Goal: Task Accomplishment & Management: Manage account settings

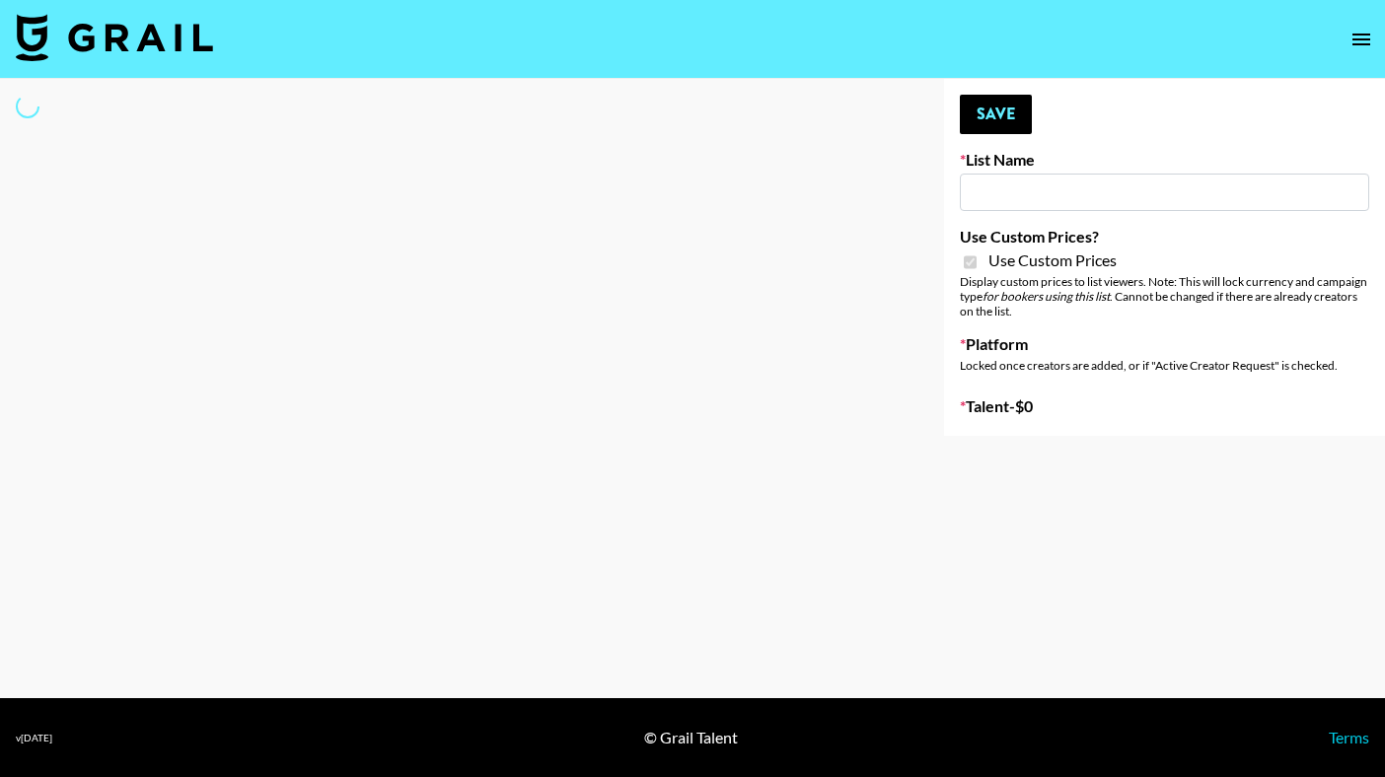
select select "Brand"
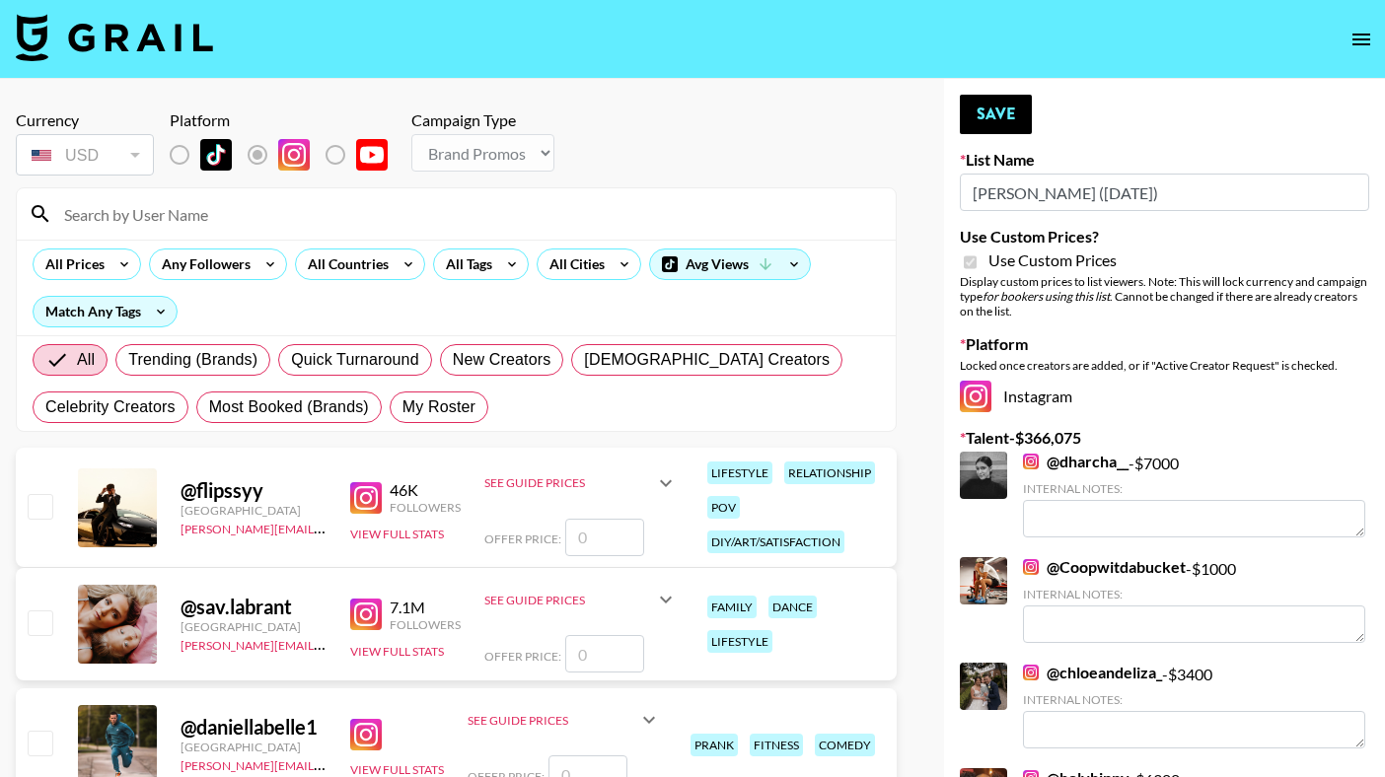
type input "[PERSON_NAME] ([DATE])"
checkbox input "true"
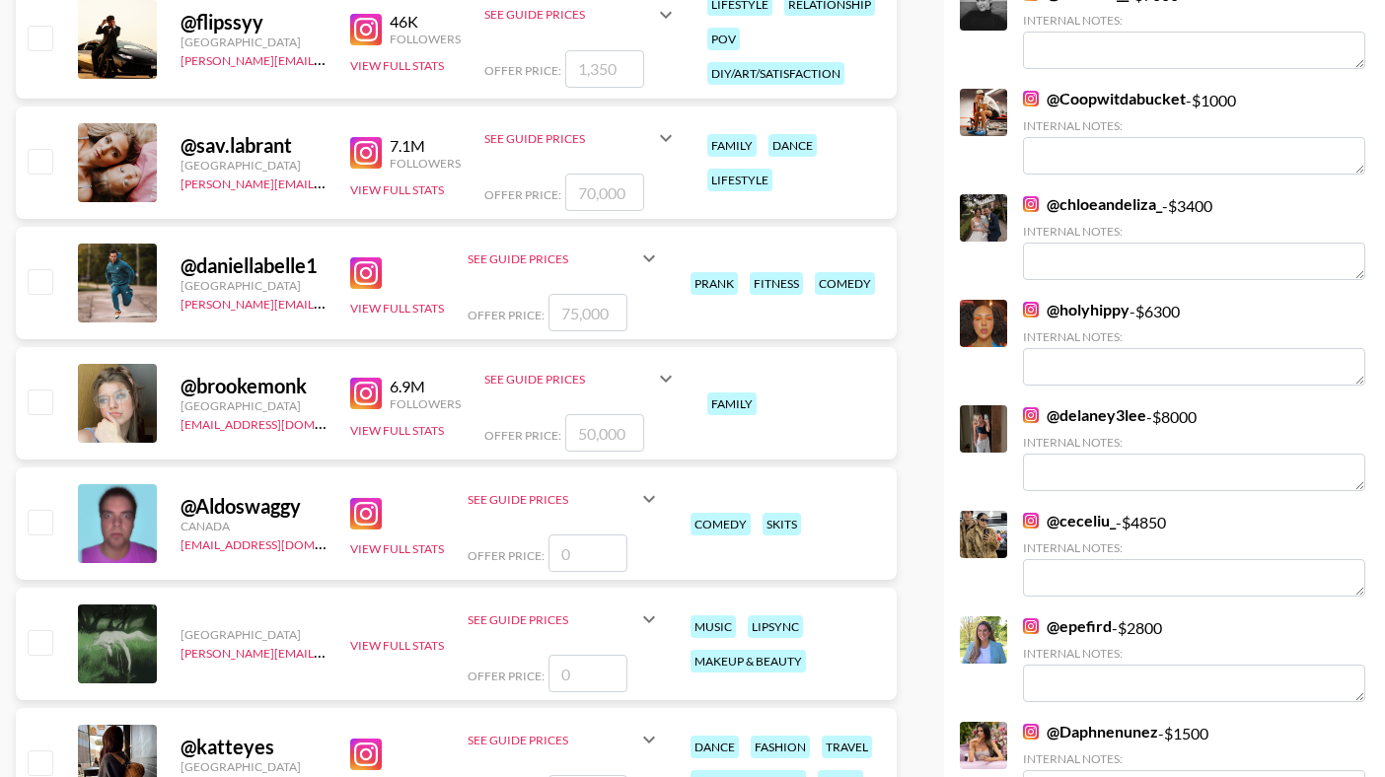
scroll to position [467, 0]
click at [361, 268] on img at bounding box center [366, 274] width 32 height 32
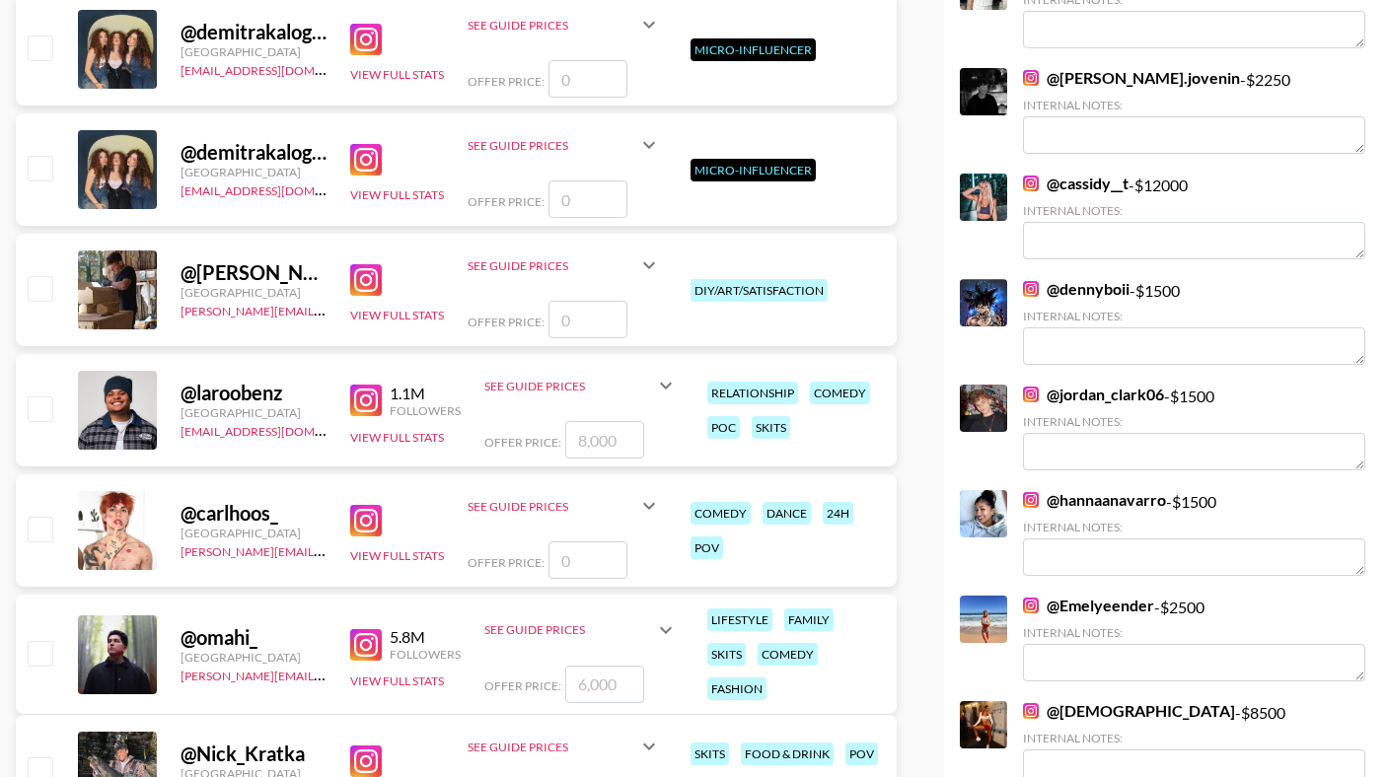
scroll to position [1542, 0]
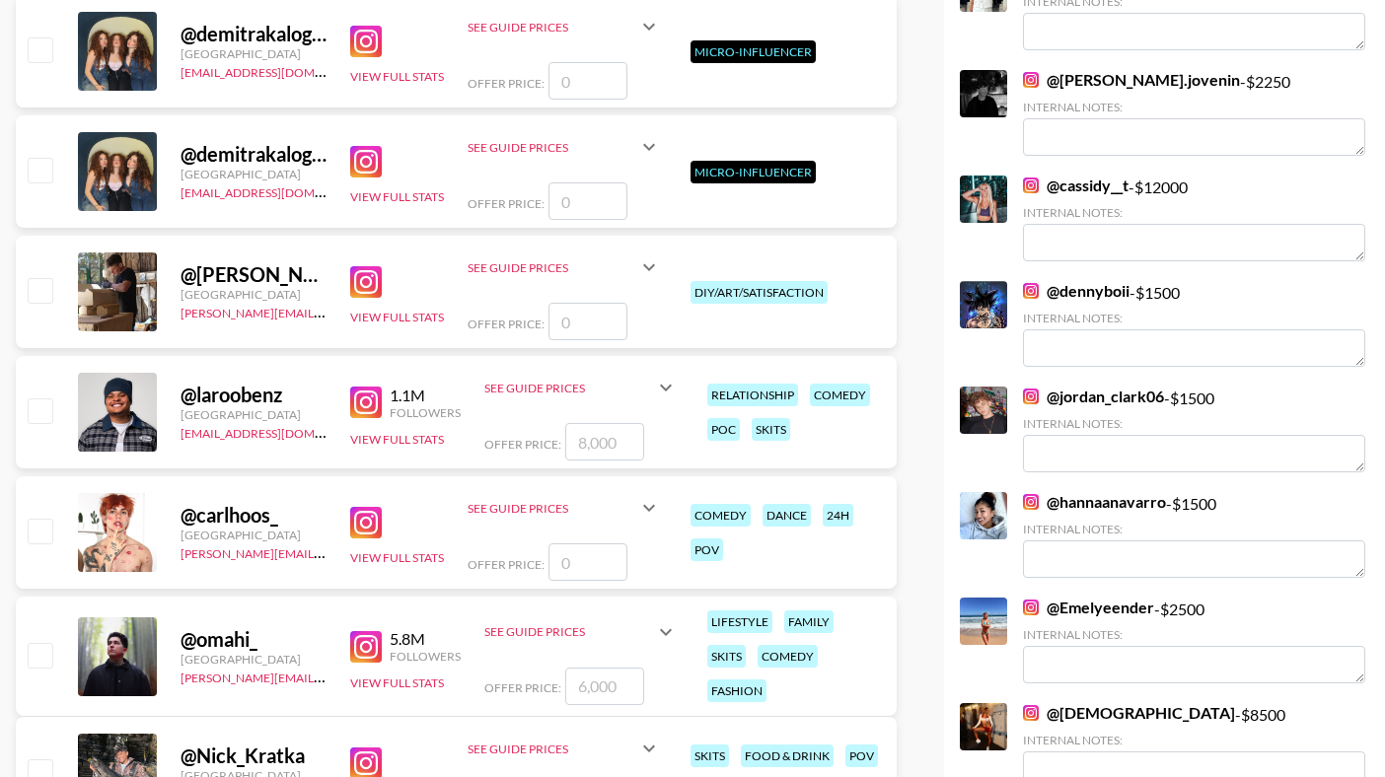
click at [363, 404] on img at bounding box center [366, 403] width 32 height 32
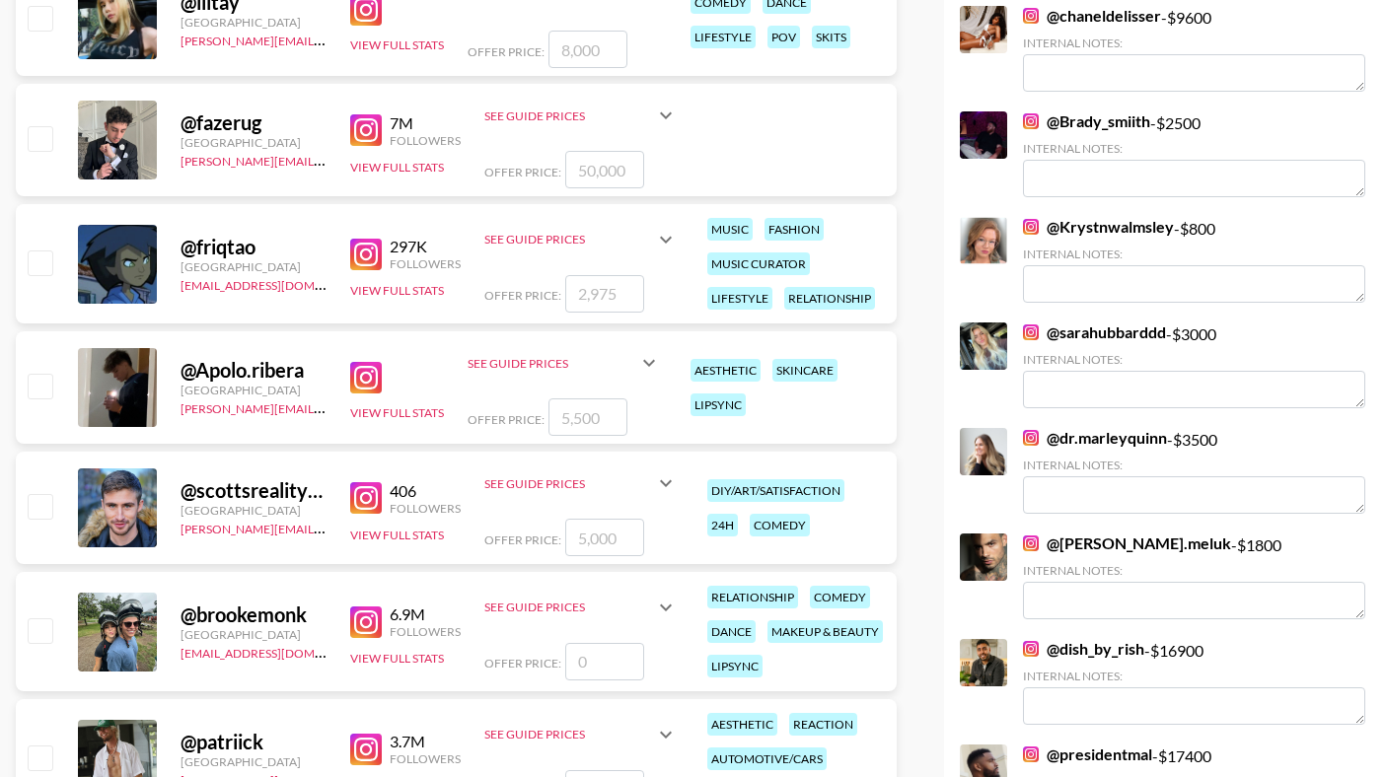
scroll to position [6269, 0]
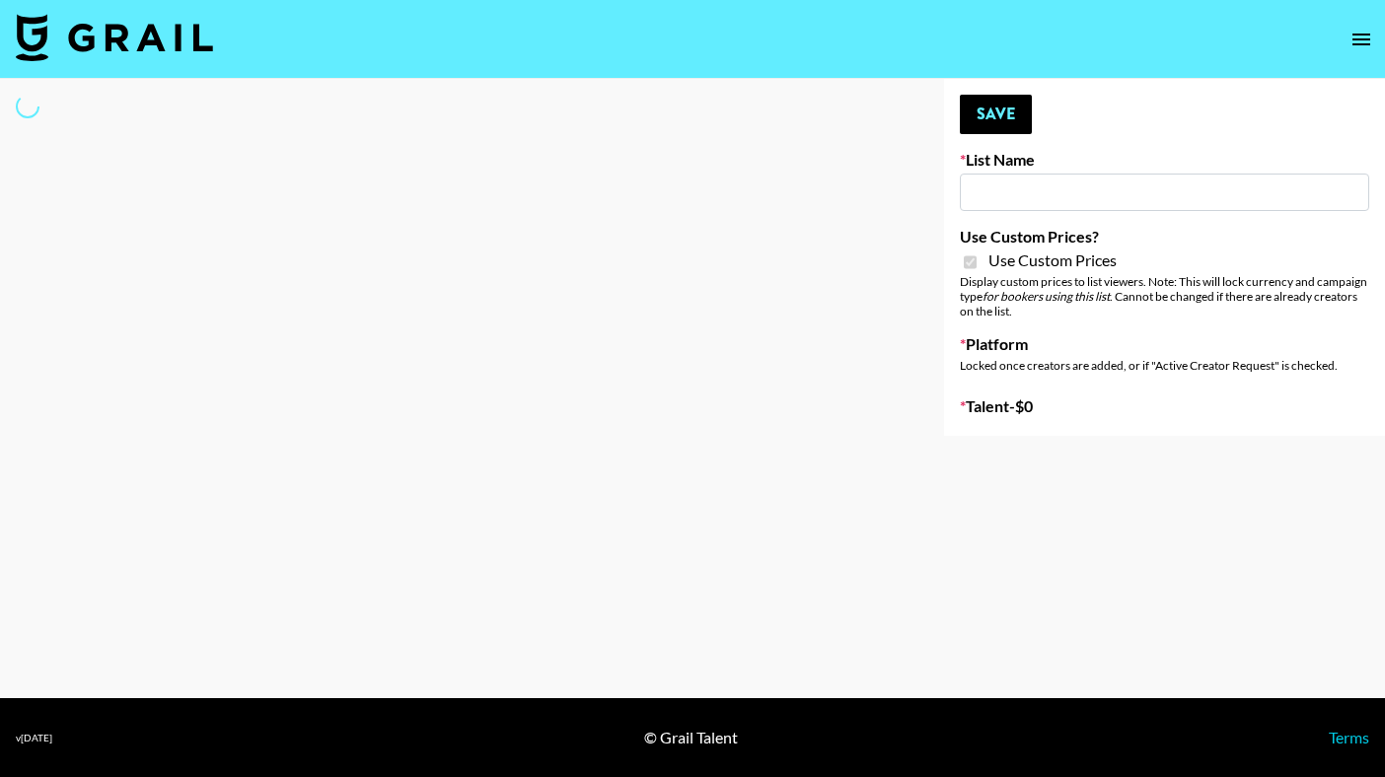
type input "[PERSON_NAME] ([DATE])"
checkbox input "true"
select select "Brand"
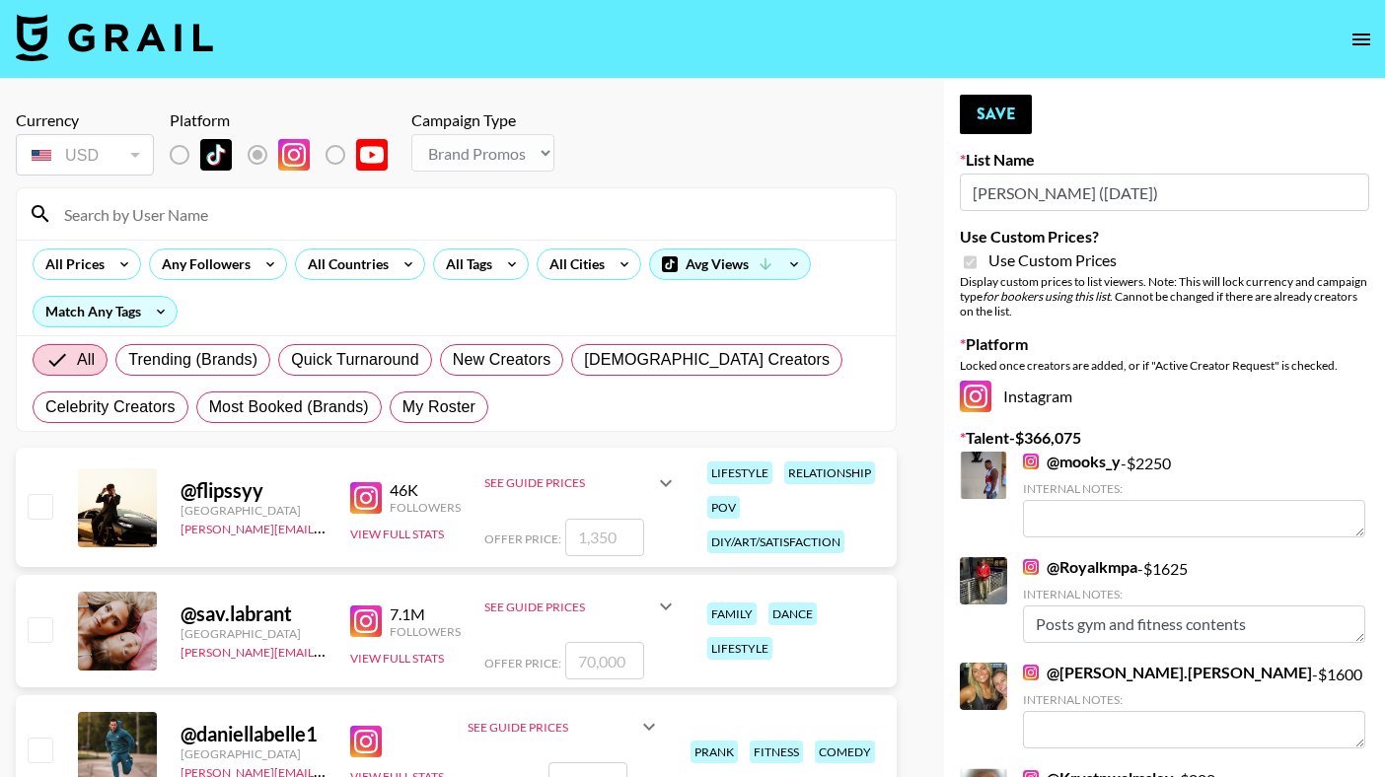
click at [1026, 194] on input "Hume IG (19th Aug)" at bounding box center [1164, 192] width 409 height 37
click at [416, 207] on input at bounding box center [467, 214] width 831 height 32
click at [416, 207] on input "joe" at bounding box center [467, 214] width 831 height 32
click at [399, 214] on input "joe" at bounding box center [467, 214] width 831 height 32
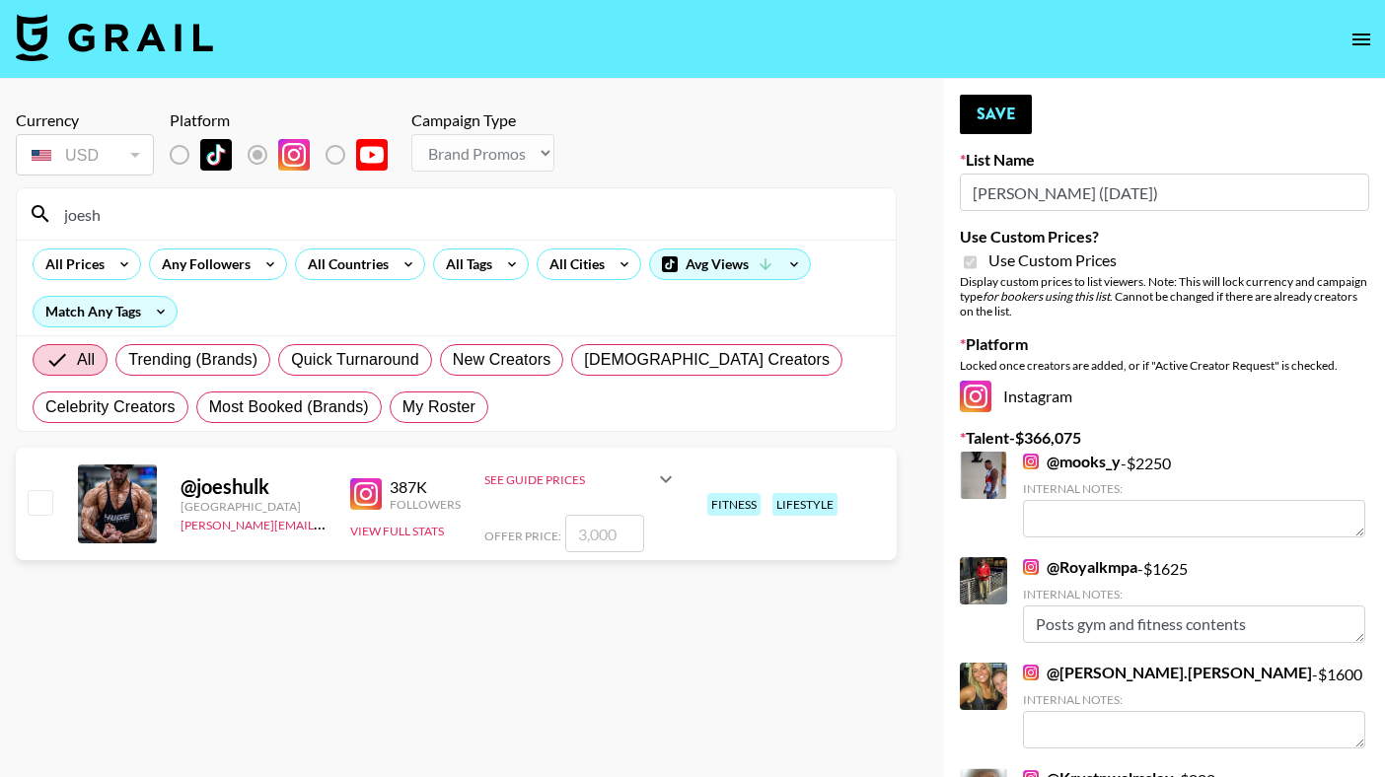
type input "joesh"
click at [49, 500] on input "checkbox" at bounding box center [40, 502] width 24 height 24
checkbox input "true"
type input "3000"
click at [994, 120] on button "Save" at bounding box center [996, 114] width 72 height 39
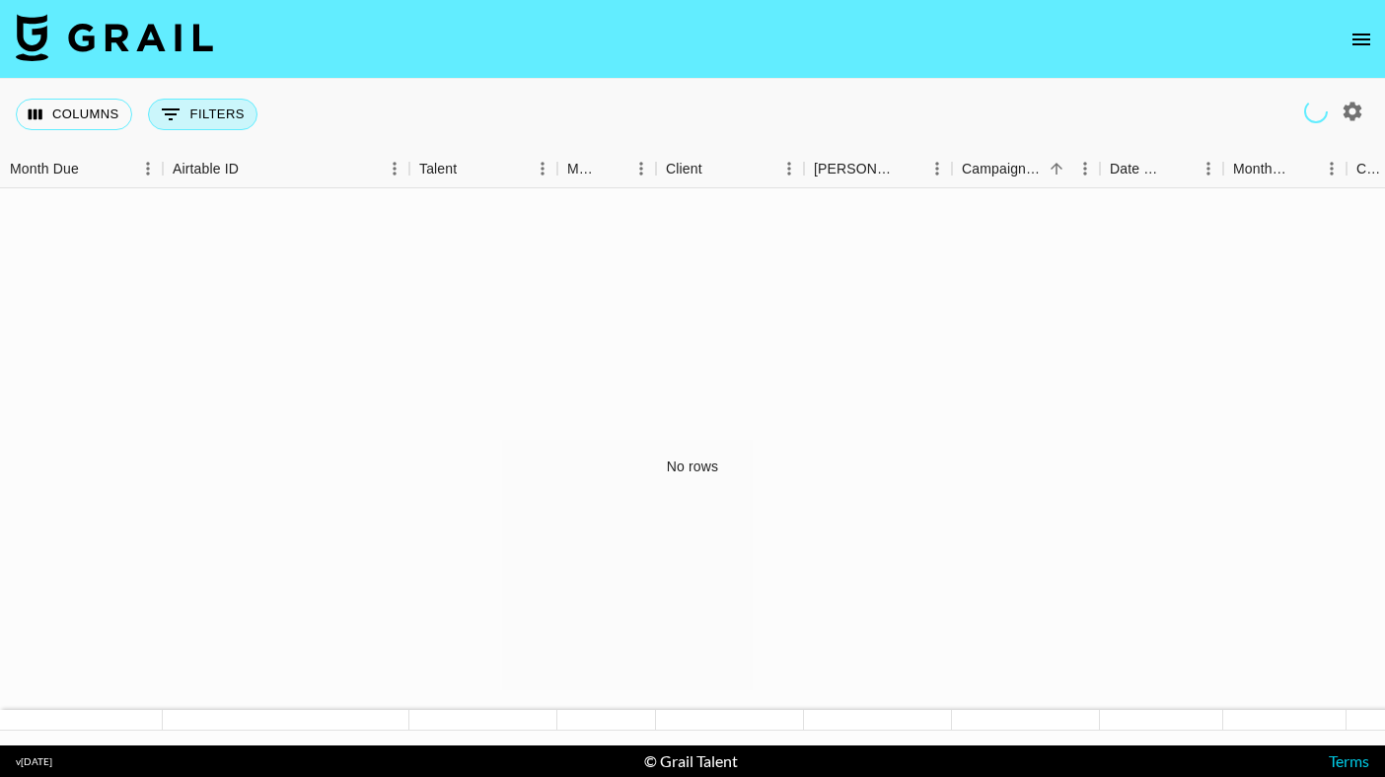
click at [230, 114] on button "0 Filters" at bounding box center [202, 115] width 109 height 32
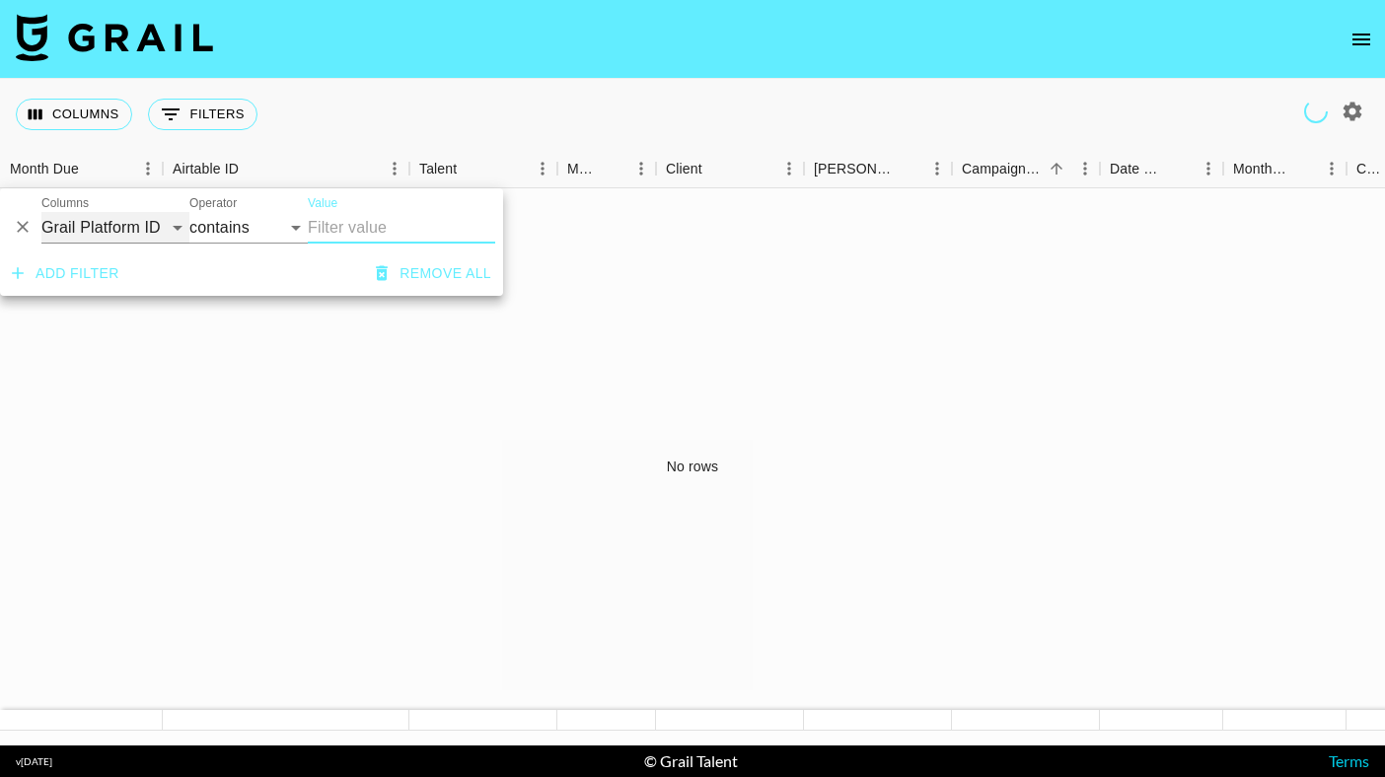
click at [163, 219] on select "Grail Platform ID Airtable ID Talent Manager Client [PERSON_NAME] Campaign (Typ…" at bounding box center [115, 228] width 148 height 32
select select "bookerId"
select select "is"
click at [237, 237] on select "is is not is any of is not any of" at bounding box center [248, 228] width 118 height 32
click at [365, 233] on input "Value" at bounding box center [441, 227] width 266 height 31
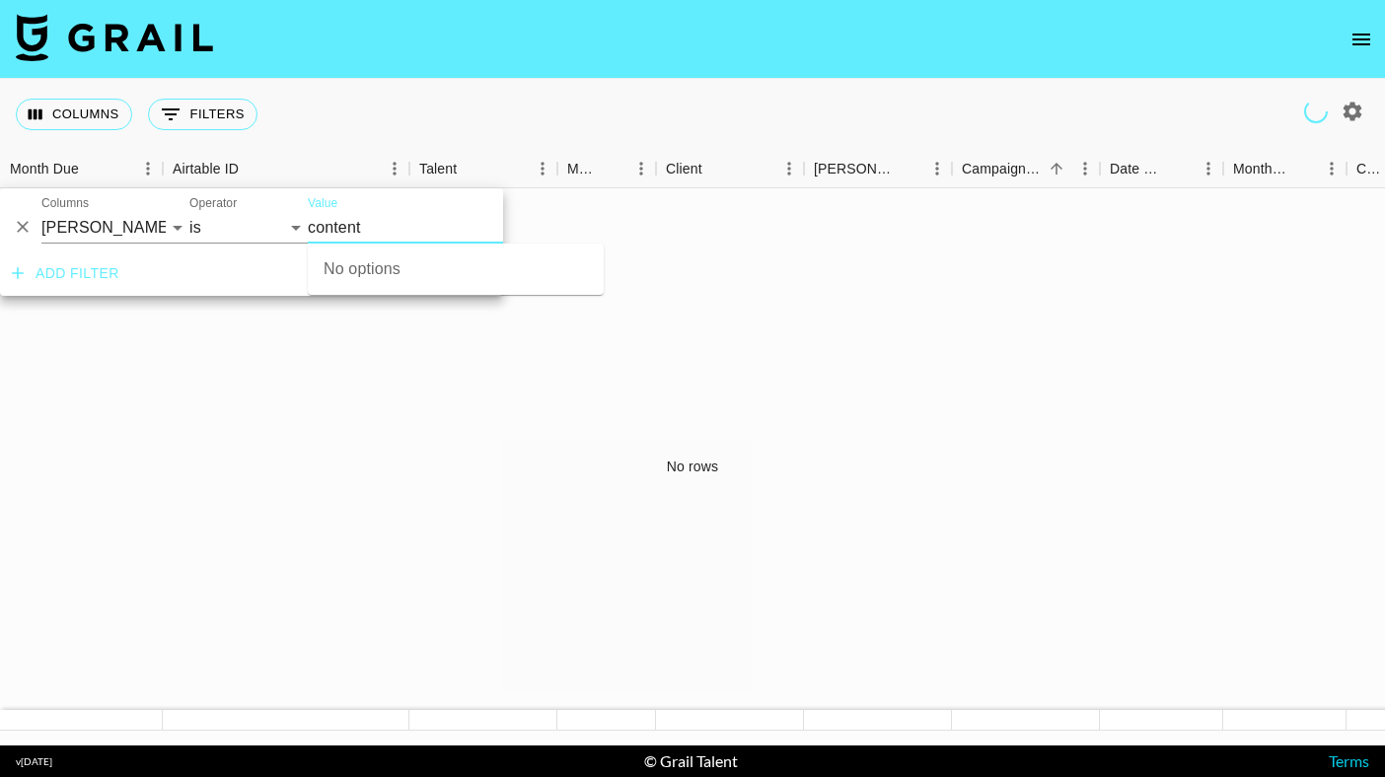
type input "content"
click at [264, 267] on div "Add filter Remove all" at bounding box center [251, 273] width 503 height 44
click at [360, 217] on input "Value" at bounding box center [441, 227] width 266 height 31
type input "contentlab"
click at [231, 228] on select "is is not is any of is not any of" at bounding box center [248, 228] width 118 height 32
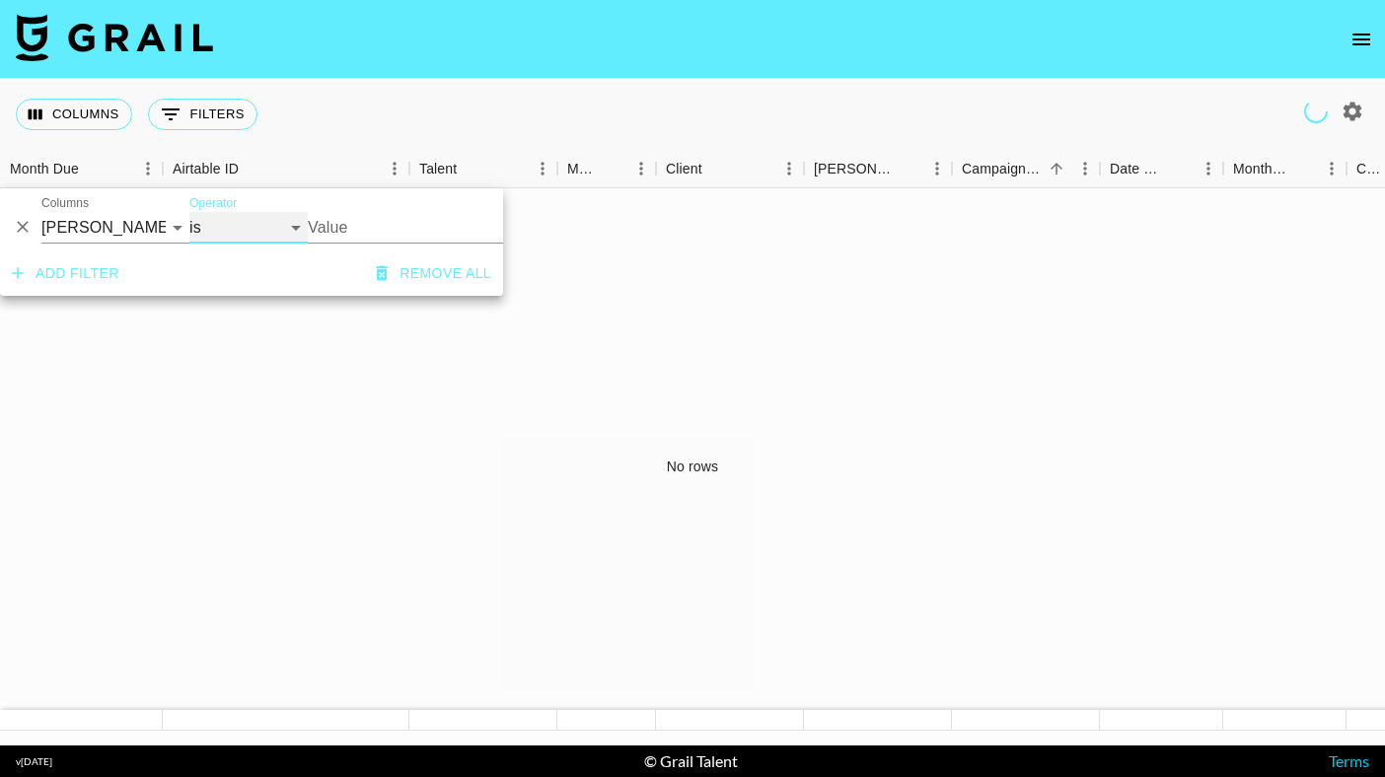
select select "isAnyOf"
click at [377, 225] on input "Value" at bounding box center [441, 227] width 266 height 31
type input "content"
click at [293, 225] on select "is is not is any of is not any of" at bounding box center [248, 228] width 118 height 32
click at [29, 223] on icon "Delete" at bounding box center [23, 227] width 20 height 20
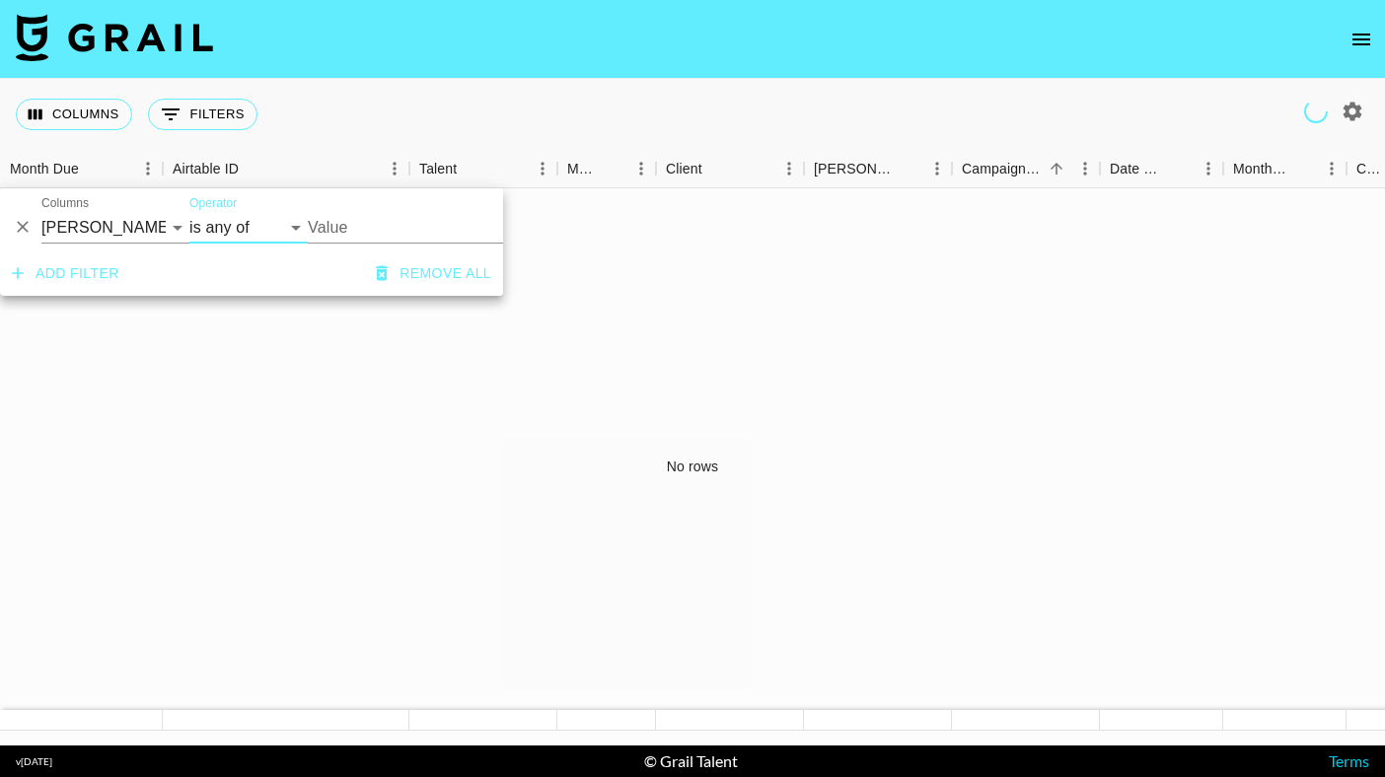
select select "id"
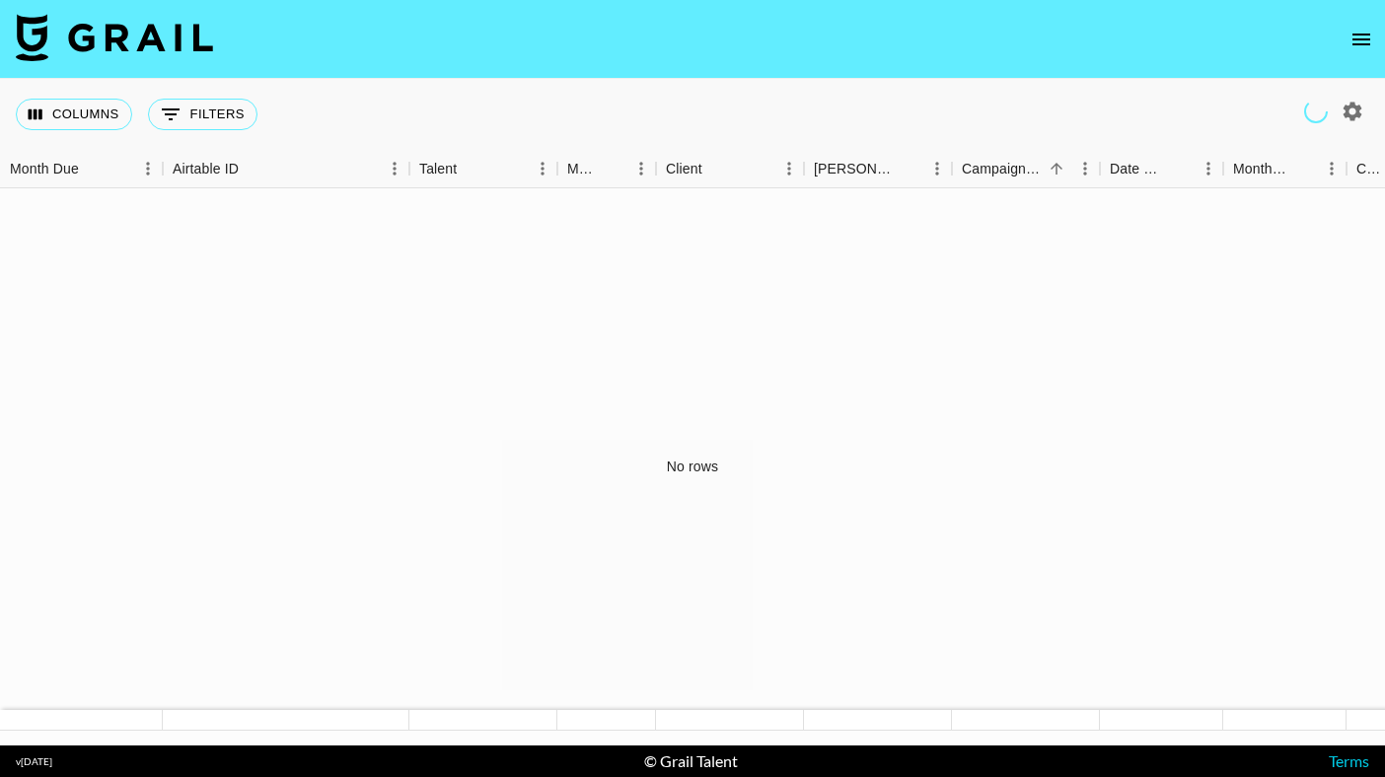
click at [1356, 36] on icon "open drawer" at bounding box center [1361, 40] width 24 height 24
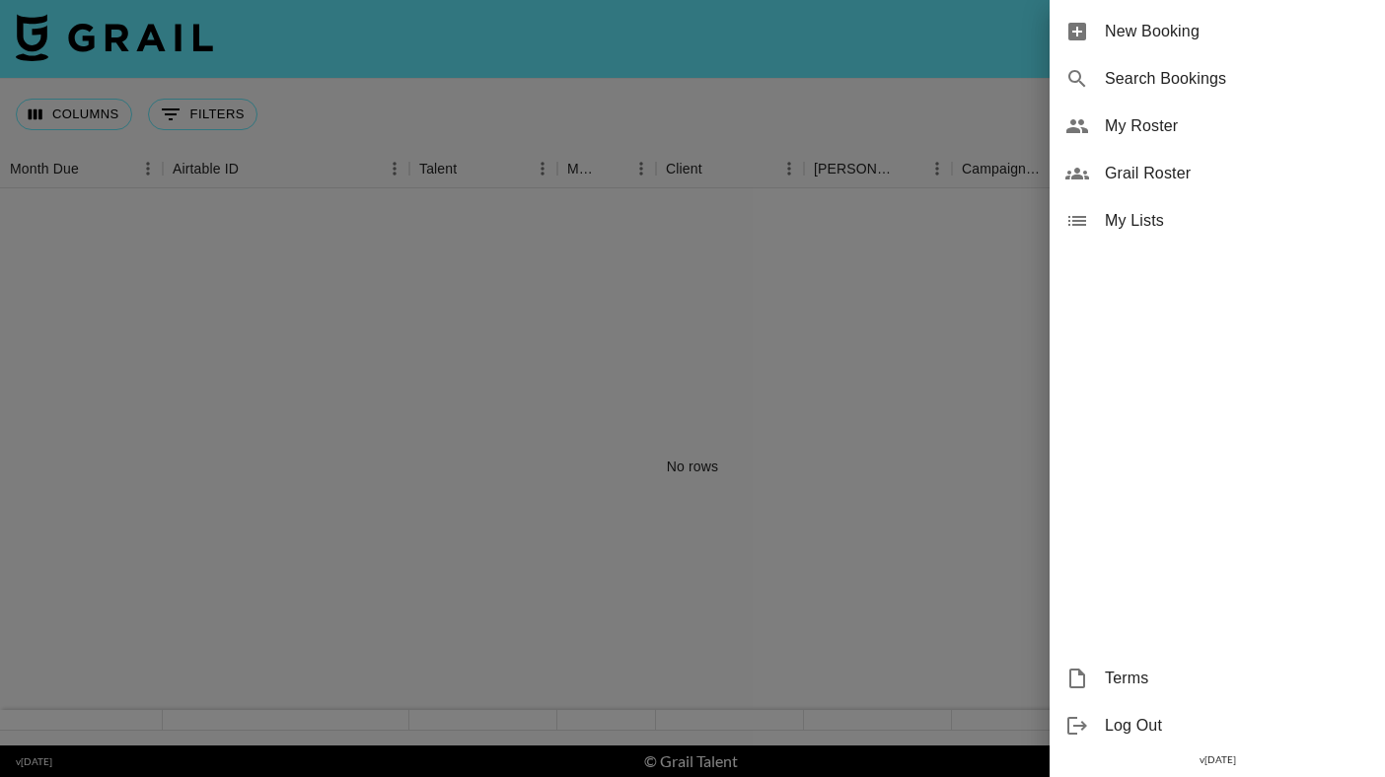
click at [990, 152] on div at bounding box center [692, 388] width 1385 height 777
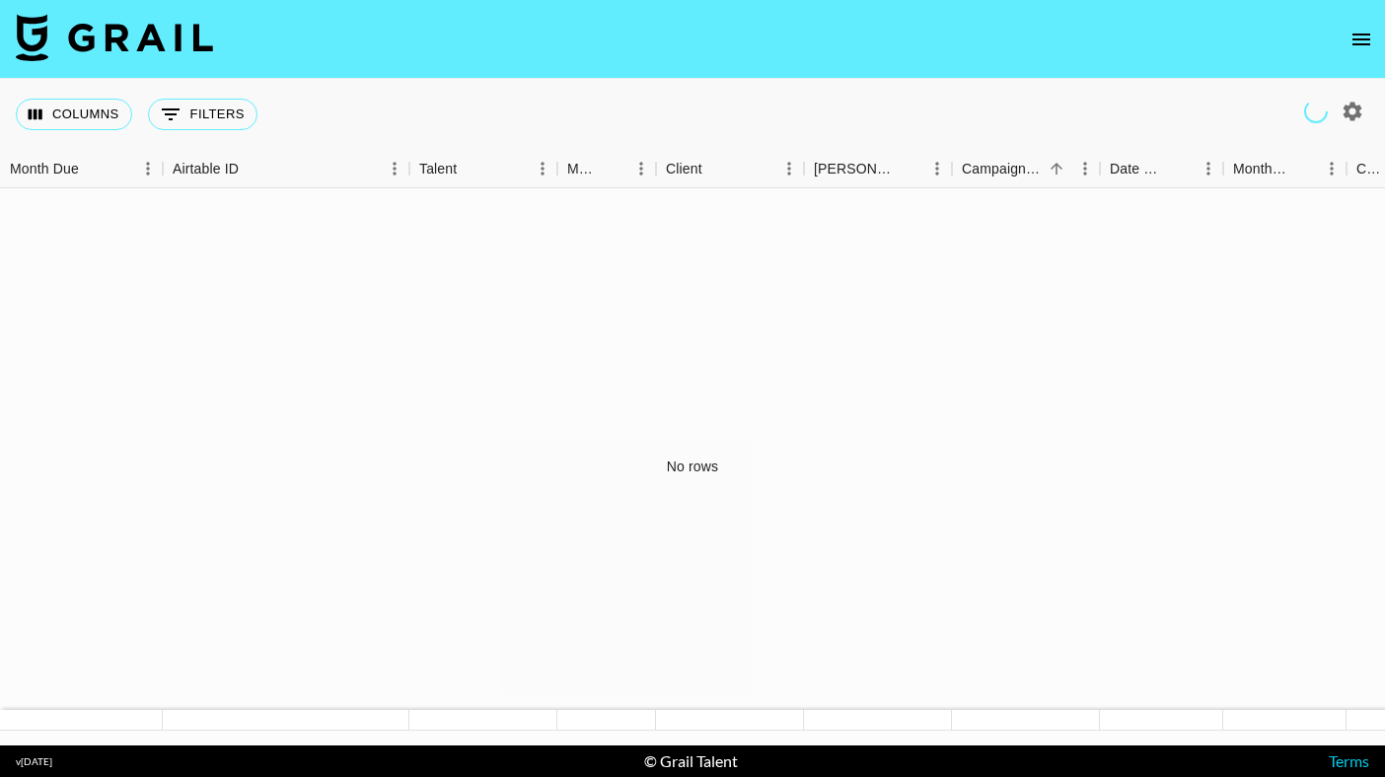
click at [1361, 124] on button "button" at bounding box center [1352, 112] width 34 height 34
select select "[DATE]"
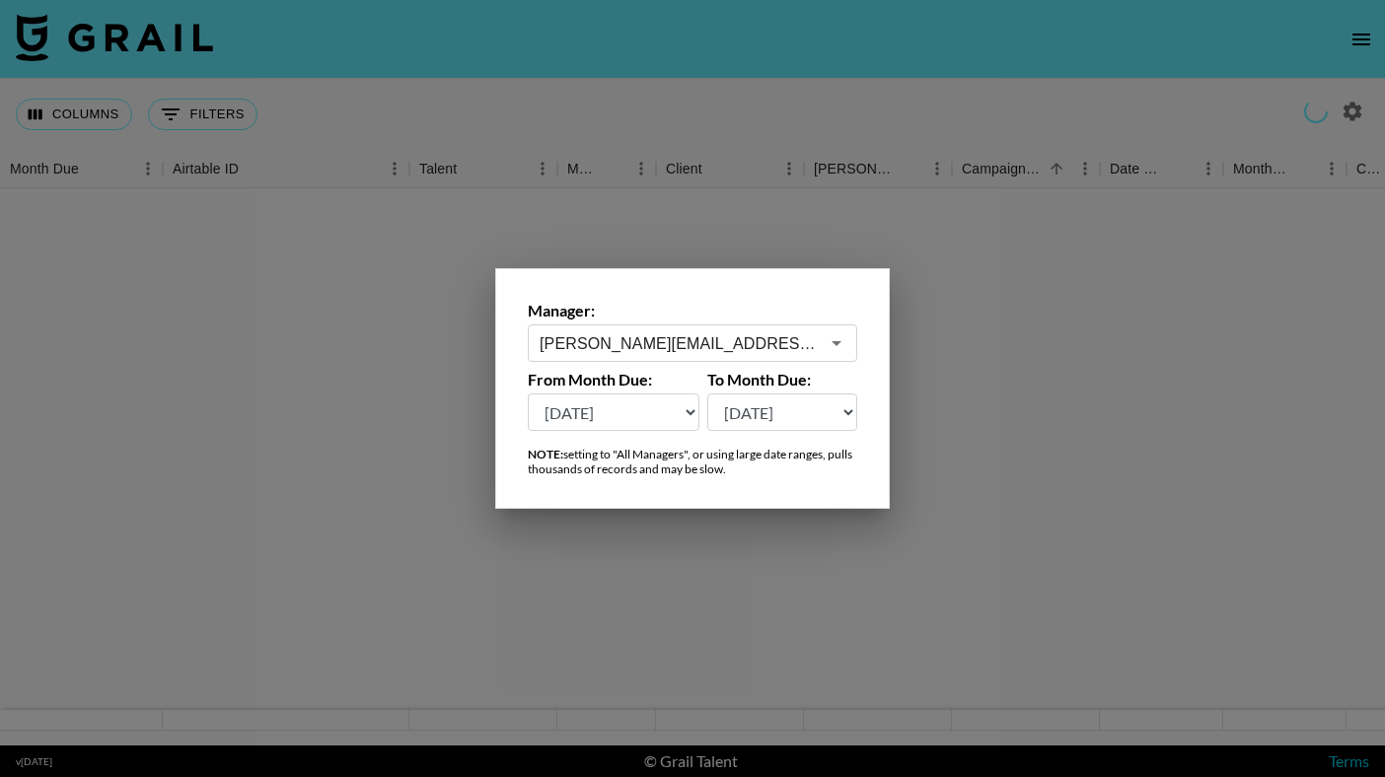
click at [728, 344] on input "george.young@grail-talent.com" at bounding box center [678, 343] width 279 height 23
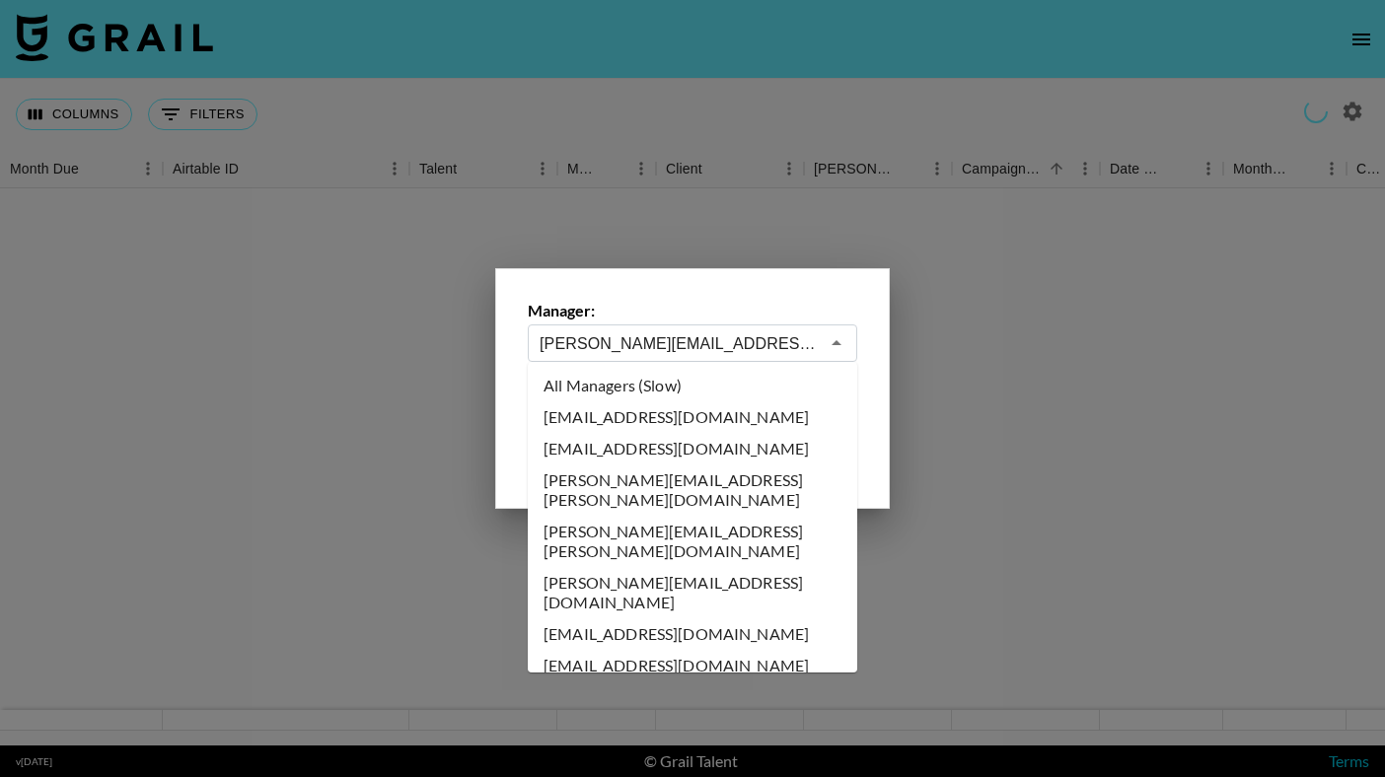
click at [635, 413] on li "abbey@grail-talent.com" at bounding box center [692, 417] width 329 height 32
type input "abbey@grail-talent.com"
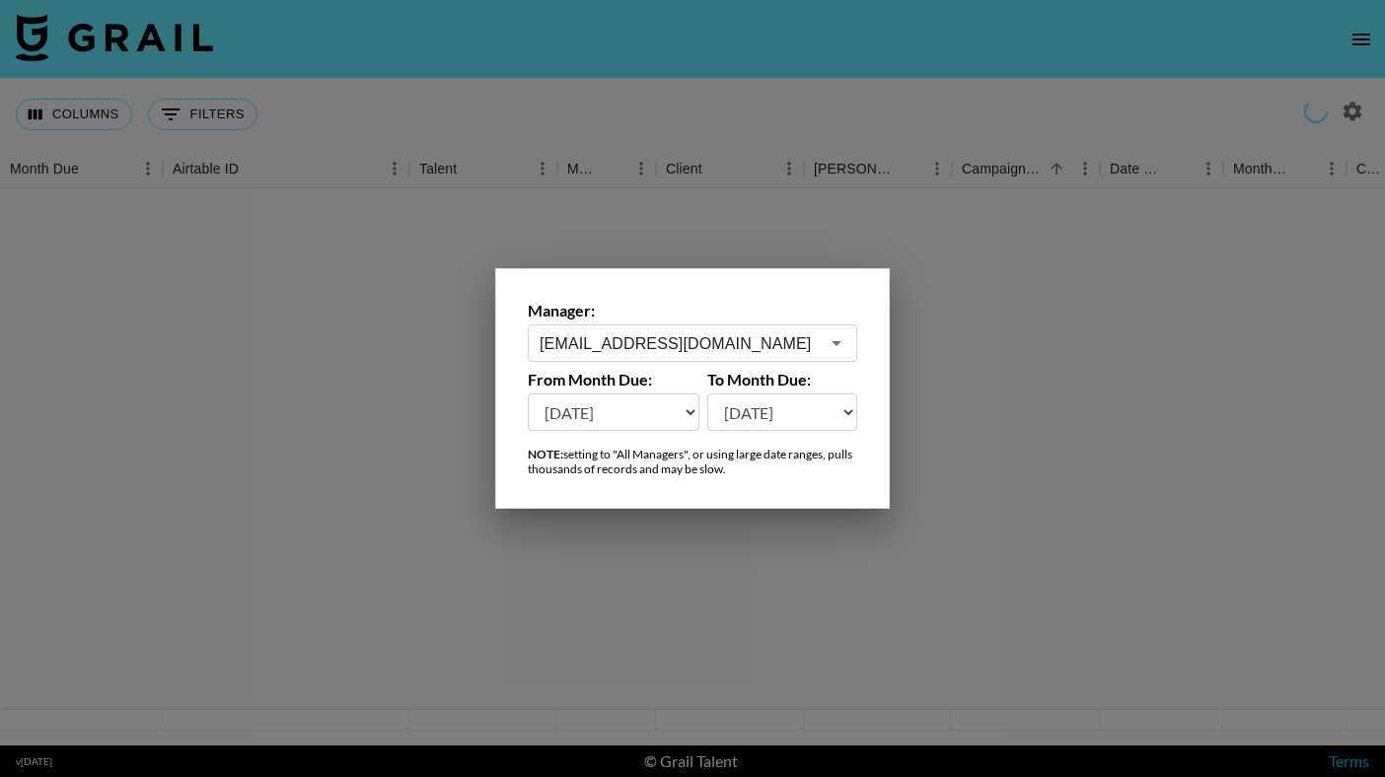
click at [879, 230] on div at bounding box center [692, 388] width 1385 height 777
click at [879, 230] on div at bounding box center [692, 466] width 1385 height 557
click at [941, 157] on div "Booker" at bounding box center [952, 169] width 24 height 38
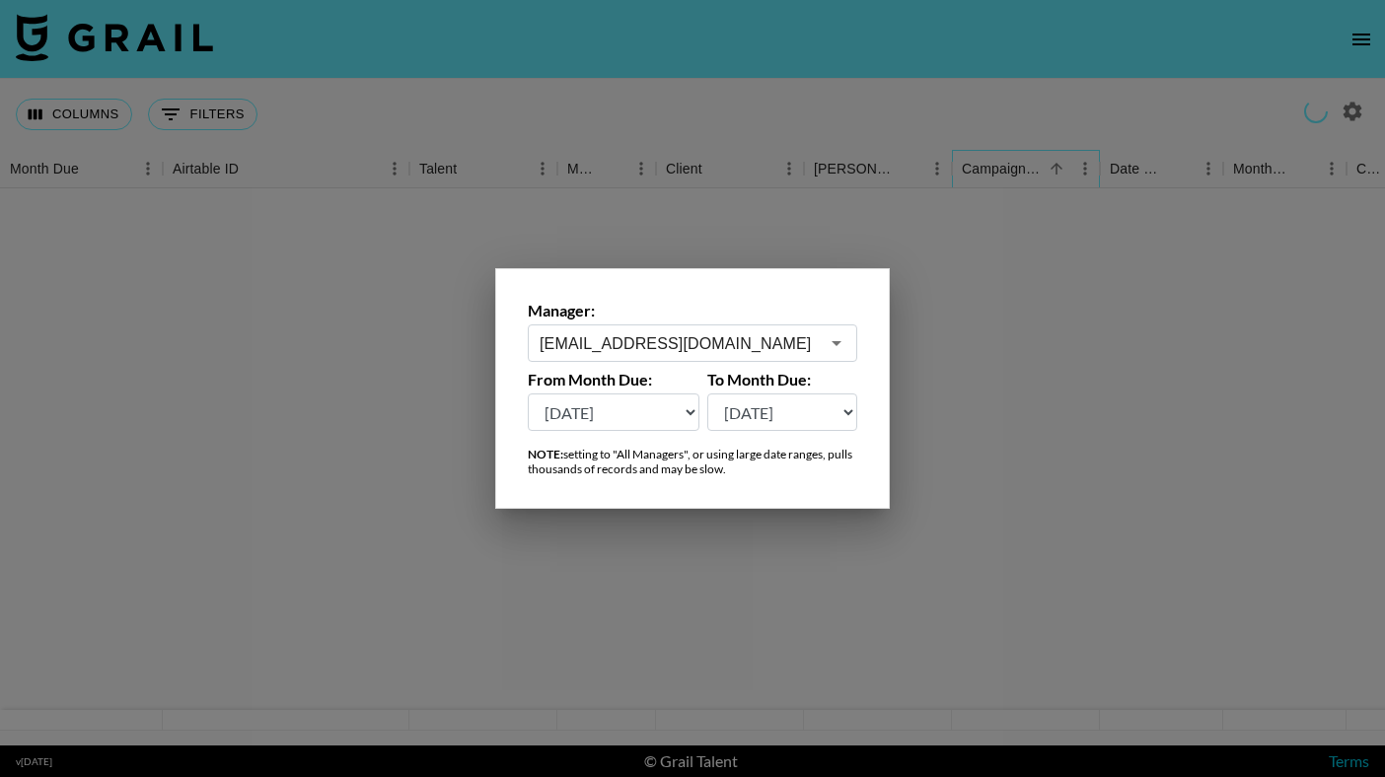
click at [962, 157] on div "Campaign (Type)" at bounding box center [1002, 169] width 81 height 38
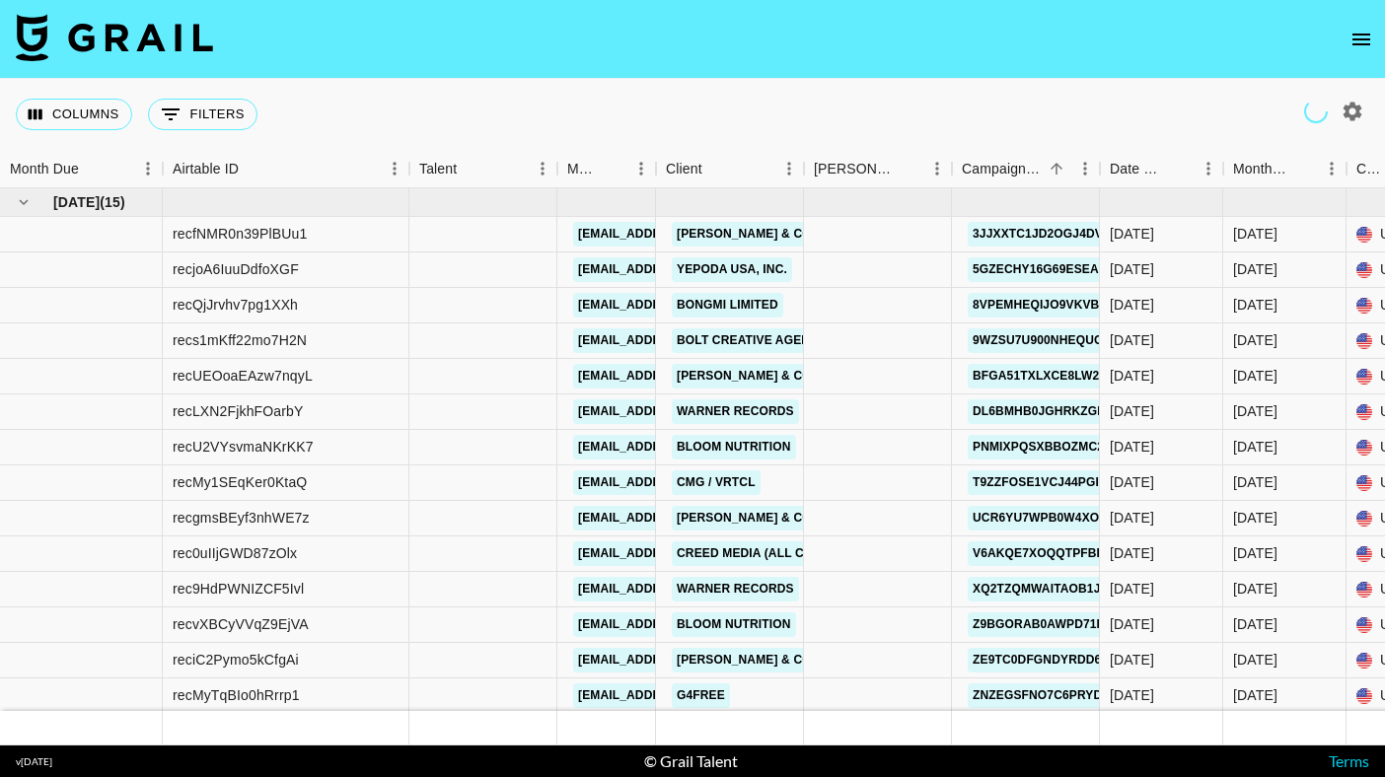
click at [1350, 113] on icon "button" at bounding box center [1352, 112] width 24 height 24
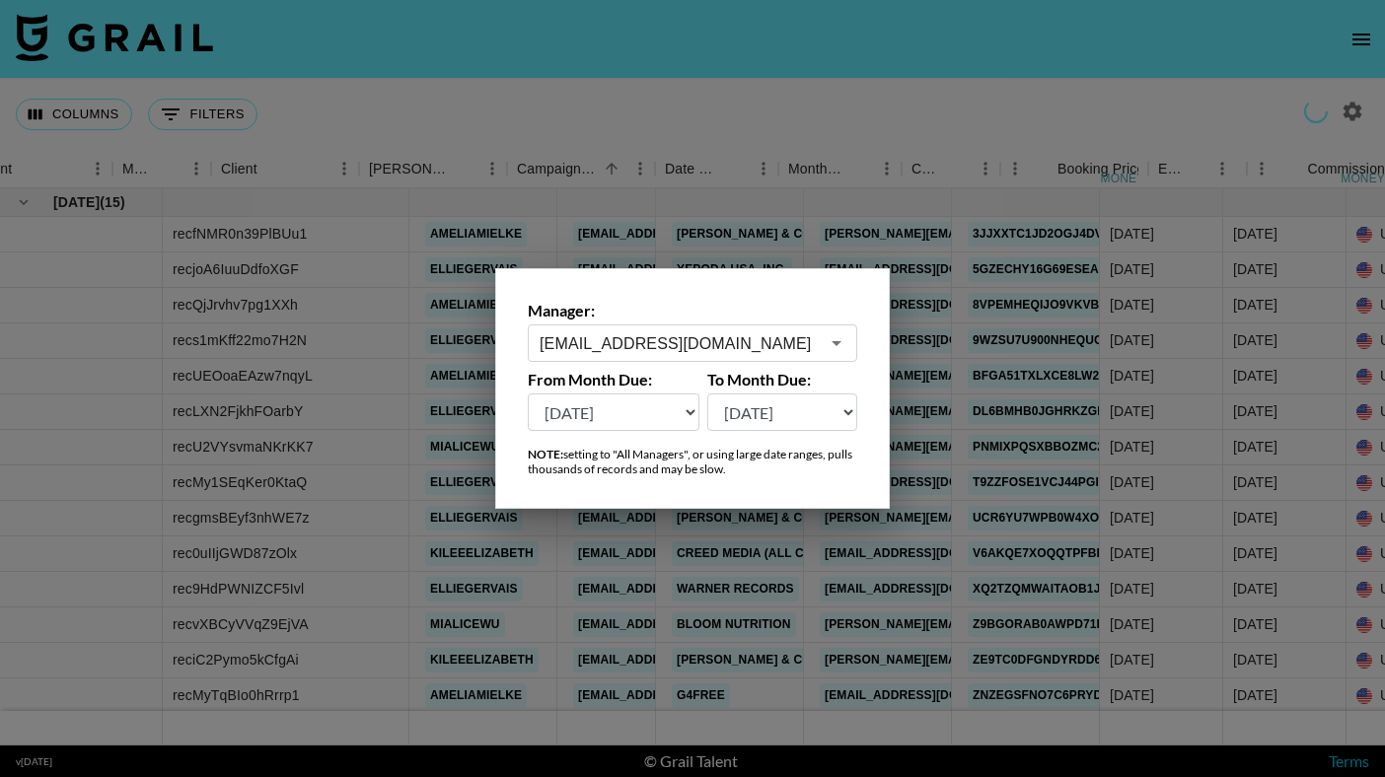
click at [973, 399] on div at bounding box center [692, 388] width 1385 height 777
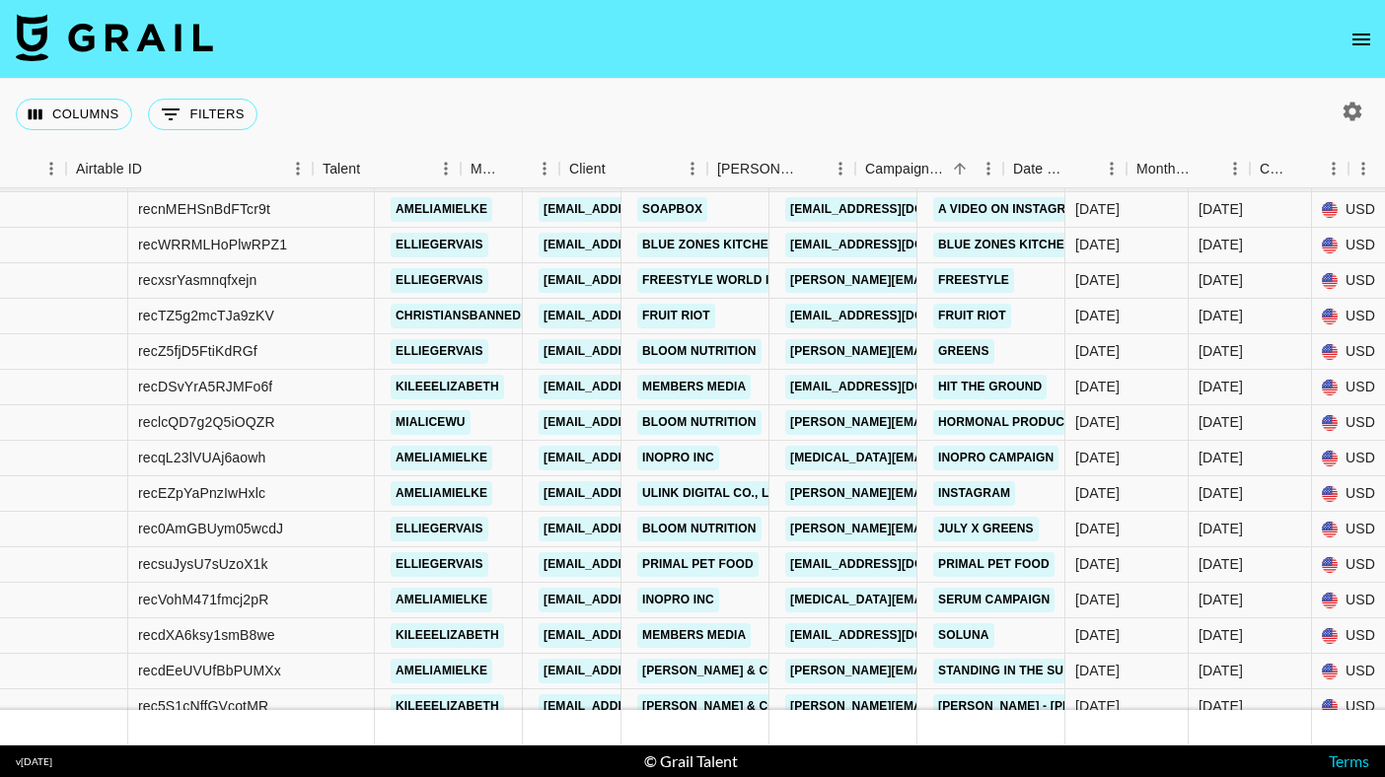
scroll to position [586, 173]
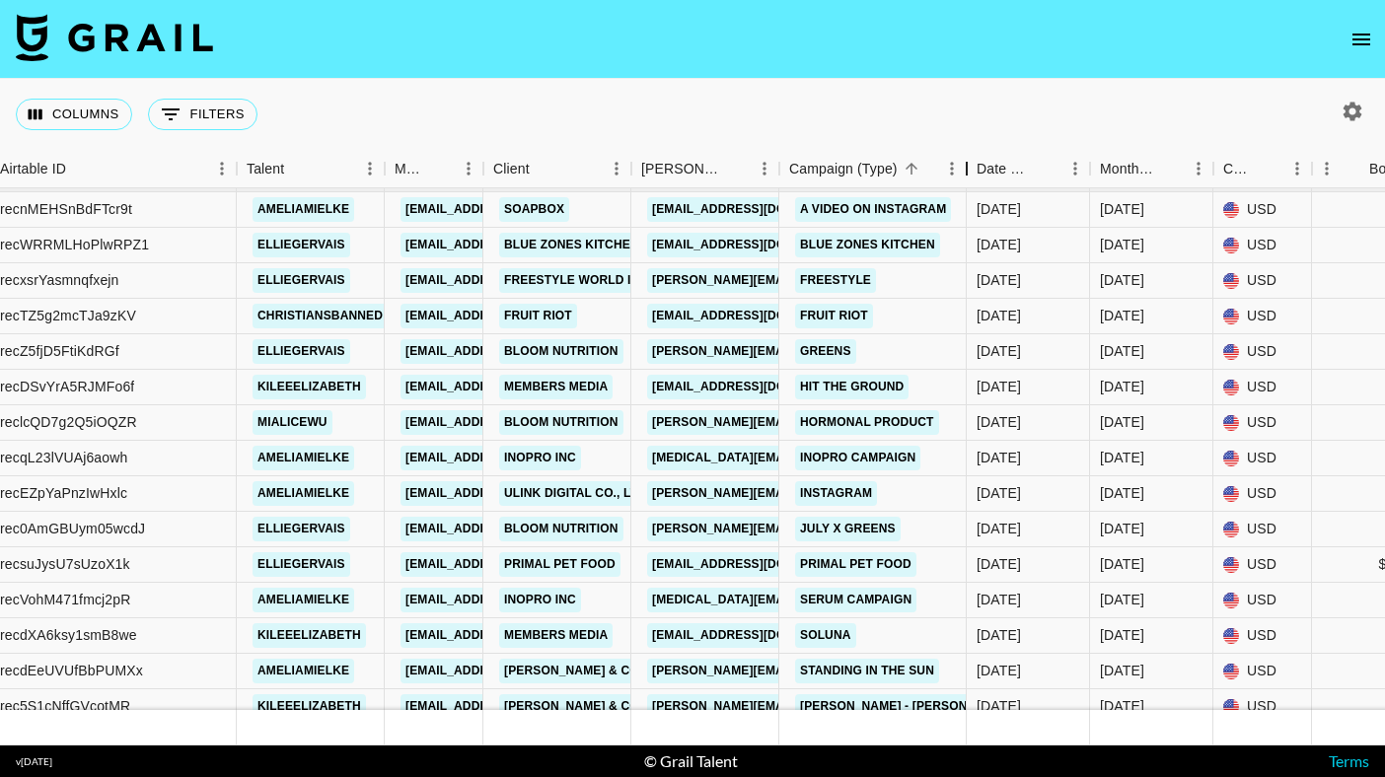
drag, startPoint x: 929, startPoint y: 163, endPoint x: 968, endPoint y: 170, distance: 40.0
click at [968, 170] on div "Campaign (Type)" at bounding box center [967, 169] width 24 height 38
click at [325, 199] on link "ameliamielke" at bounding box center [303, 209] width 102 height 25
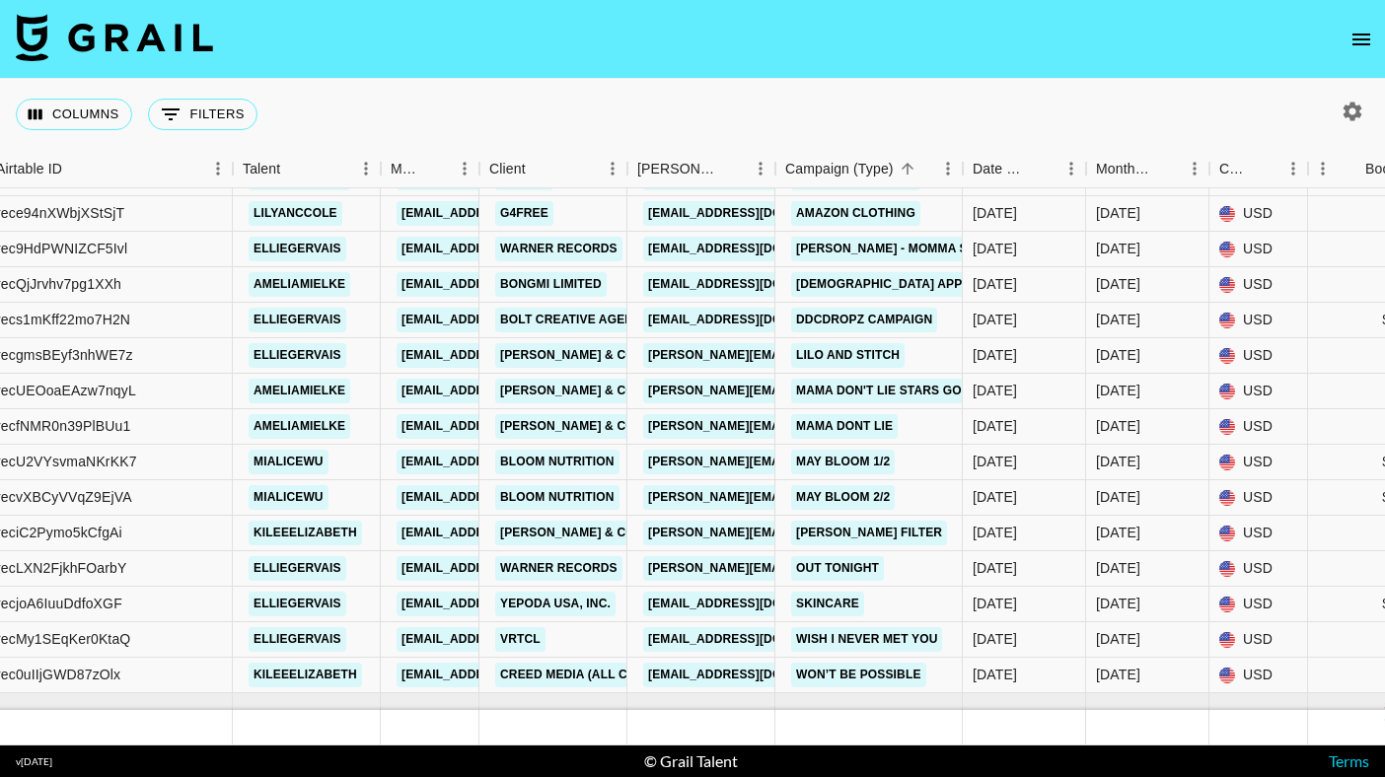
scroll to position [58, 177]
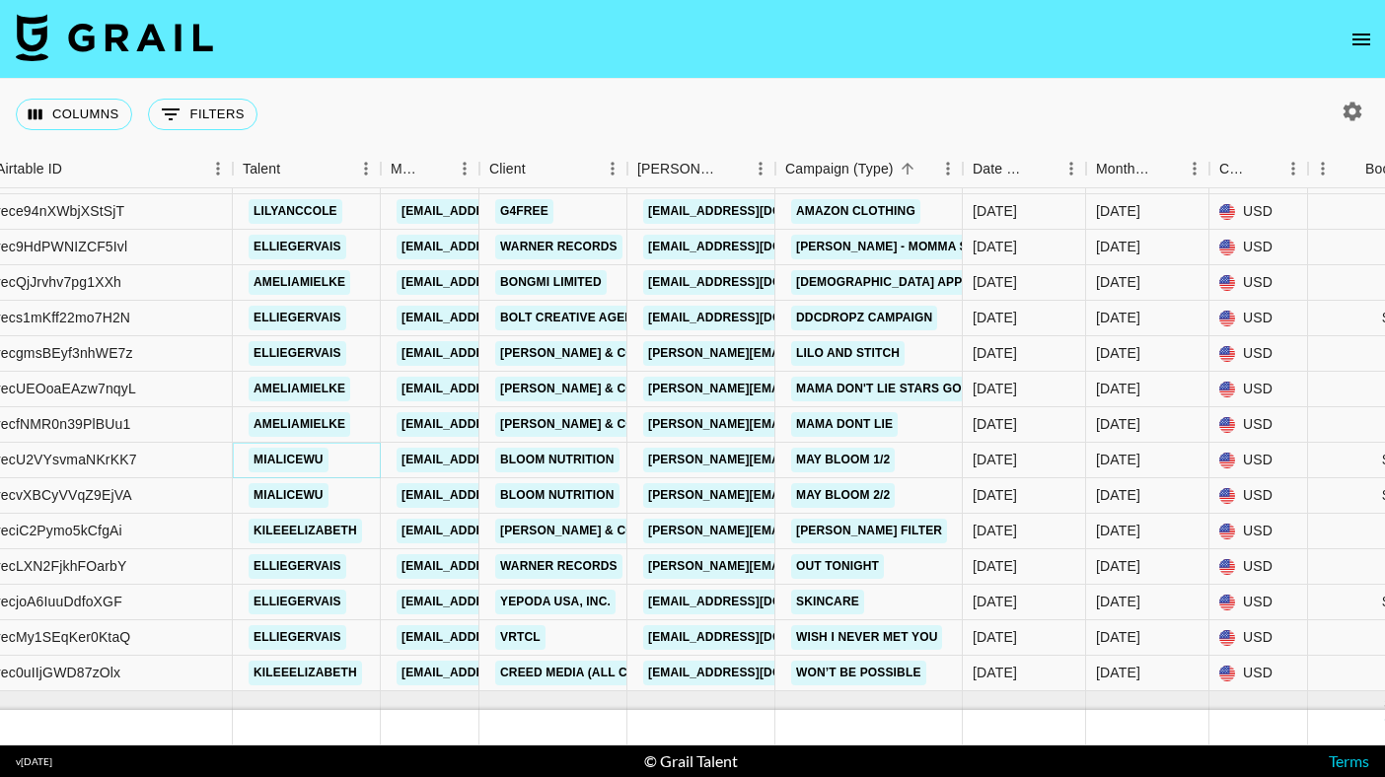
click at [293, 467] on link "mialicewu" at bounding box center [289, 460] width 80 height 25
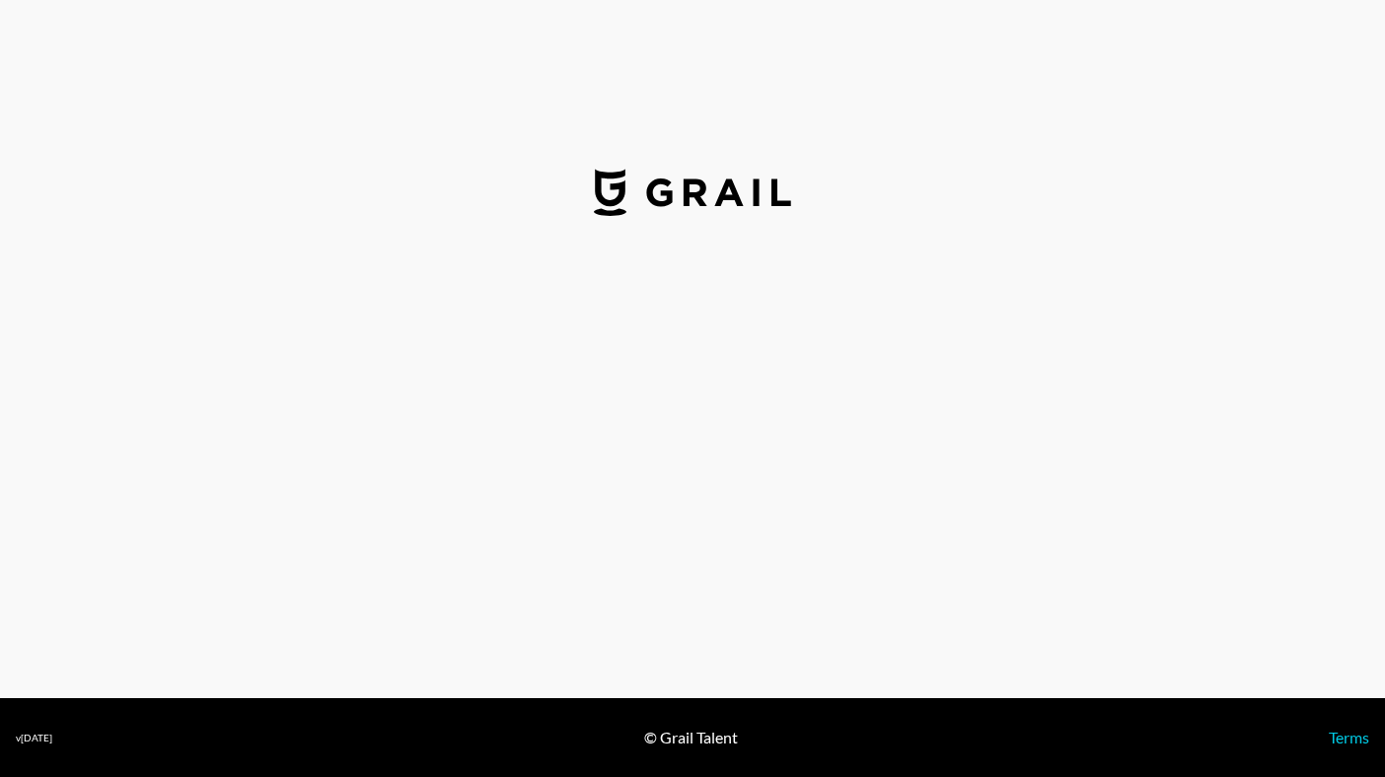
select select "USD"
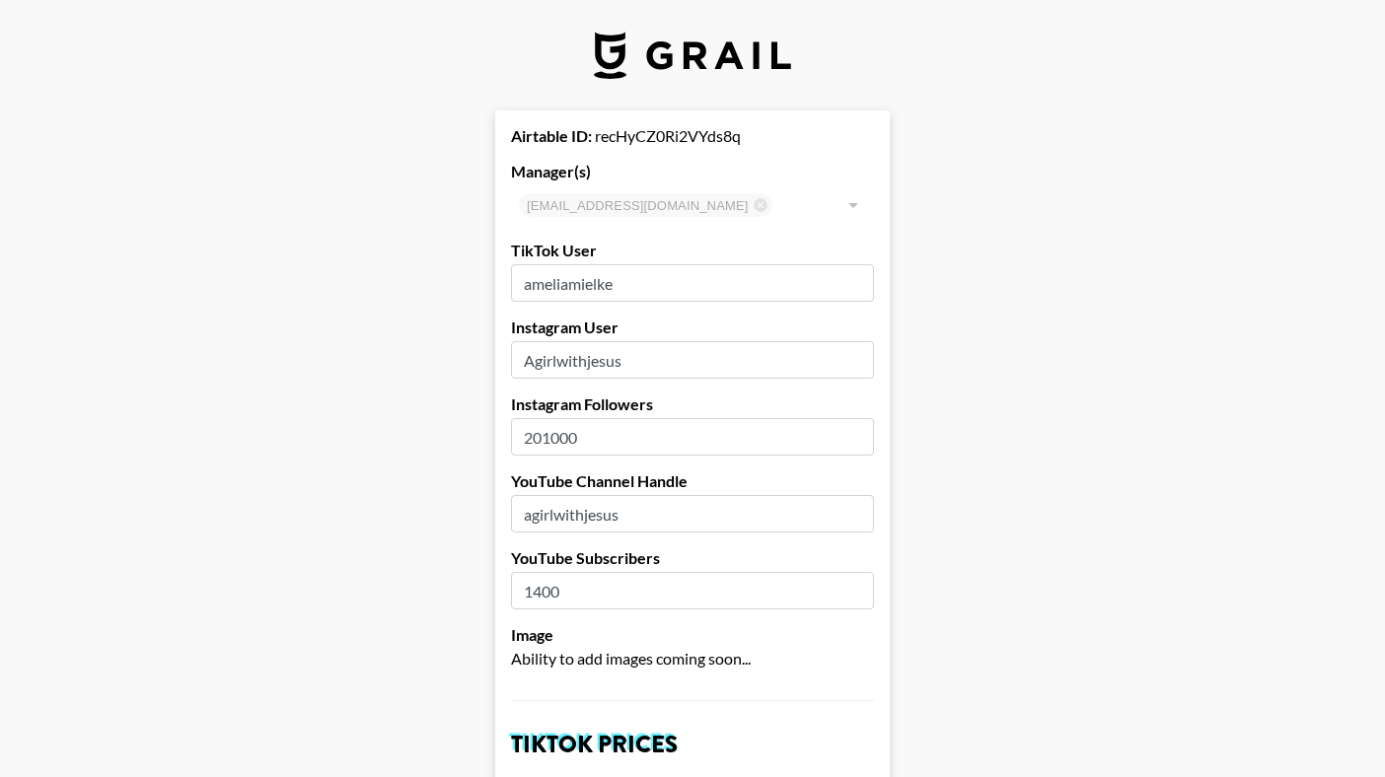
click at [617, 417] on div "Instagram Followers 201000" at bounding box center [692, 424] width 363 height 61
click at [621, 505] on input "agirlwithjesus" at bounding box center [692, 513] width 363 height 37
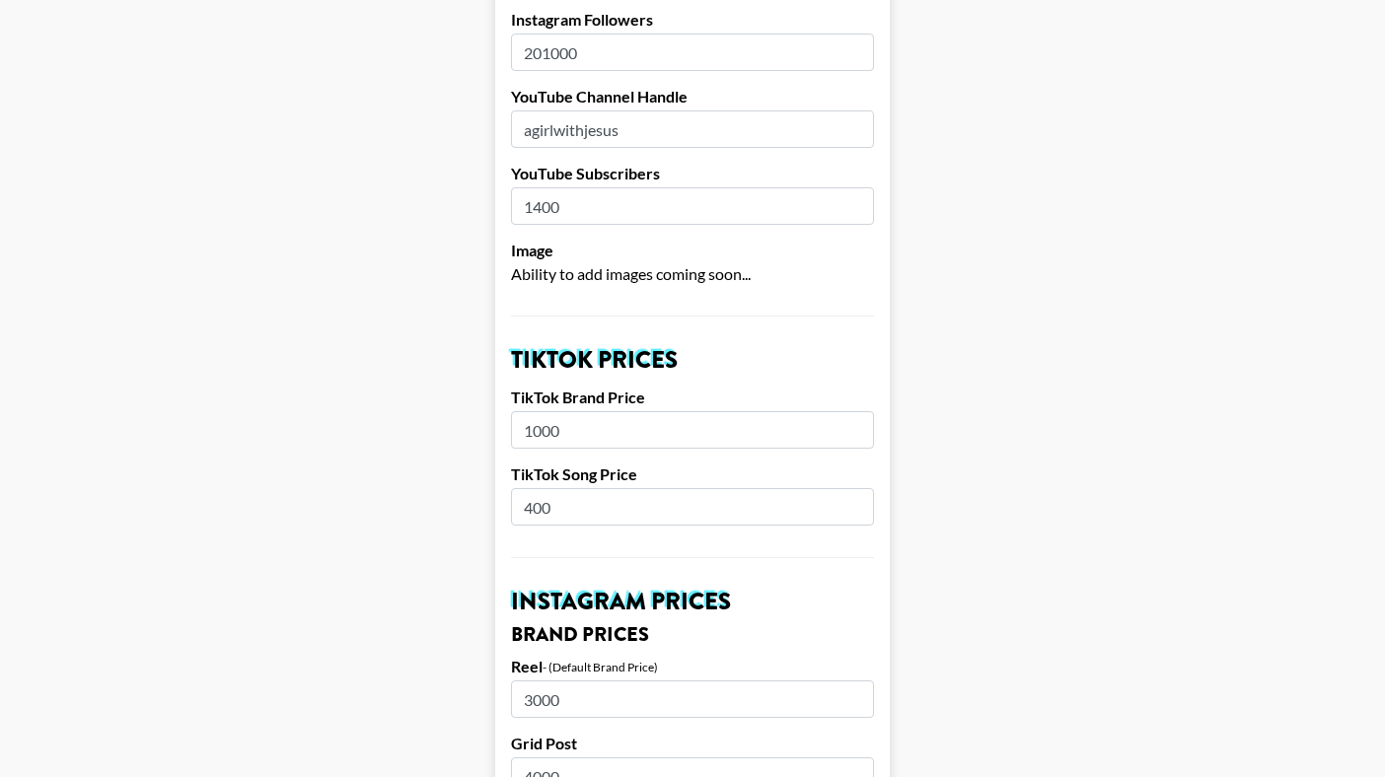
scroll to position [209, 0]
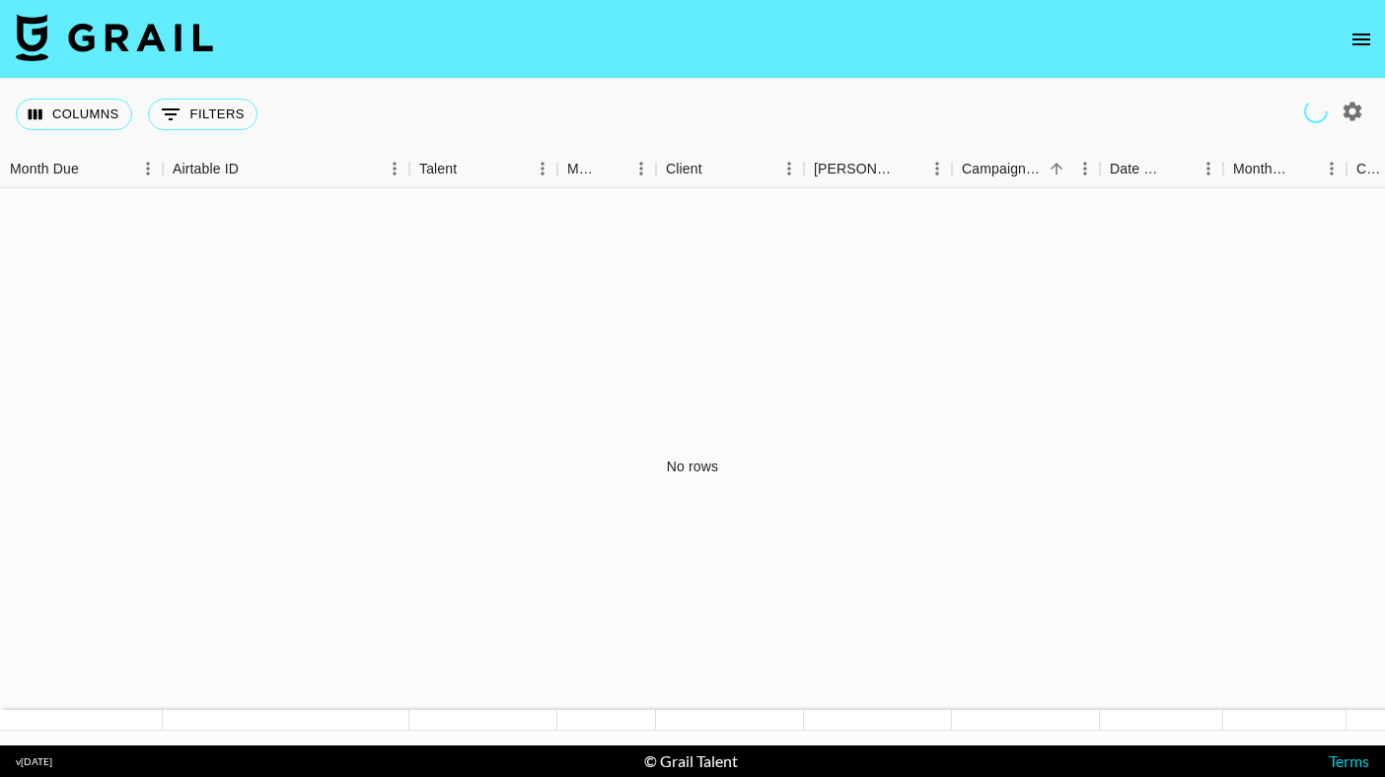
click at [1348, 117] on icon "button" at bounding box center [1352, 112] width 24 height 24
select select "May '25"
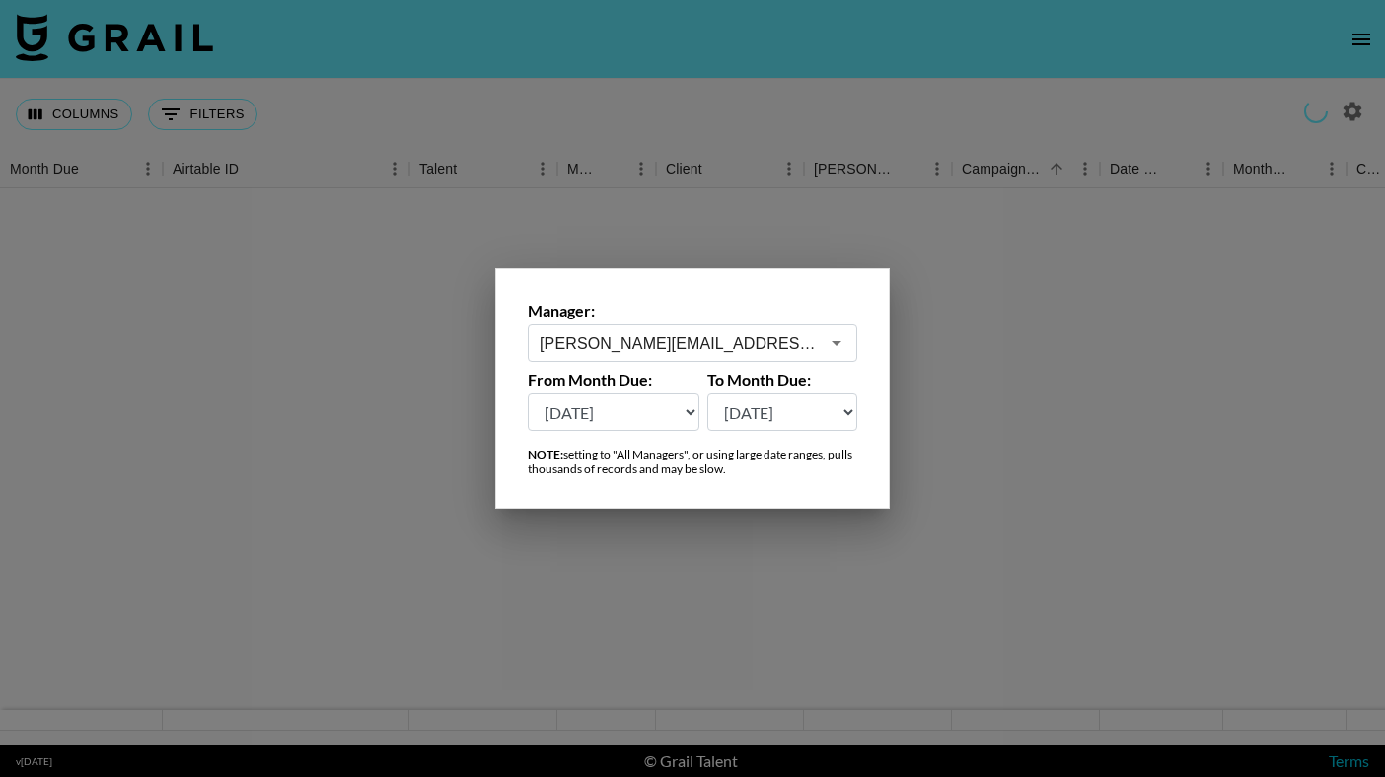
click at [791, 359] on div "george.young@grail-talent.com ​" at bounding box center [692, 342] width 329 height 37
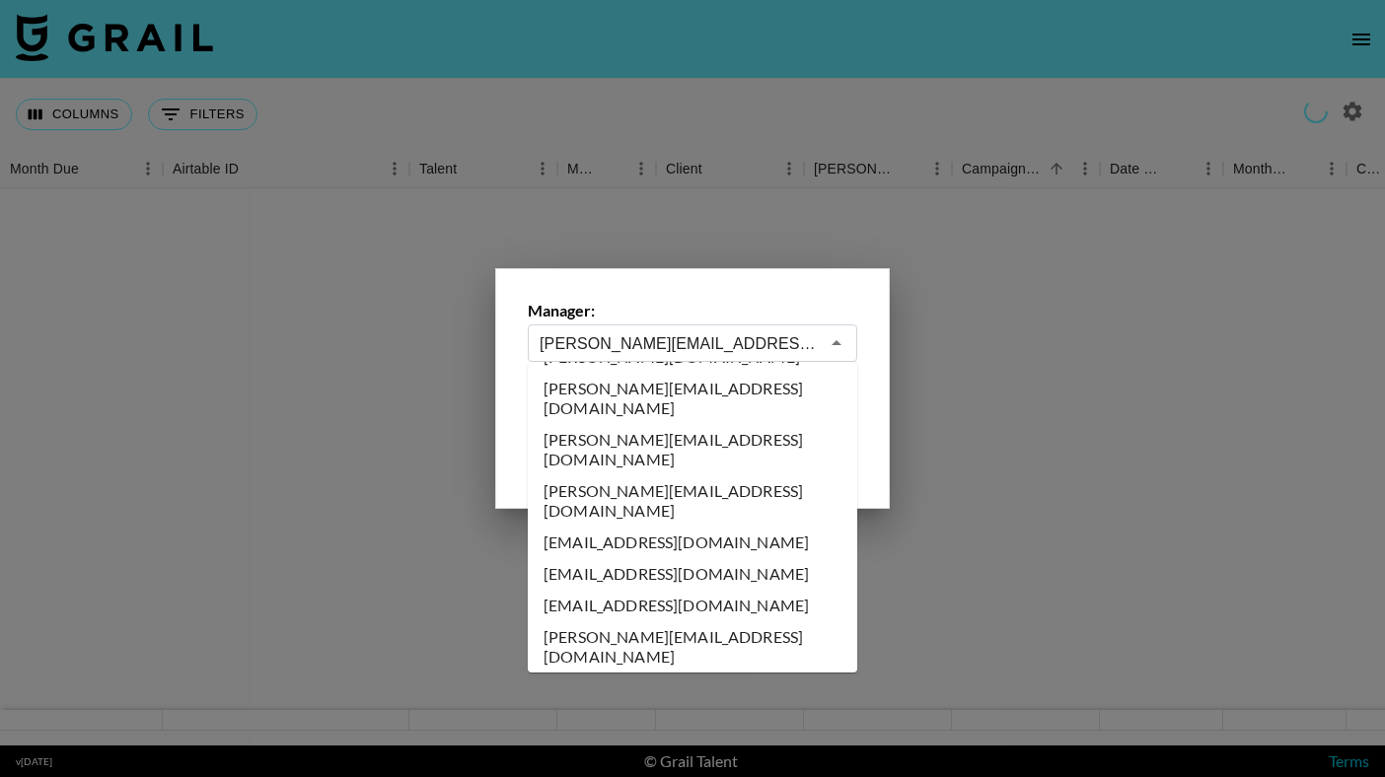
scroll to position [4266, 0]
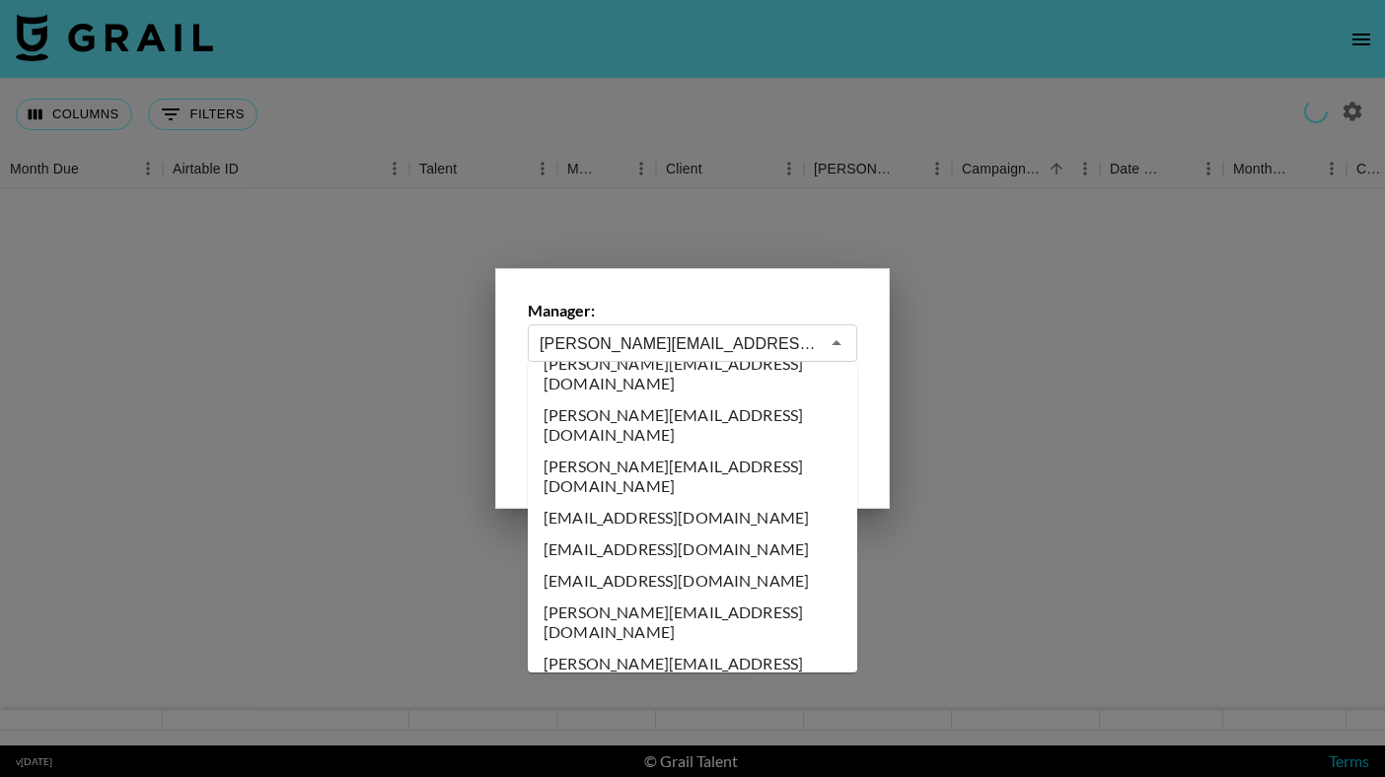
type input "franklin.gonzalez@grail-talent.com"
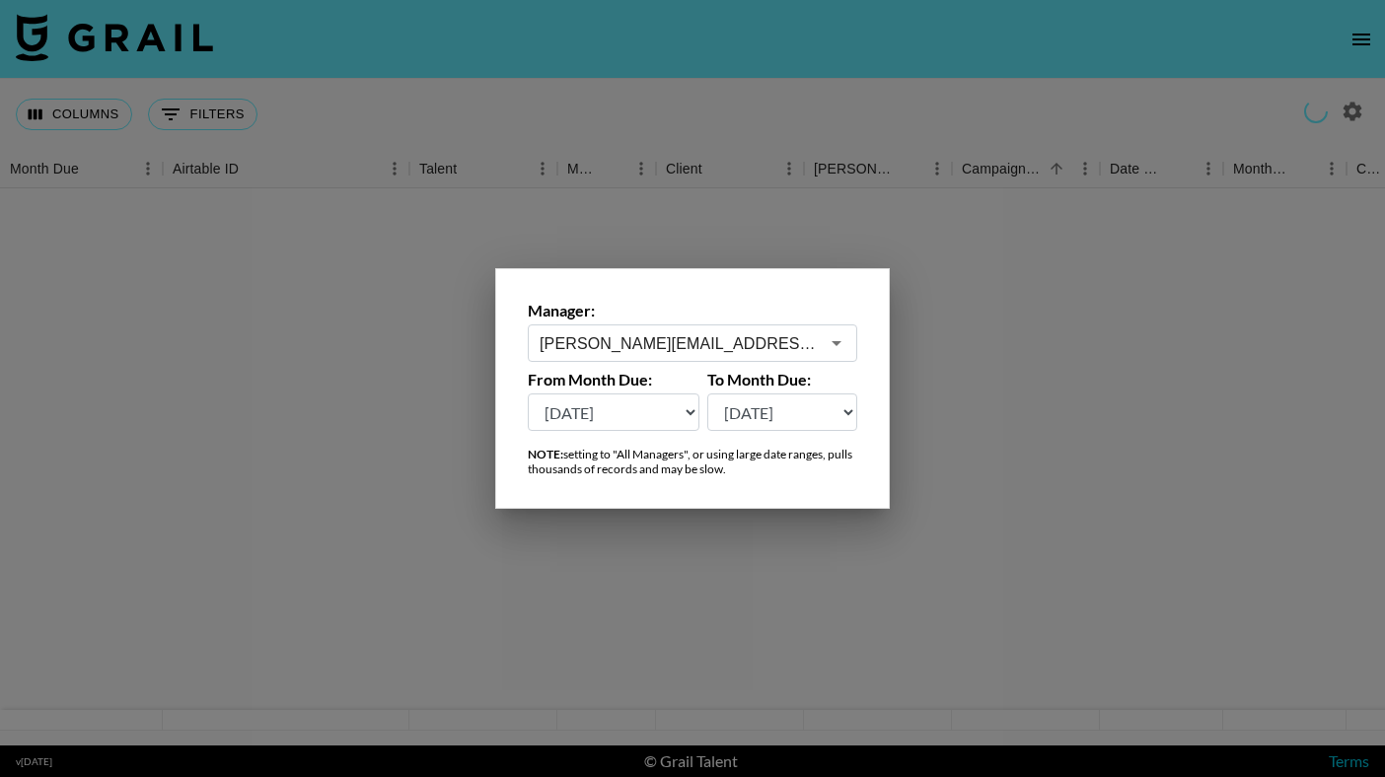
click at [1003, 334] on div at bounding box center [692, 388] width 1385 height 777
click at [1003, 334] on div at bounding box center [692, 466] width 1385 height 557
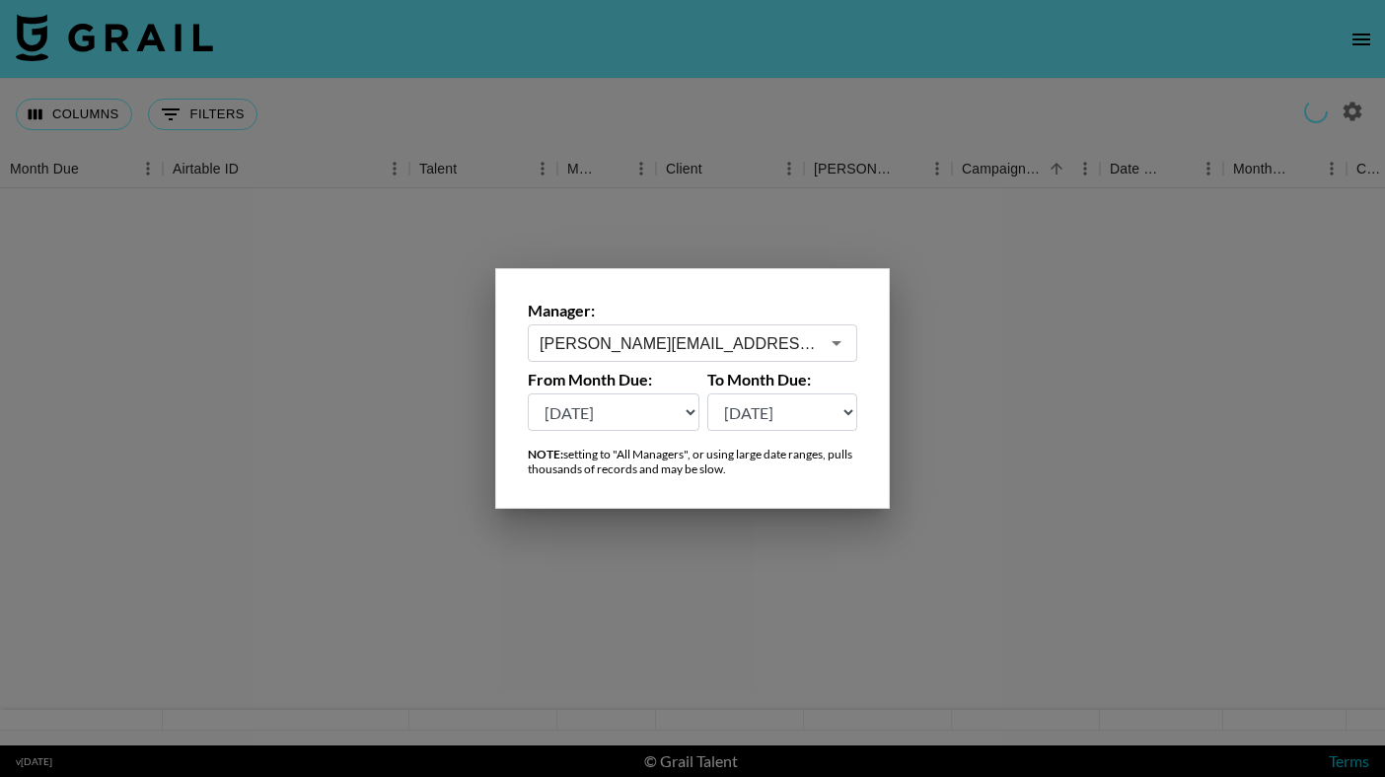
click at [1003, 334] on div at bounding box center [692, 466] width 1385 height 557
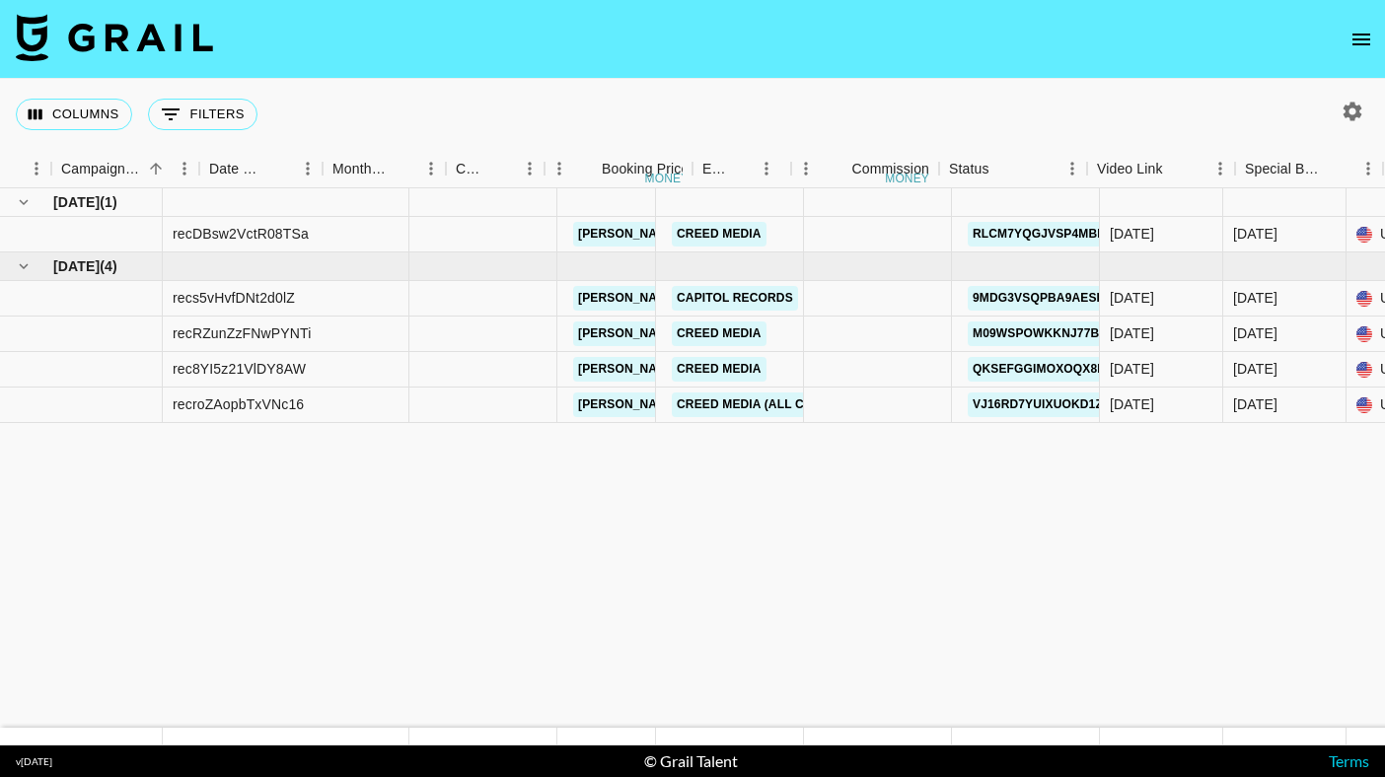
scroll to position [0, 945]
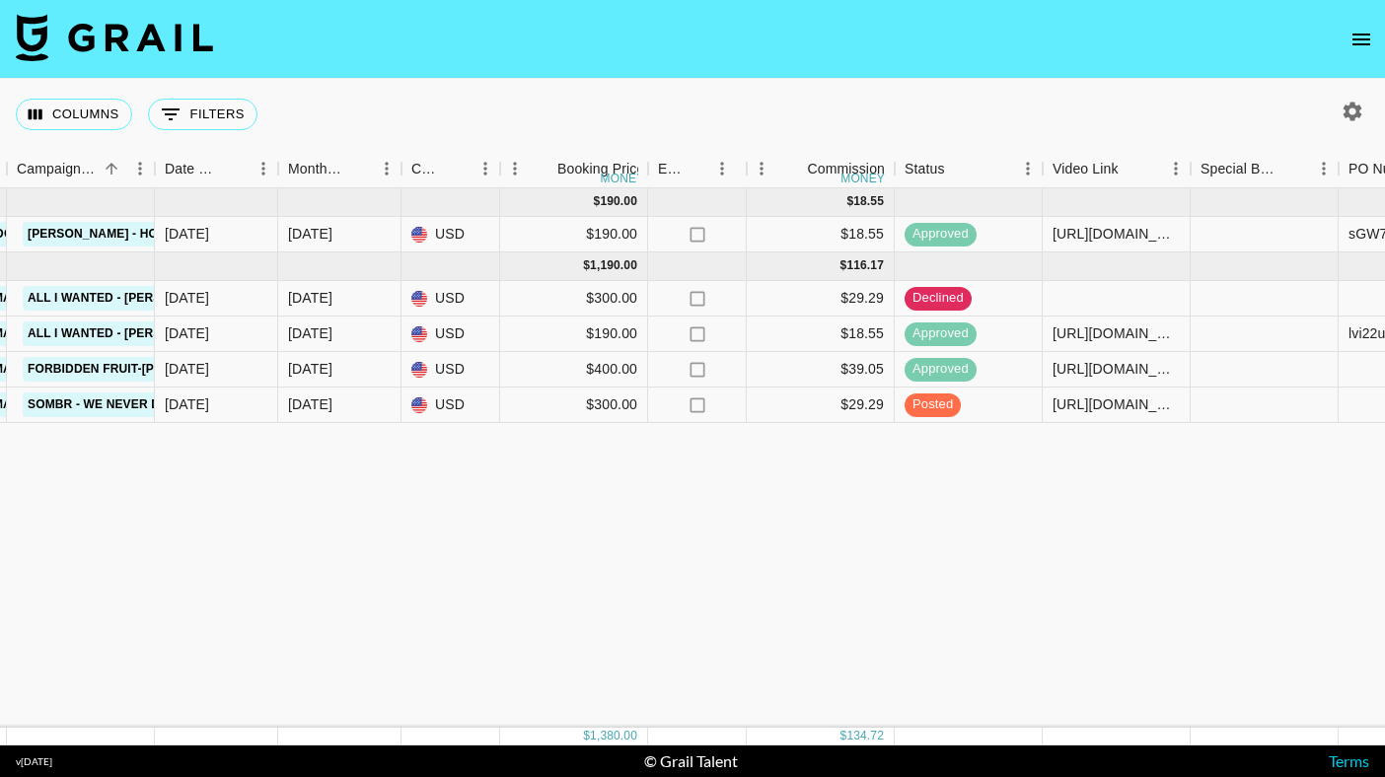
click at [1363, 112] on icon "button" at bounding box center [1352, 112] width 24 height 24
select select "May '25"
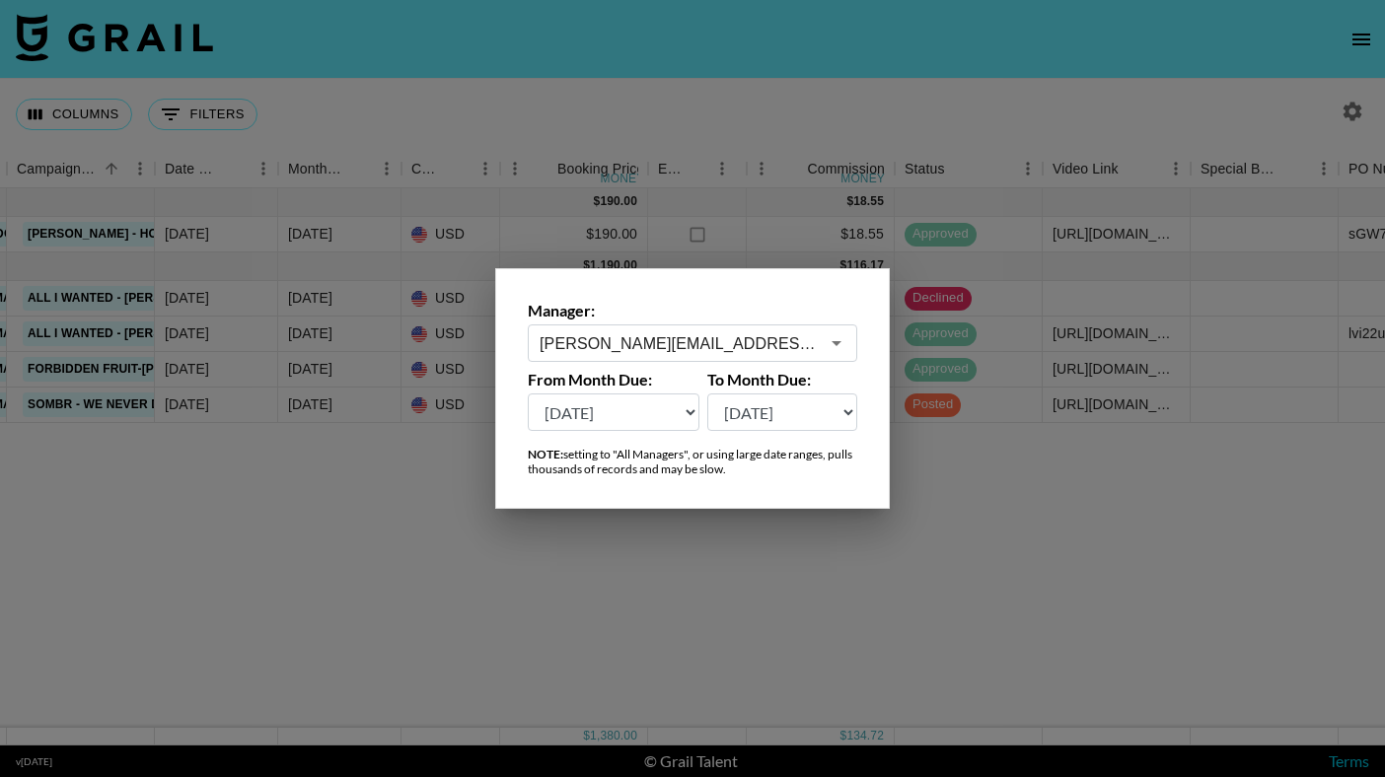
click at [757, 342] on input "franklin.gonzalez@grail-talent.com" at bounding box center [678, 343] width 279 height 23
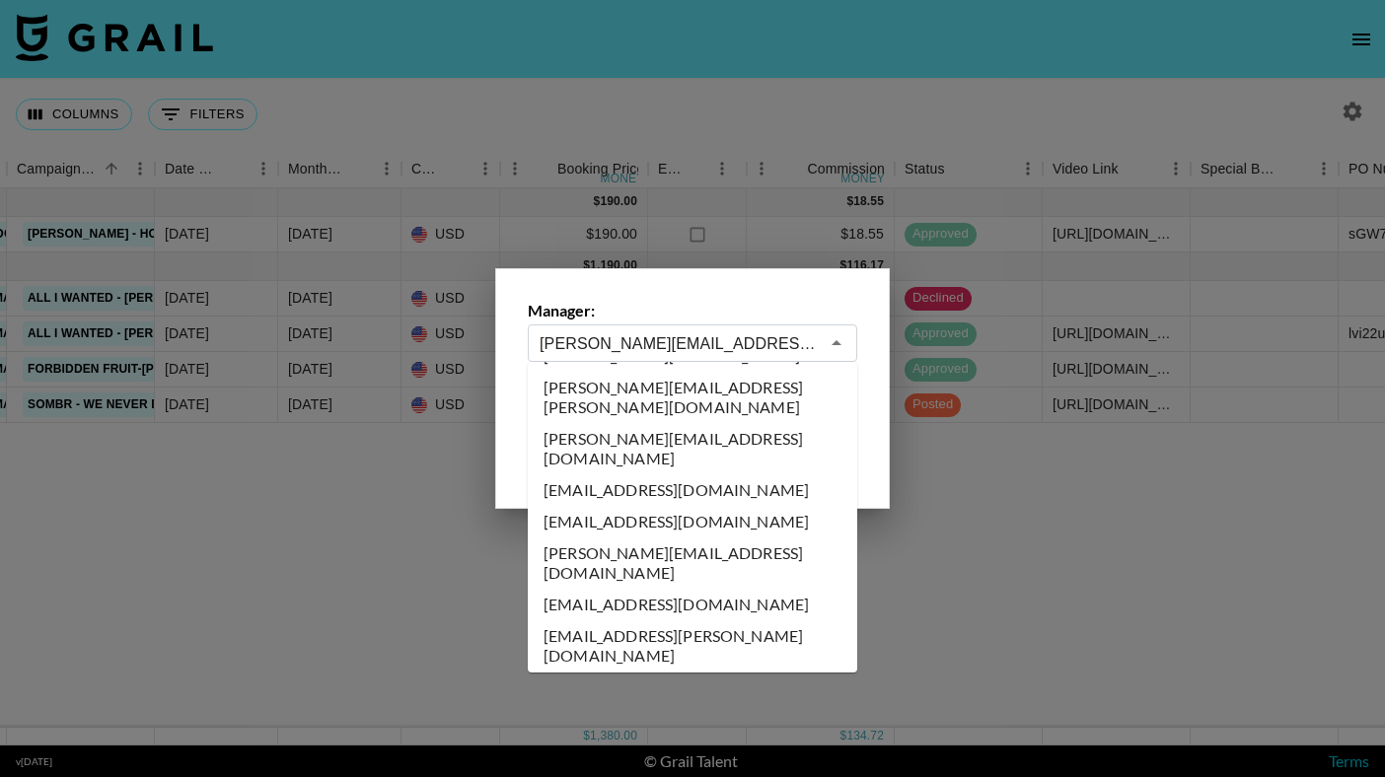
scroll to position [0, 0]
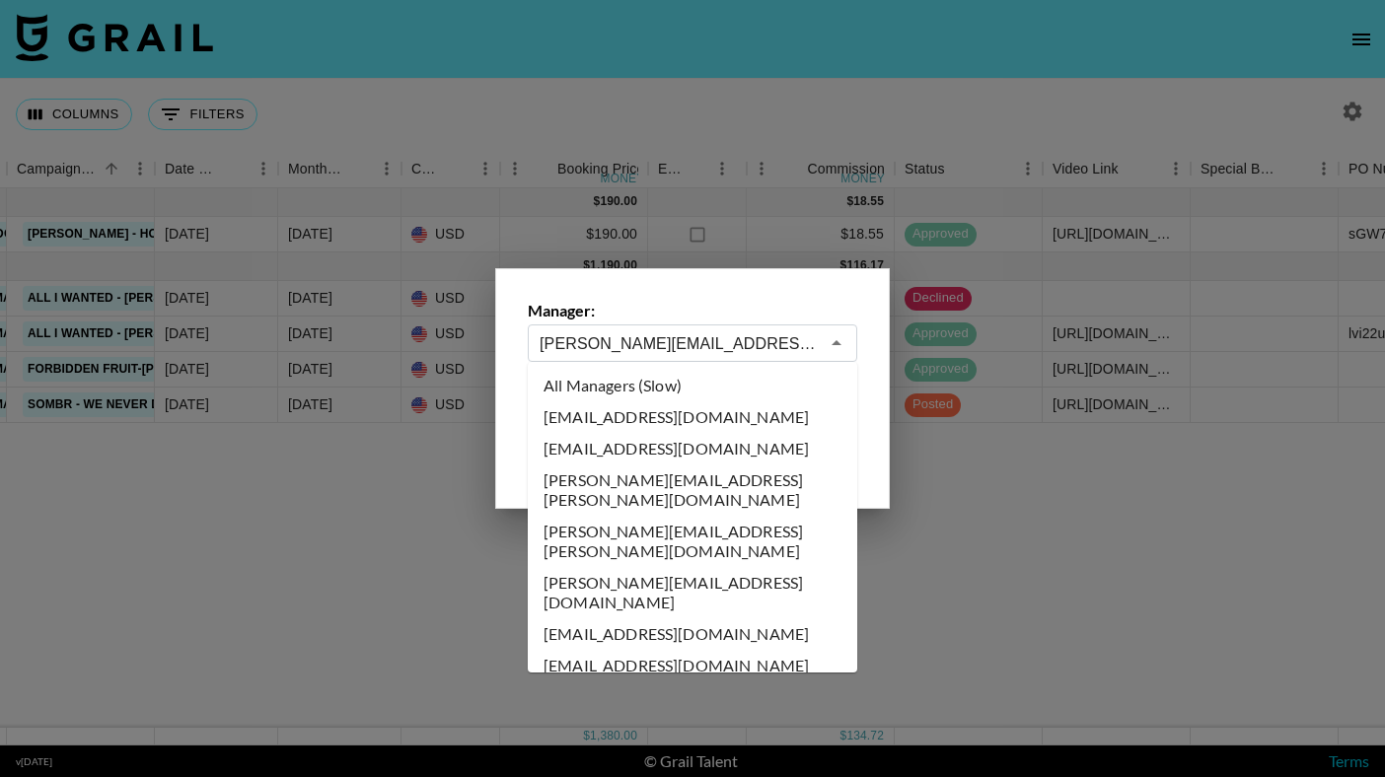
click at [648, 394] on li "All Managers (Slow)" at bounding box center [692, 386] width 329 height 32
type input "All Managers (Slow)"
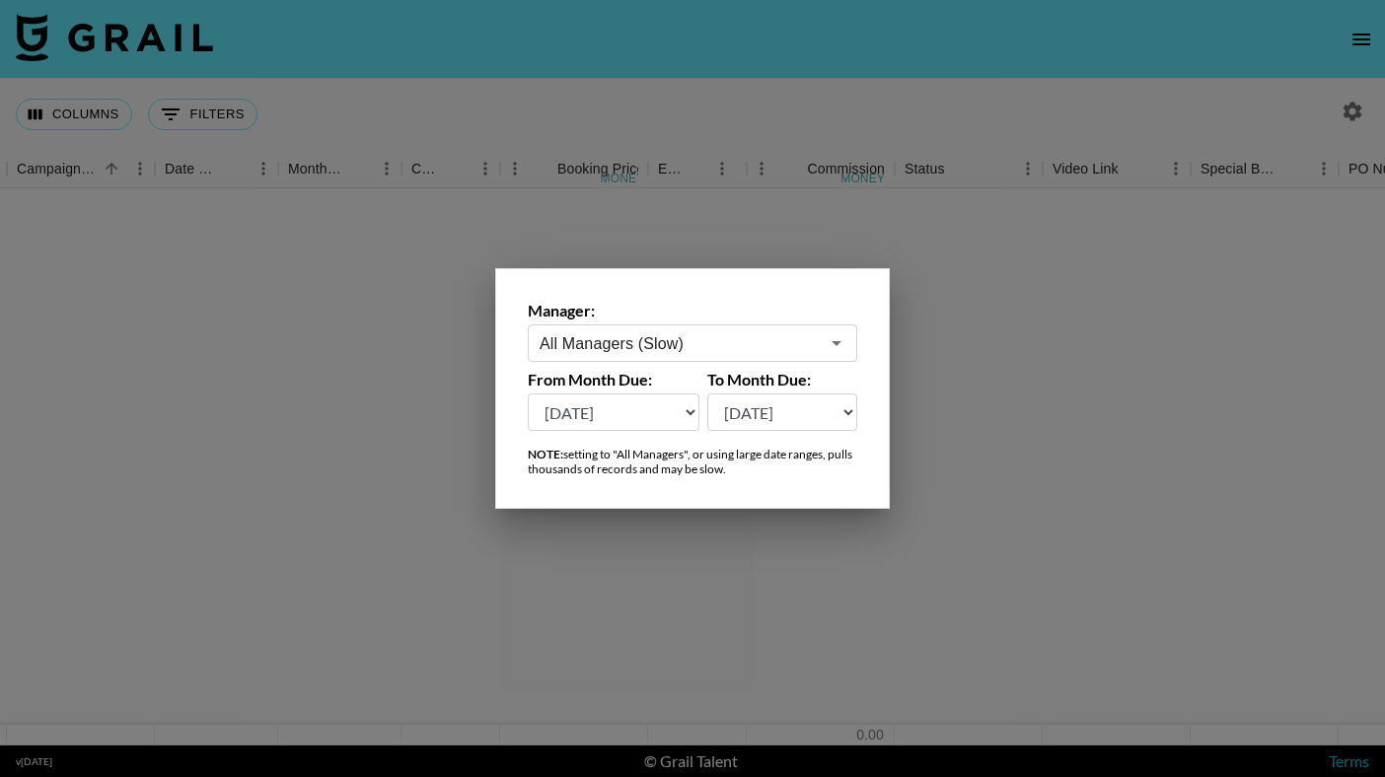
click at [712, 566] on div at bounding box center [692, 388] width 1385 height 777
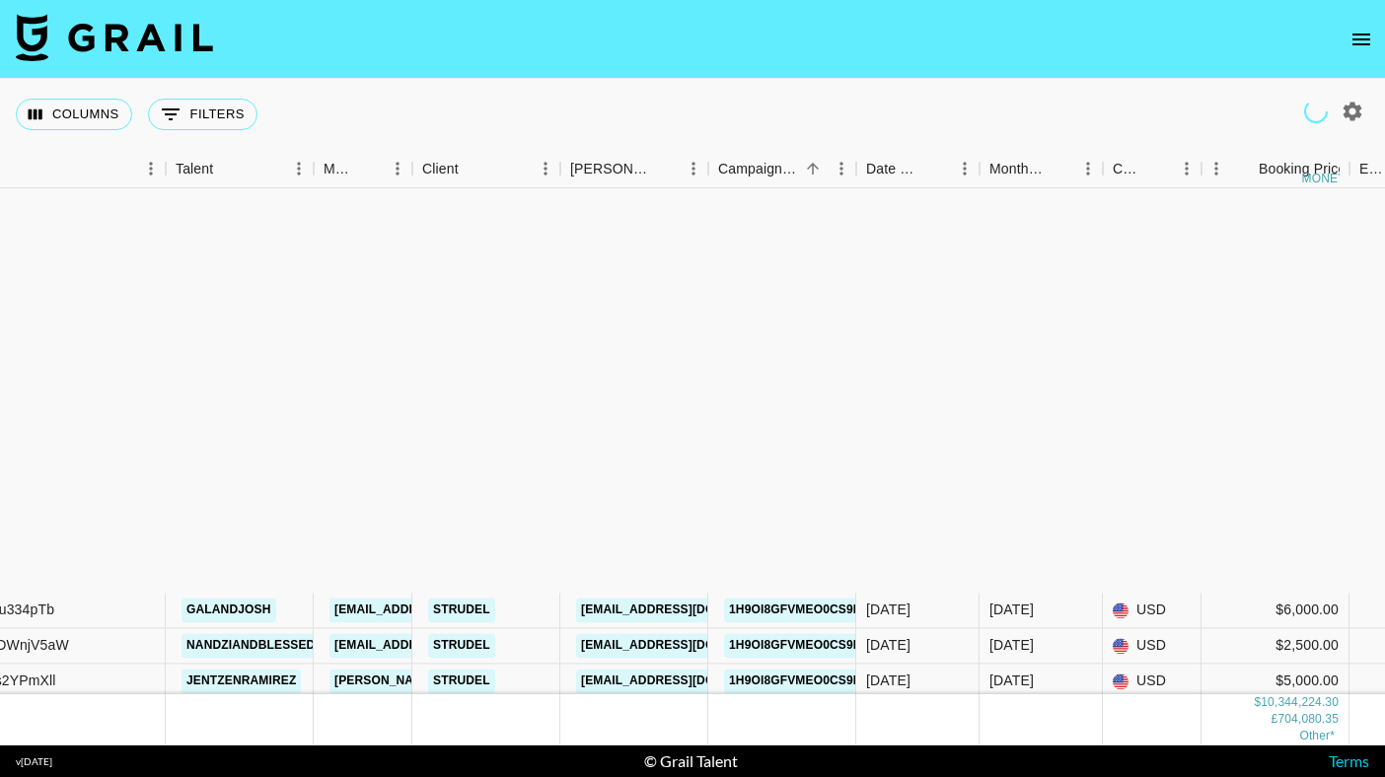
scroll to position [1501, 244]
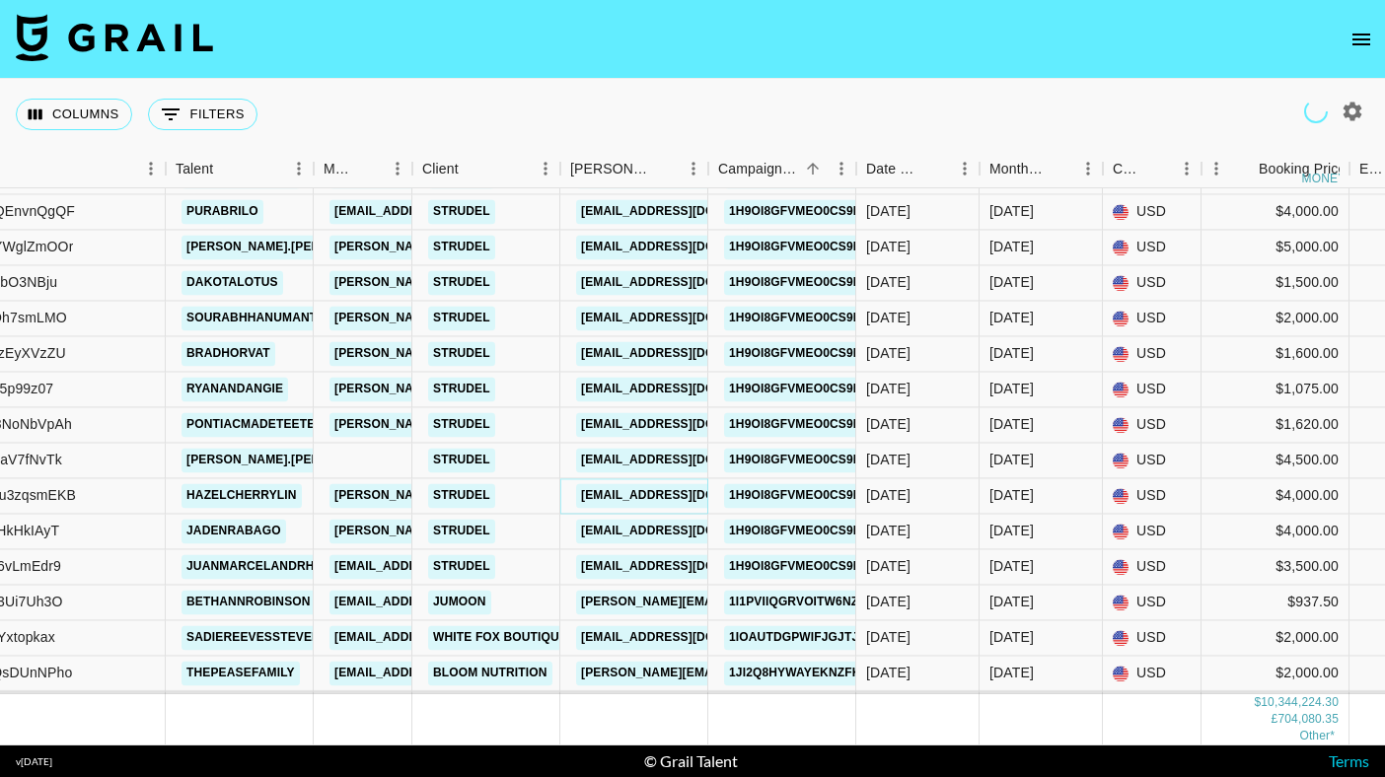
click at [635, 497] on link "morgane@streamstrudel.com" at bounding box center [686, 495] width 221 height 25
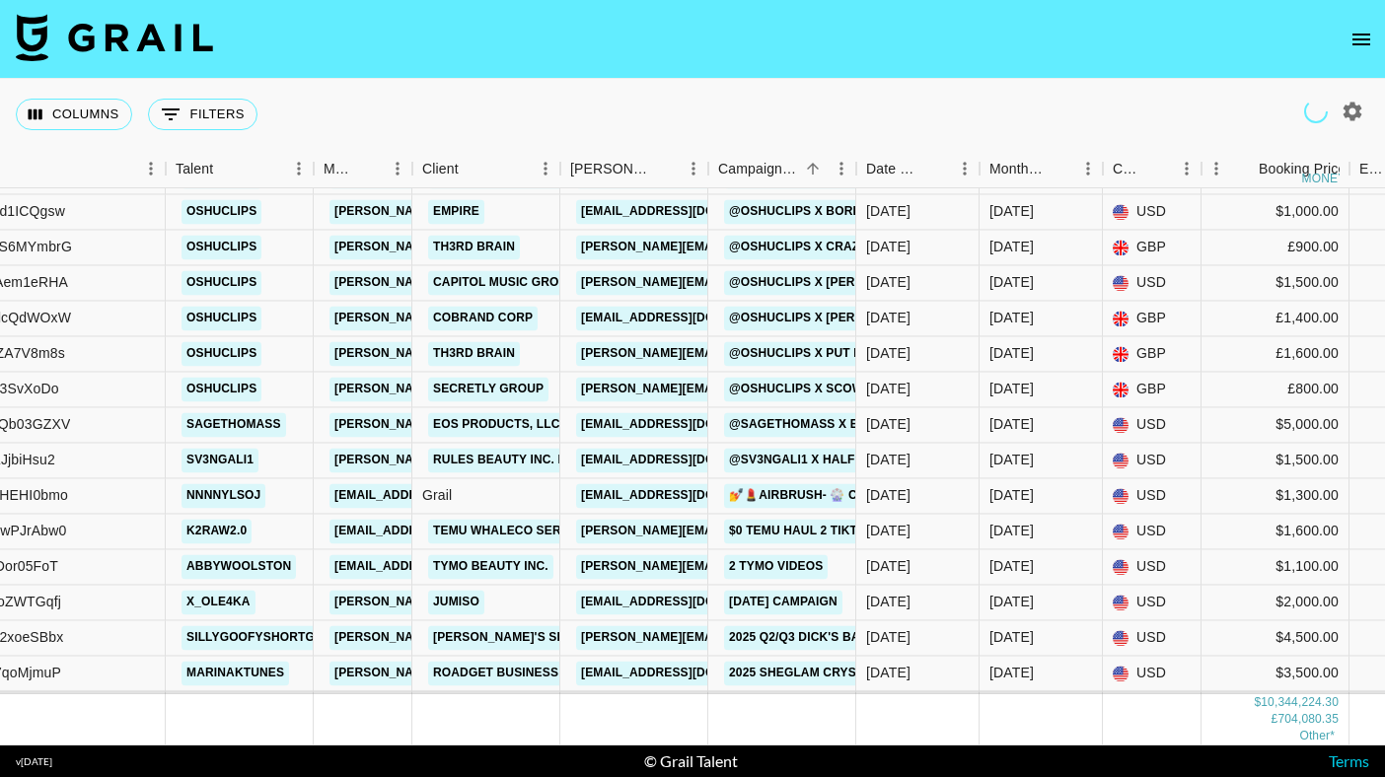
scroll to position [1463, 244]
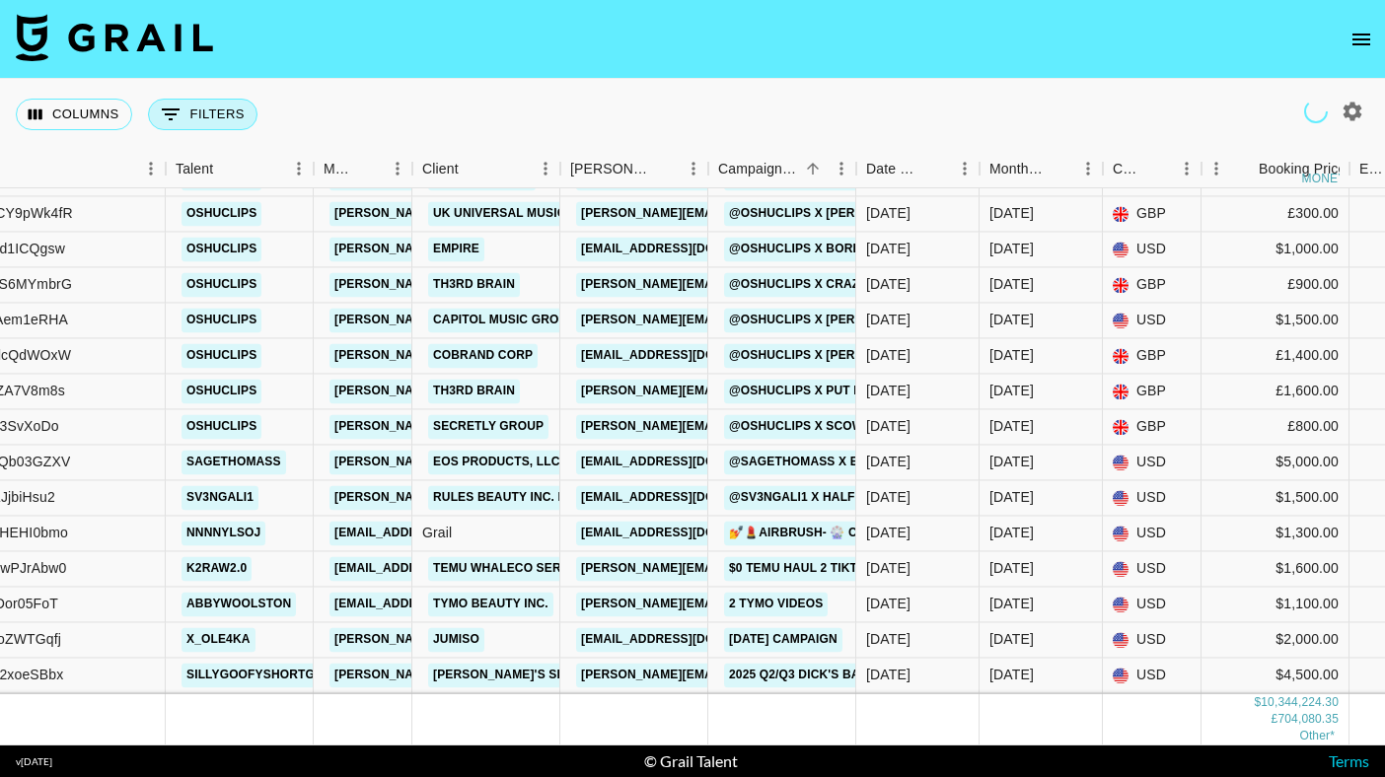
click at [245, 126] on button "0 Filters" at bounding box center [202, 115] width 109 height 32
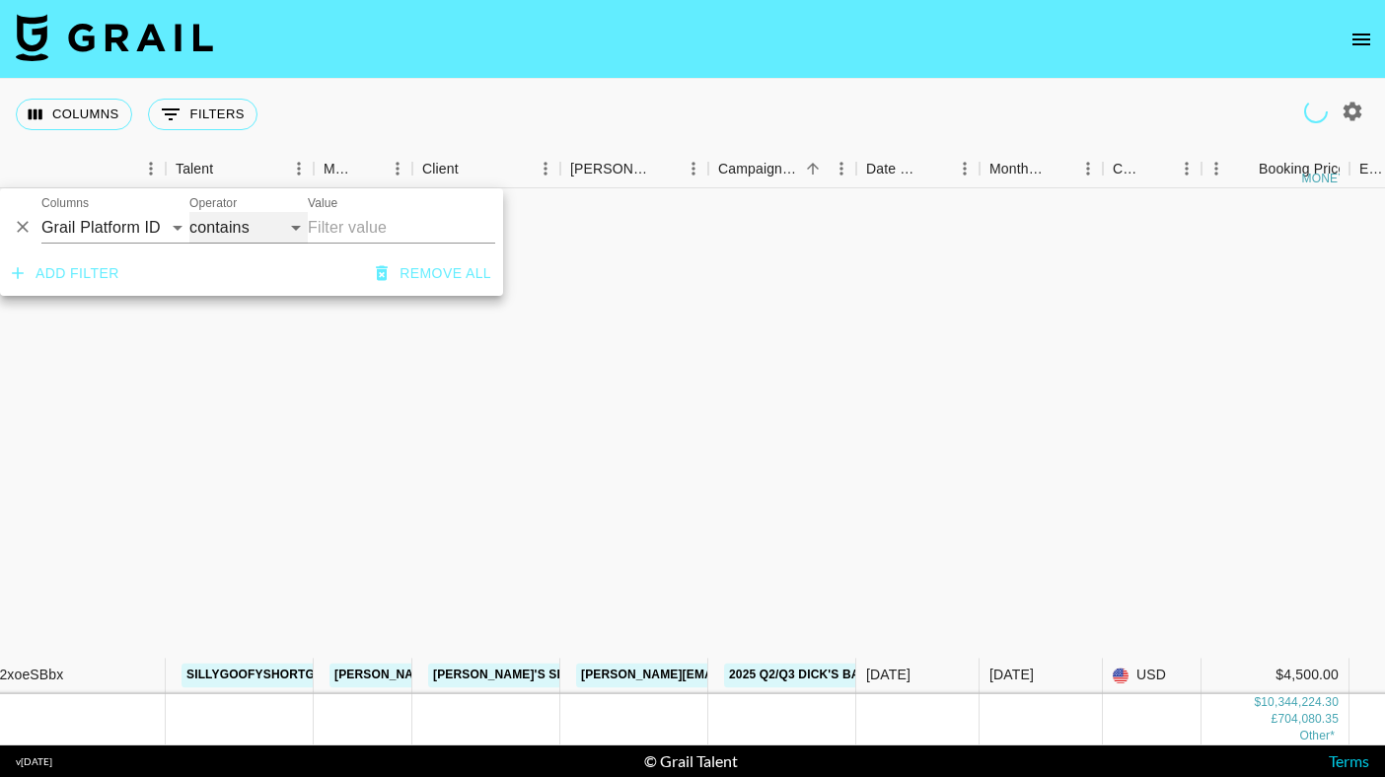
click at [284, 232] on select "contains equals starts with ends with is empty is not empty is any of" at bounding box center [248, 228] width 118 height 32
click at [298, 220] on select "contains equals starts with ends with is empty is not empty is any of" at bounding box center [248, 228] width 118 height 32
click at [297, 228] on select "contains equals starts with ends with is empty is not empty is any of" at bounding box center [248, 228] width 118 height 32
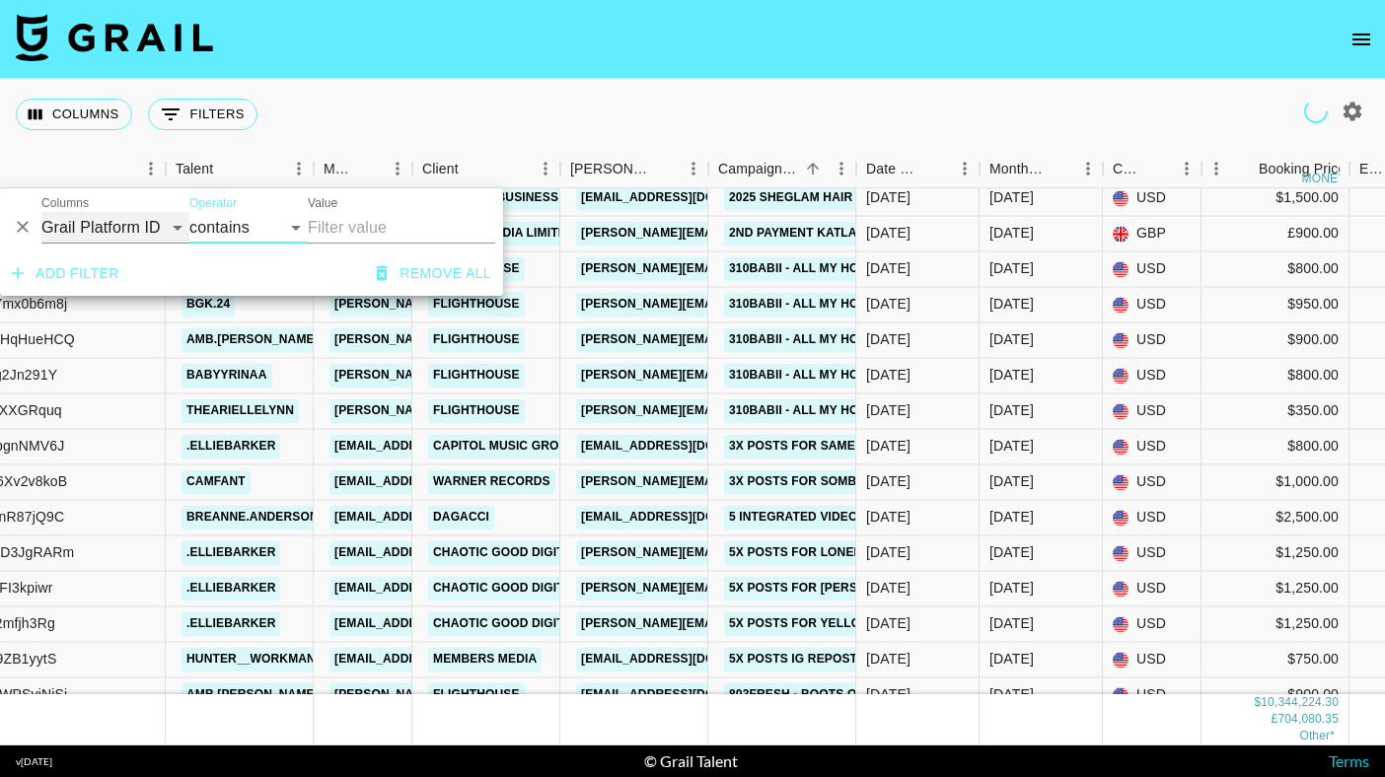
click at [173, 234] on select "Grail Platform ID Airtable ID Talent Manager Client Booker Campaign (Type) Date…" at bounding box center [115, 228] width 148 height 32
click at [793, 93] on div "Columns 0 Filters + Booking" at bounding box center [692, 114] width 1385 height 71
click at [1345, 116] on icon "button" at bounding box center [1352, 111] width 19 height 19
select select "May '25"
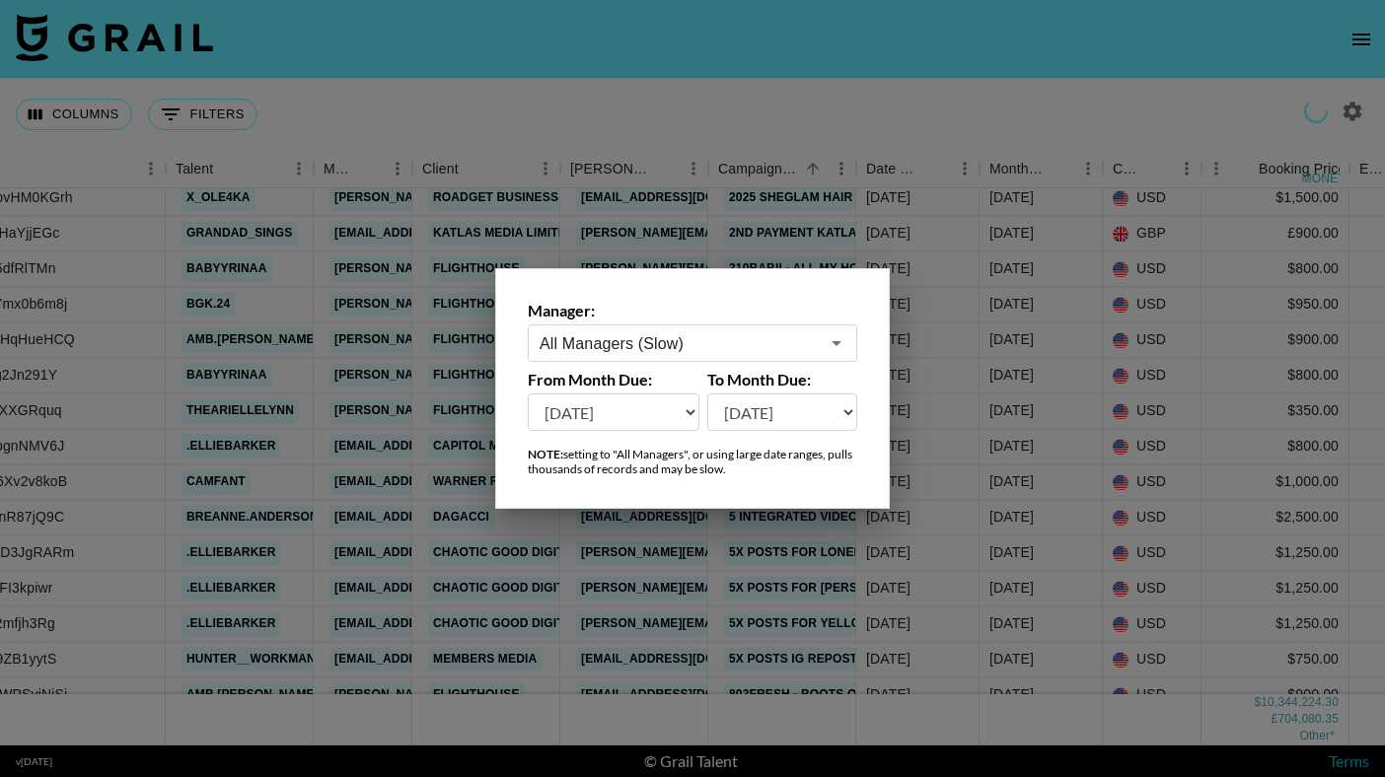
click at [693, 415] on select "Aug '26 Jul '26 Jun '26 May '26 Apr '26 Mar '26 Feb '26 Jan '26 Dec '25 Nov '25…" at bounding box center [614, 411] width 172 height 37
click at [752, 417] on select "Aug '26 Jul '26 Jun '26 May '26 Apr '26 Mar '26 Feb '26 Jan '26 Dec '25 Nov '25…" at bounding box center [782, 411] width 151 height 37
click at [848, 121] on div at bounding box center [692, 388] width 1385 height 777
click at [848, 121] on div "Columns 0 Filters + Booking" at bounding box center [692, 114] width 1385 height 71
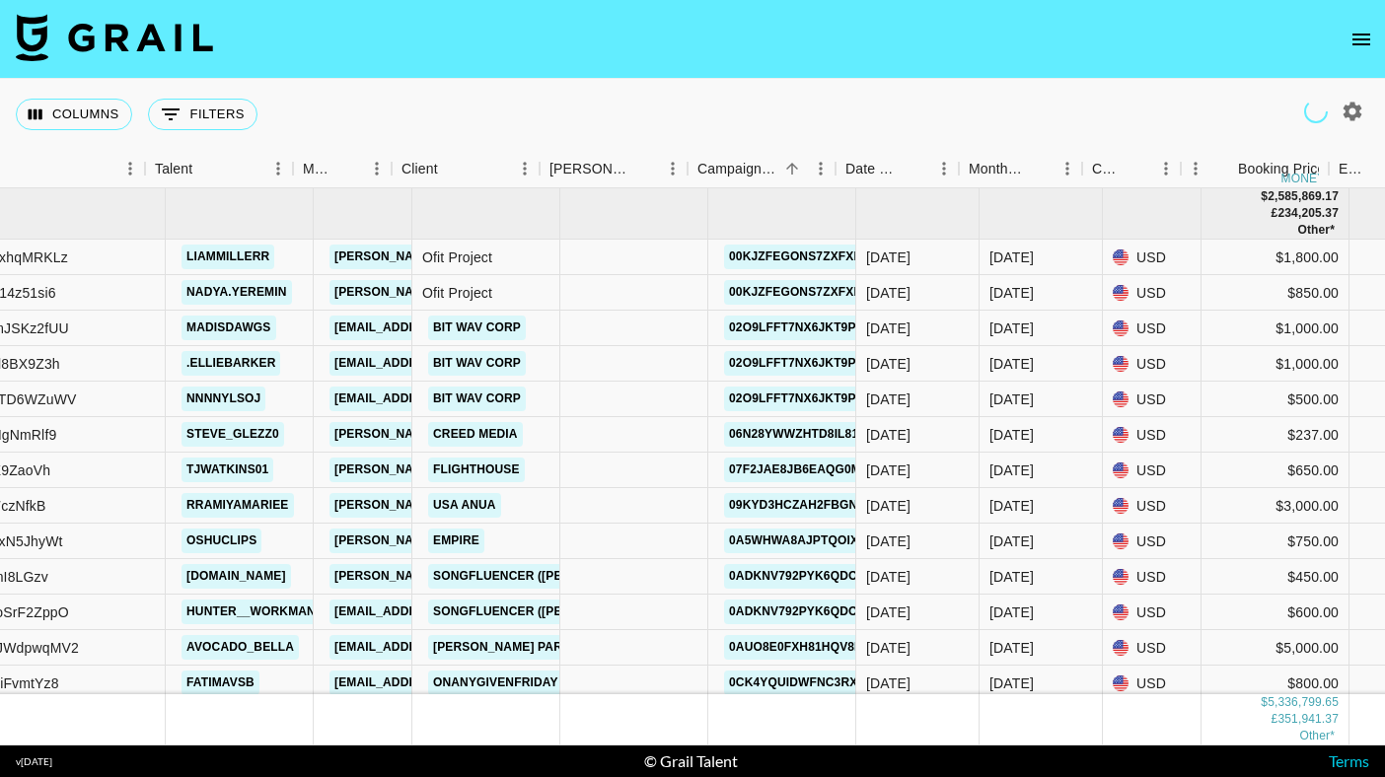
scroll to position [0, 264]
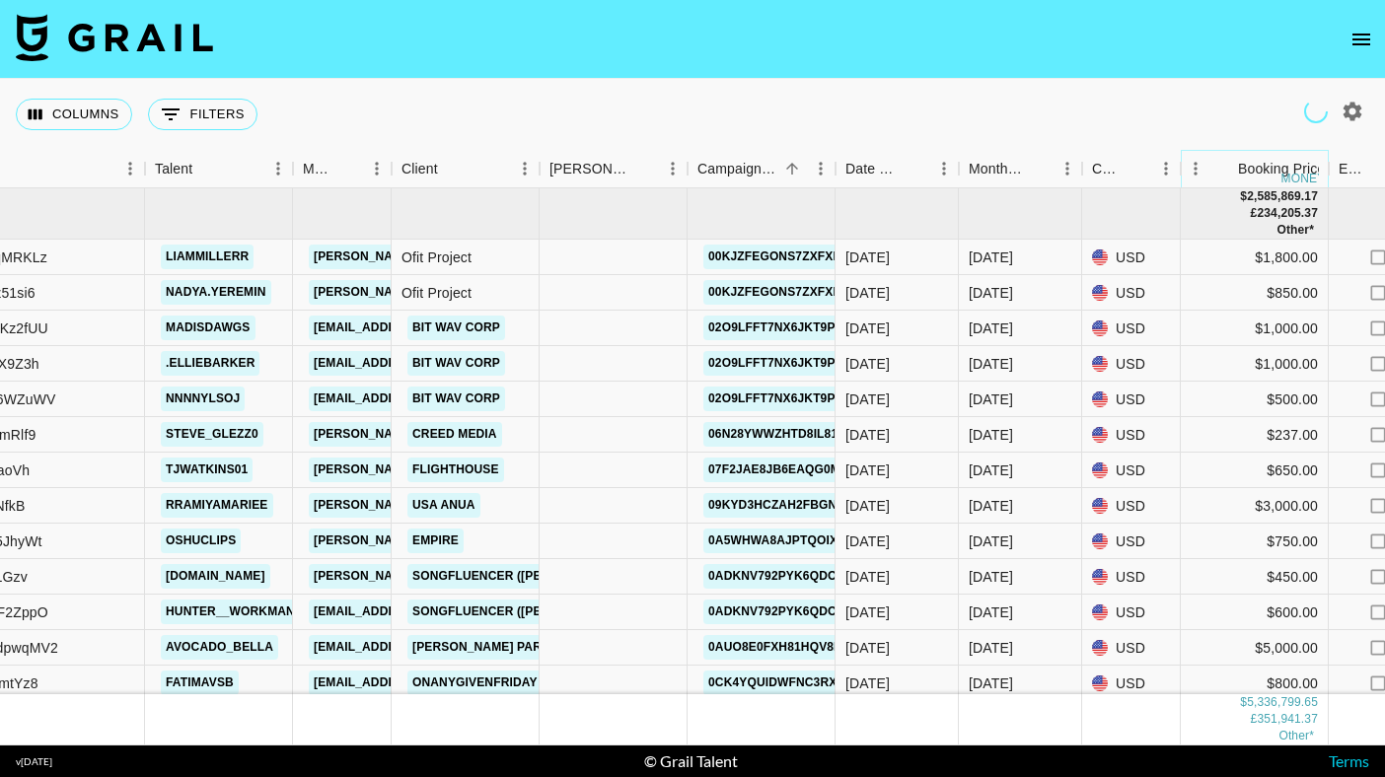
click at [1230, 173] on icon "Sort" at bounding box center [1224, 169] width 18 height 18
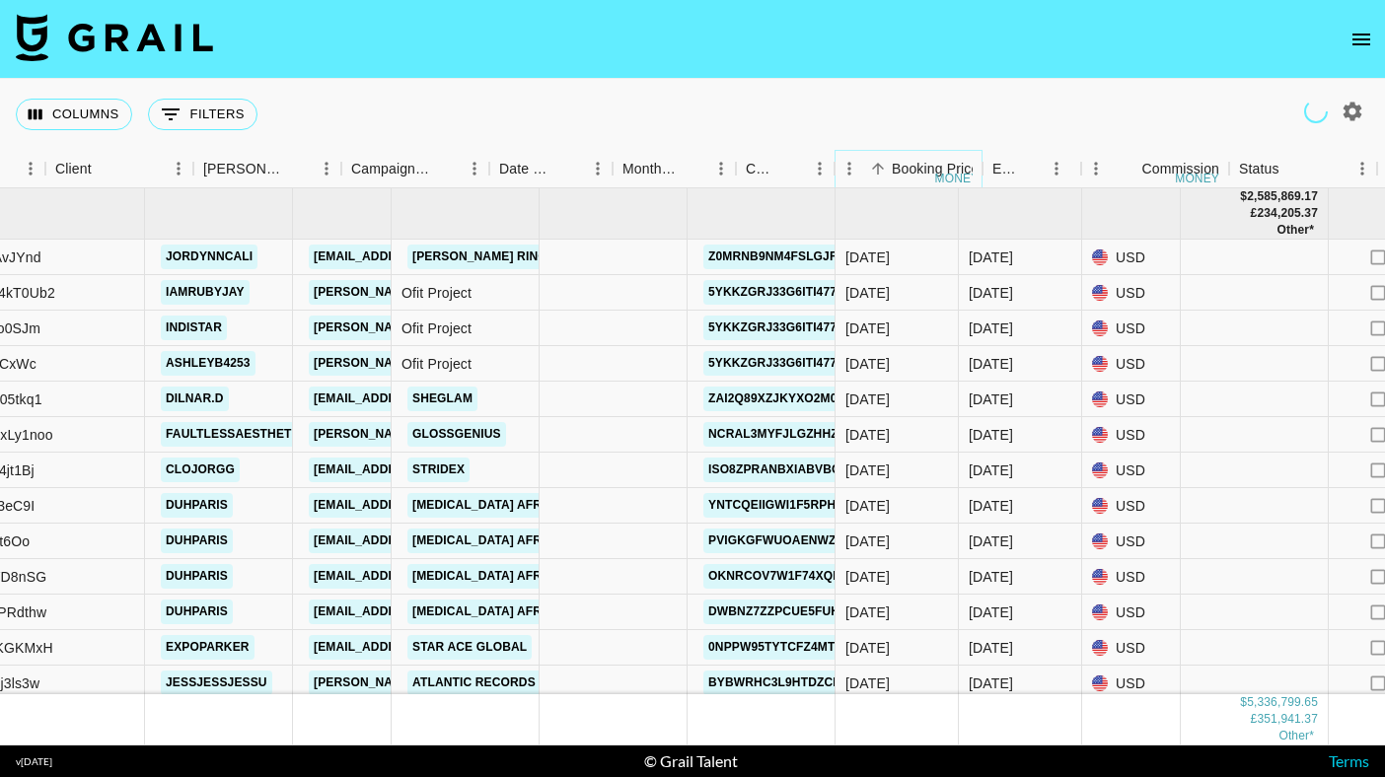
click at [875, 168] on icon "Sort" at bounding box center [878, 169] width 18 height 18
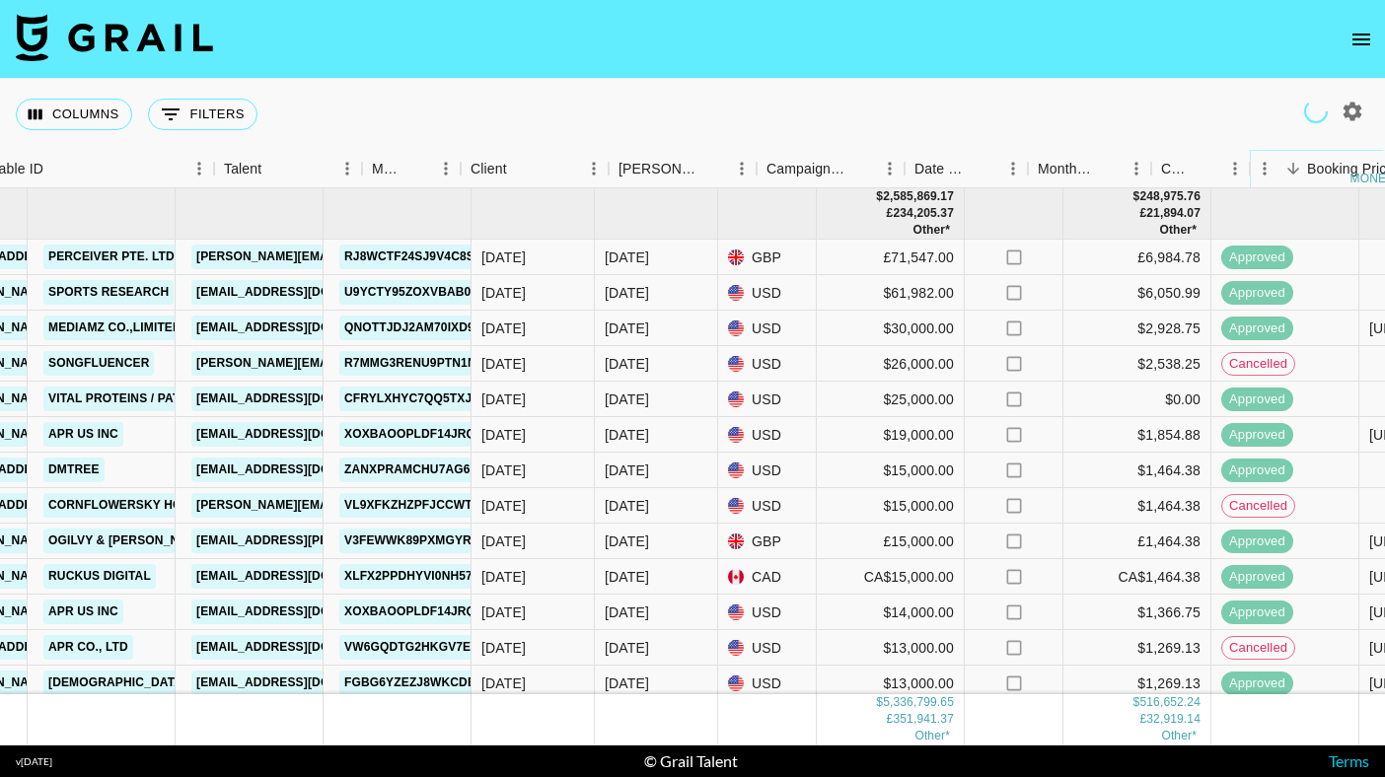
scroll to position [0, 195]
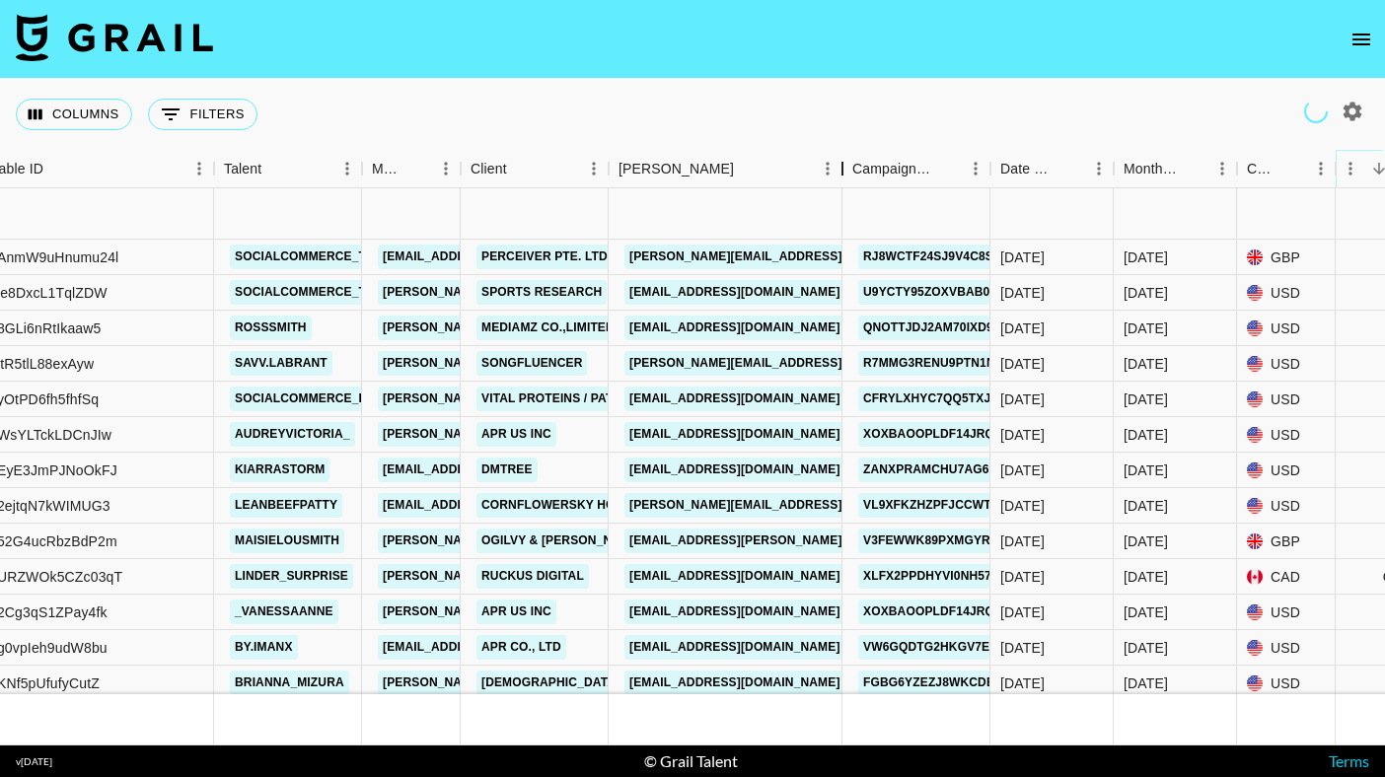
drag, startPoint x: 759, startPoint y: 173, endPoint x: 843, endPoint y: 188, distance: 85.3
click at [844, 189] on div "Month Due Airtable ID Talent Manager Client Booker Campaign (Type) Date Created…" at bounding box center [692, 448] width 1385 height 596
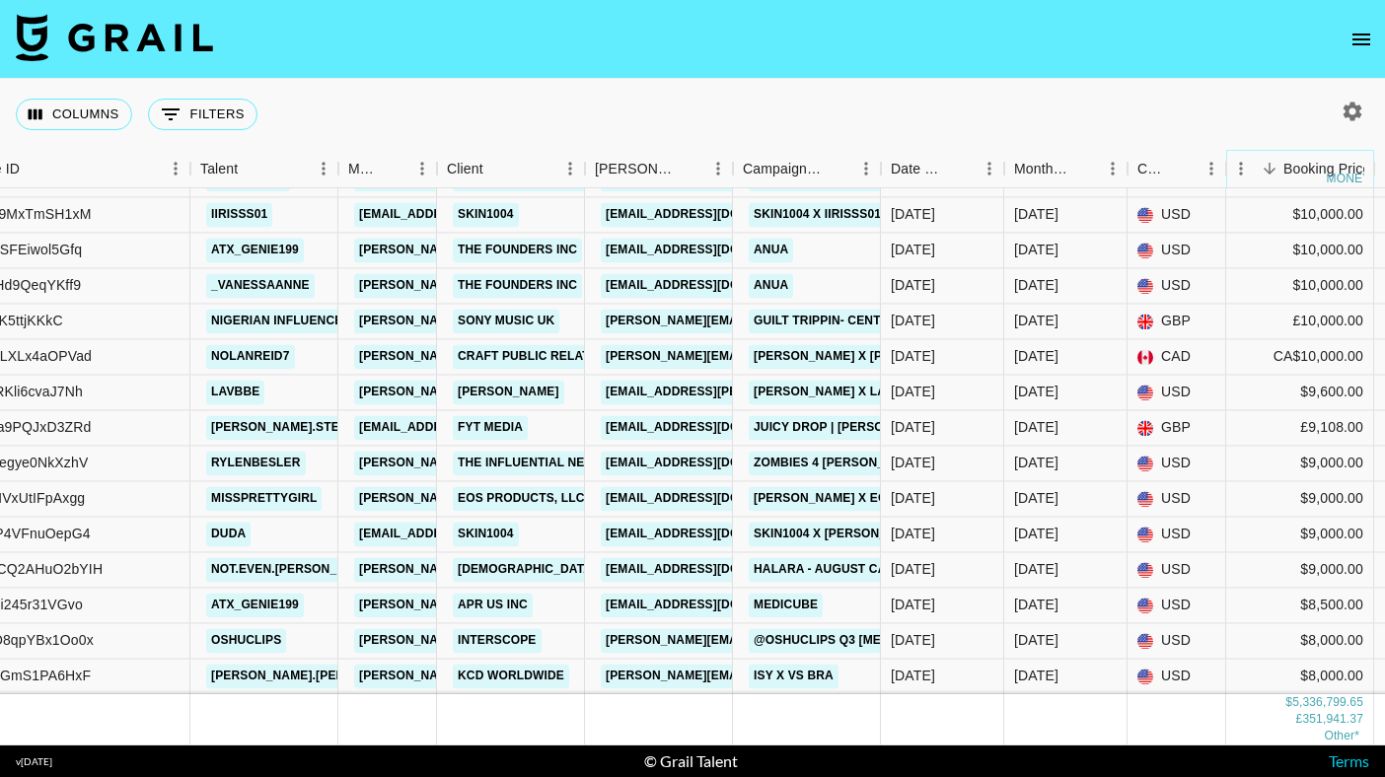
scroll to position [966, 219]
click at [758, 575] on link "Halara - August Campaign" at bounding box center [843, 568] width 189 height 25
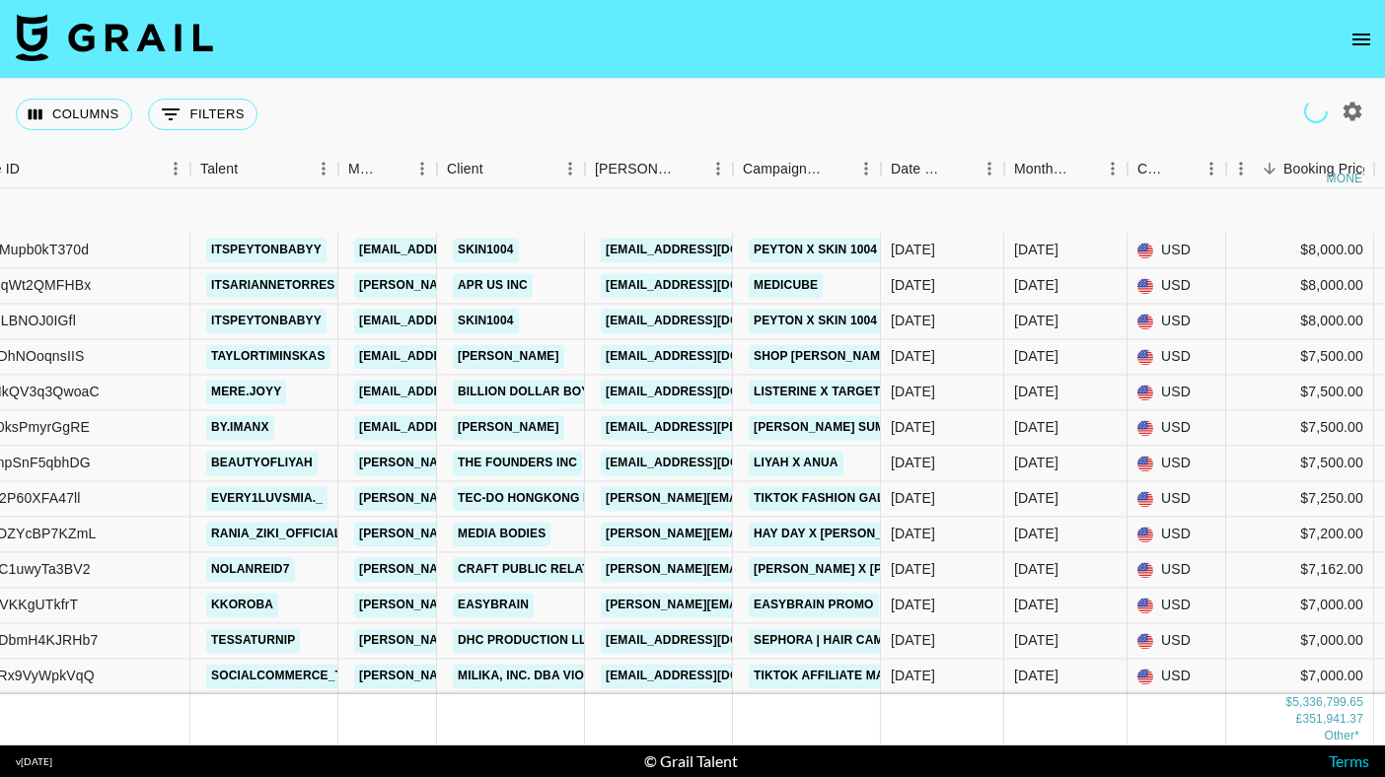
scroll to position [1613, 219]
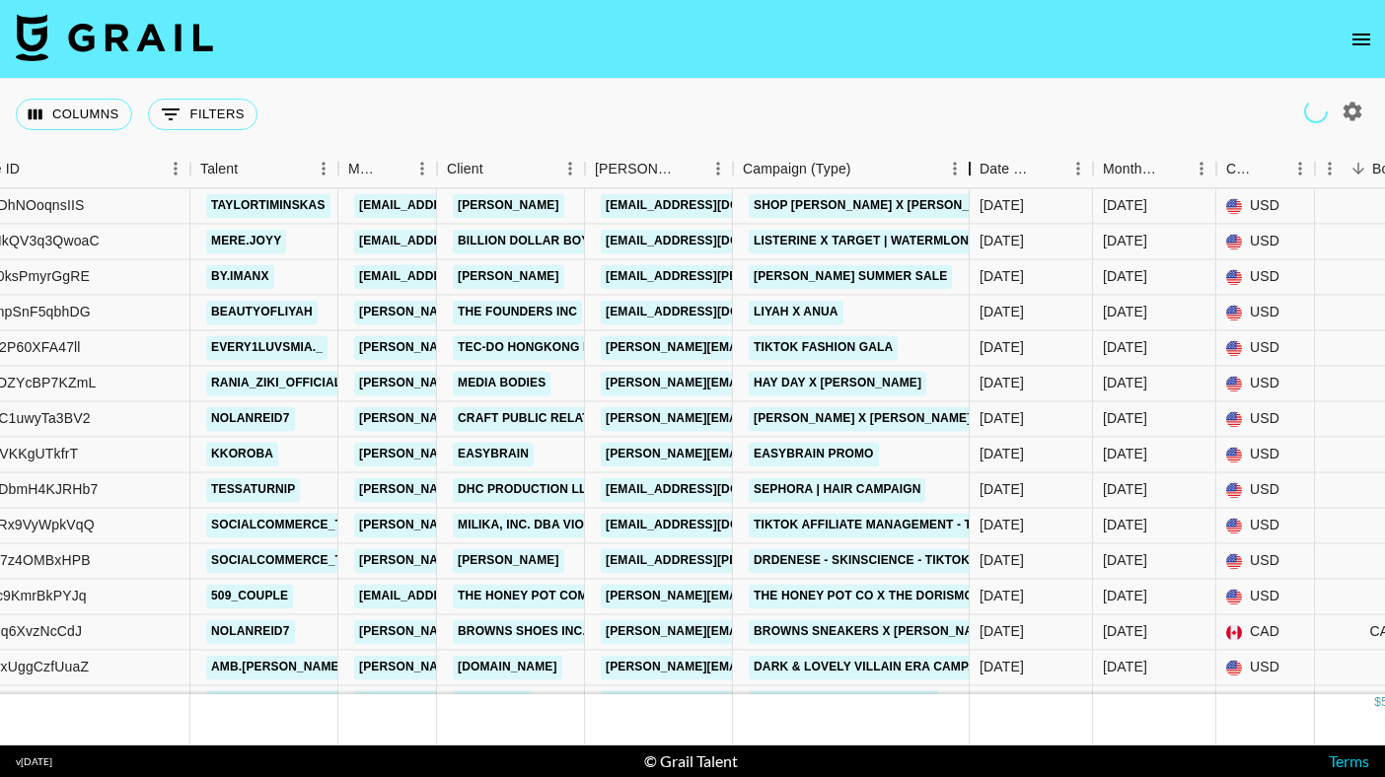
drag, startPoint x: 881, startPoint y: 164, endPoint x: 751, endPoint y: 165, distance: 129.2
click at [958, 157] on div "Campaign (Type)" at bounding box center [970, 169] width 24 height 38
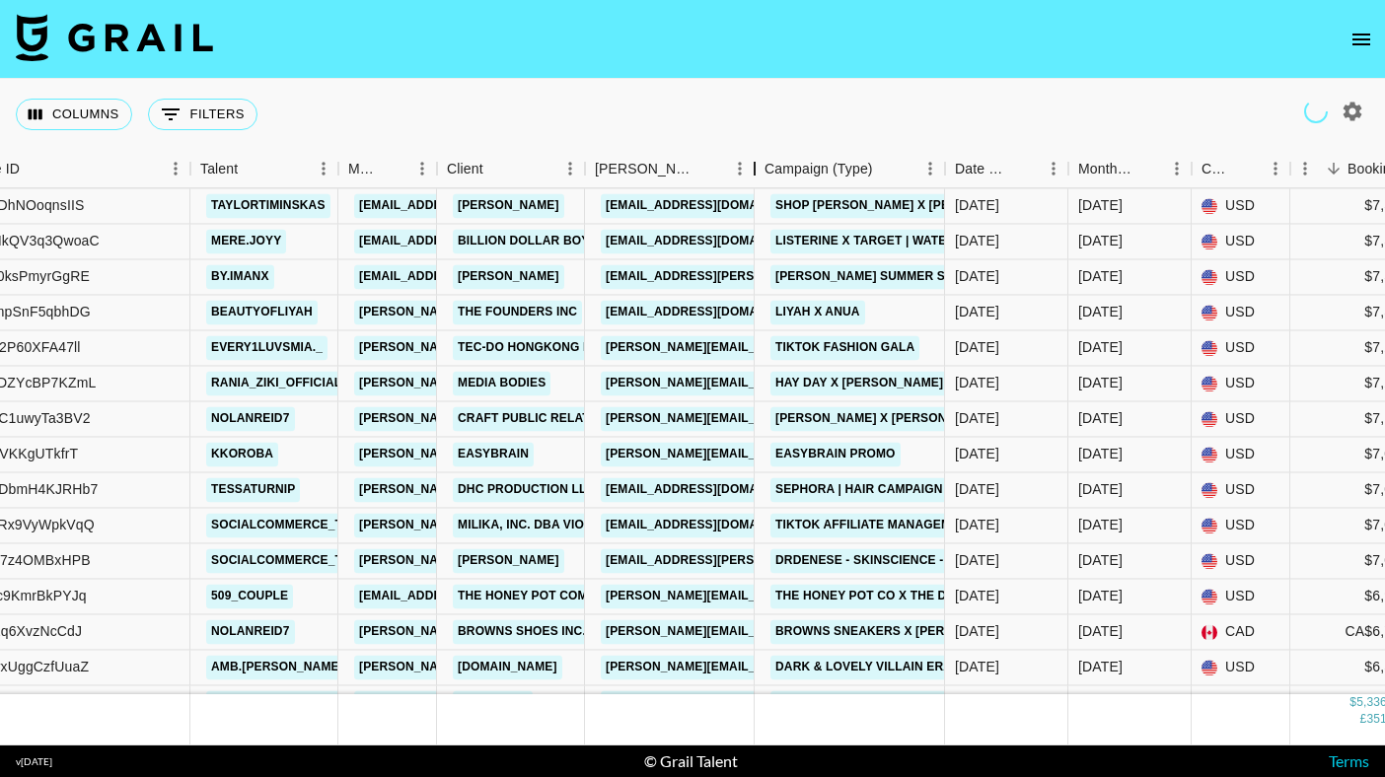
click at [752, 165] on div "Booker" at bounding box center [755, 169] width 24 height 38
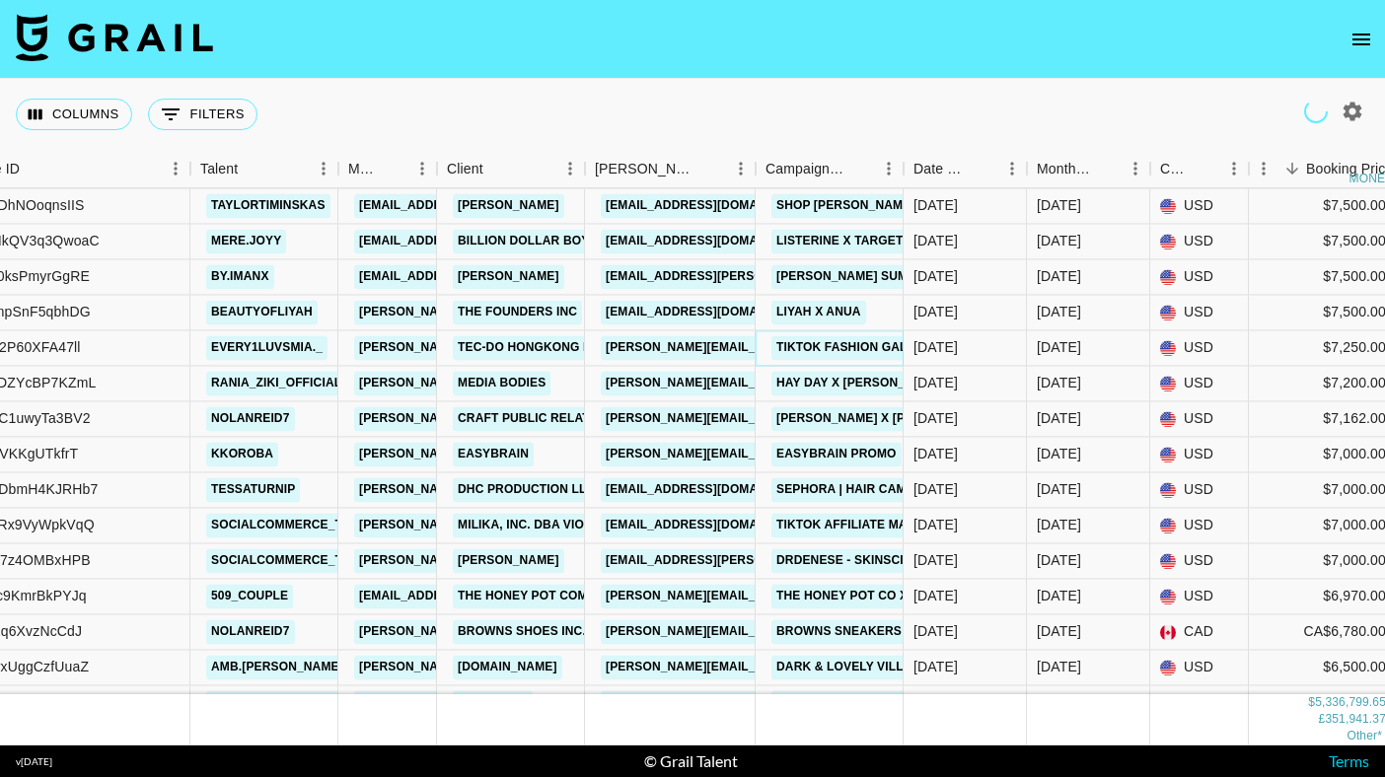
click at [836, 346] on link "TikTok Fashion Gala" at bounding box center [845, 347] width 149 height 25
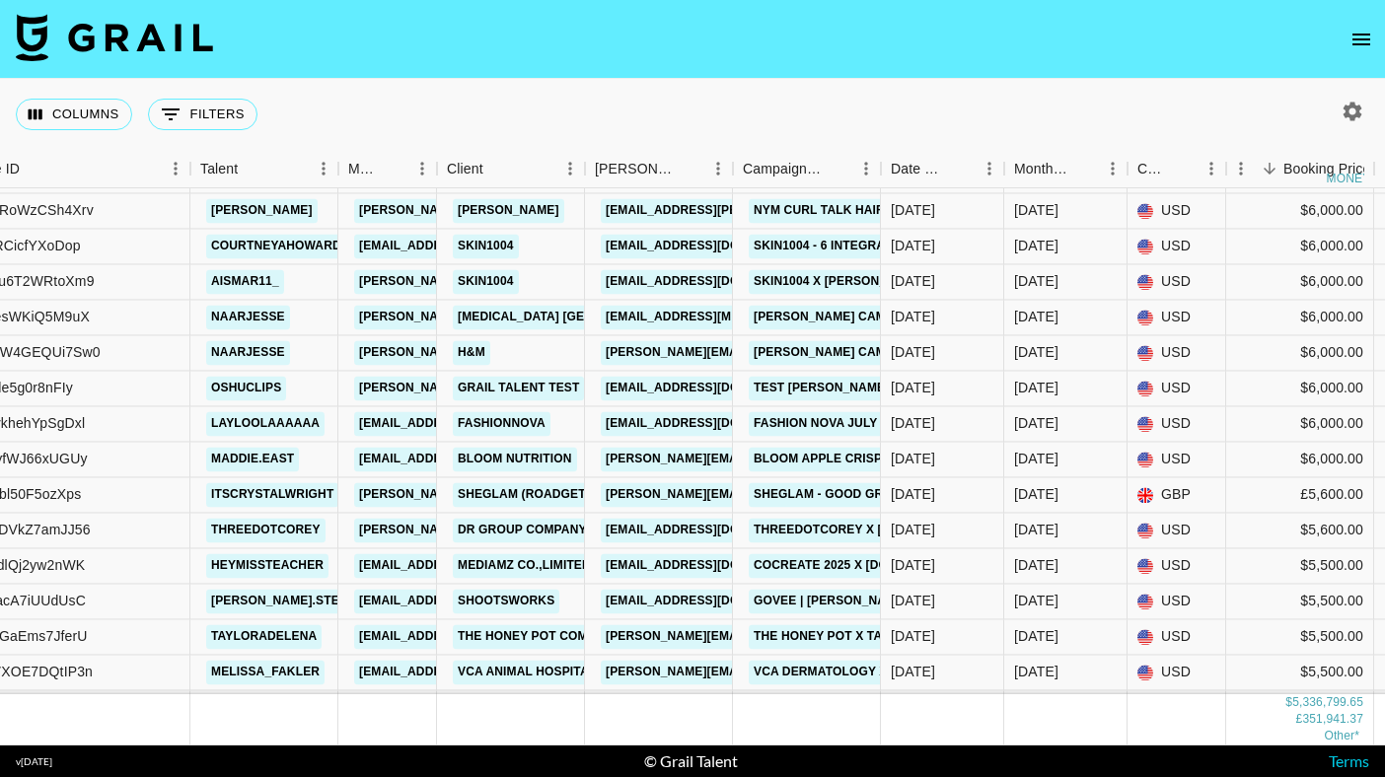
scroll to position [2419, 219]
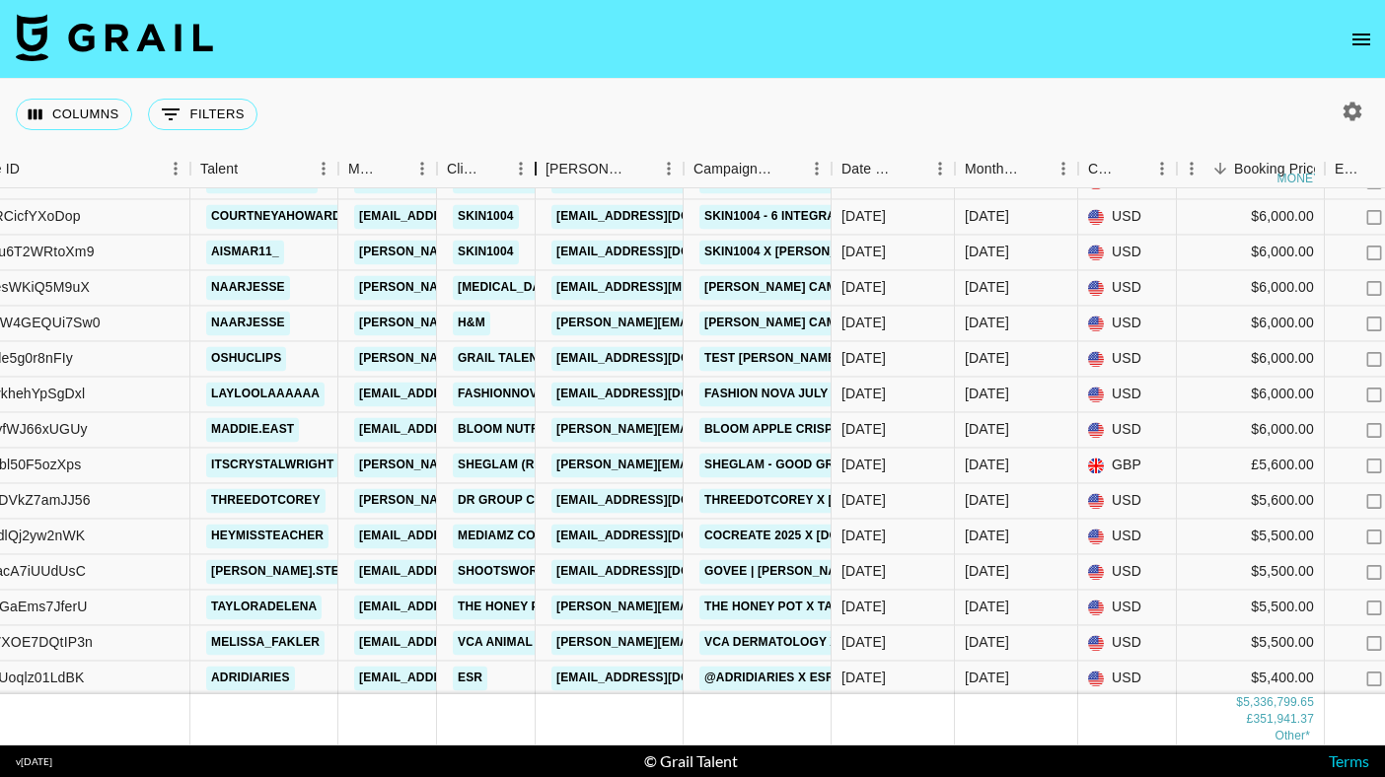
drag, startPoint x: 587, startPoint y: 172, endPoint x: 538, endPoint y: 164, distance: 49.0
click at [538, 164] on div "Client" at bounding box center [536, 169] width 24 height 38
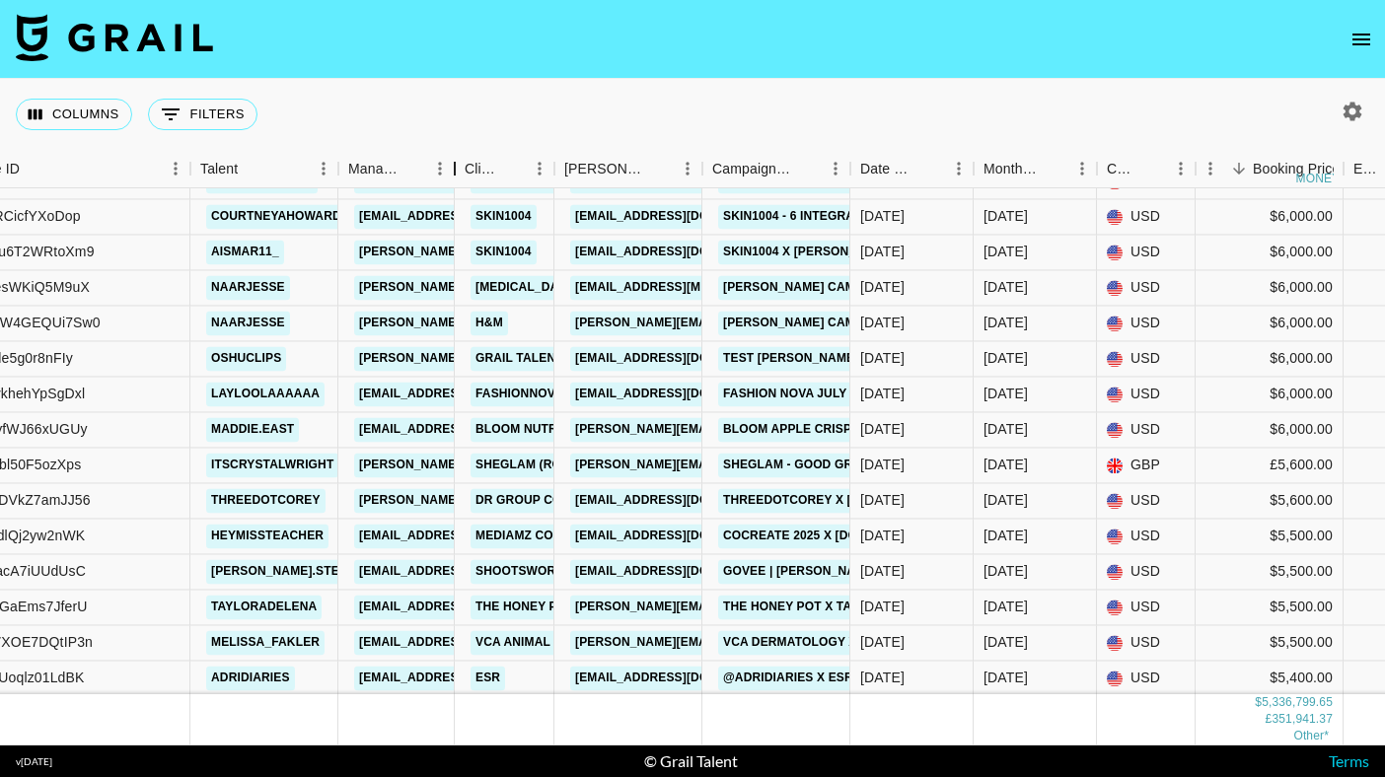
drag, startPoint x: 435, startPoint y: 168, endPoint x: 453, endPoint y: 178, distance: 20.8
click at [453, 178] on div "Manager" at bounding box center [455, 169] width 24 height 38
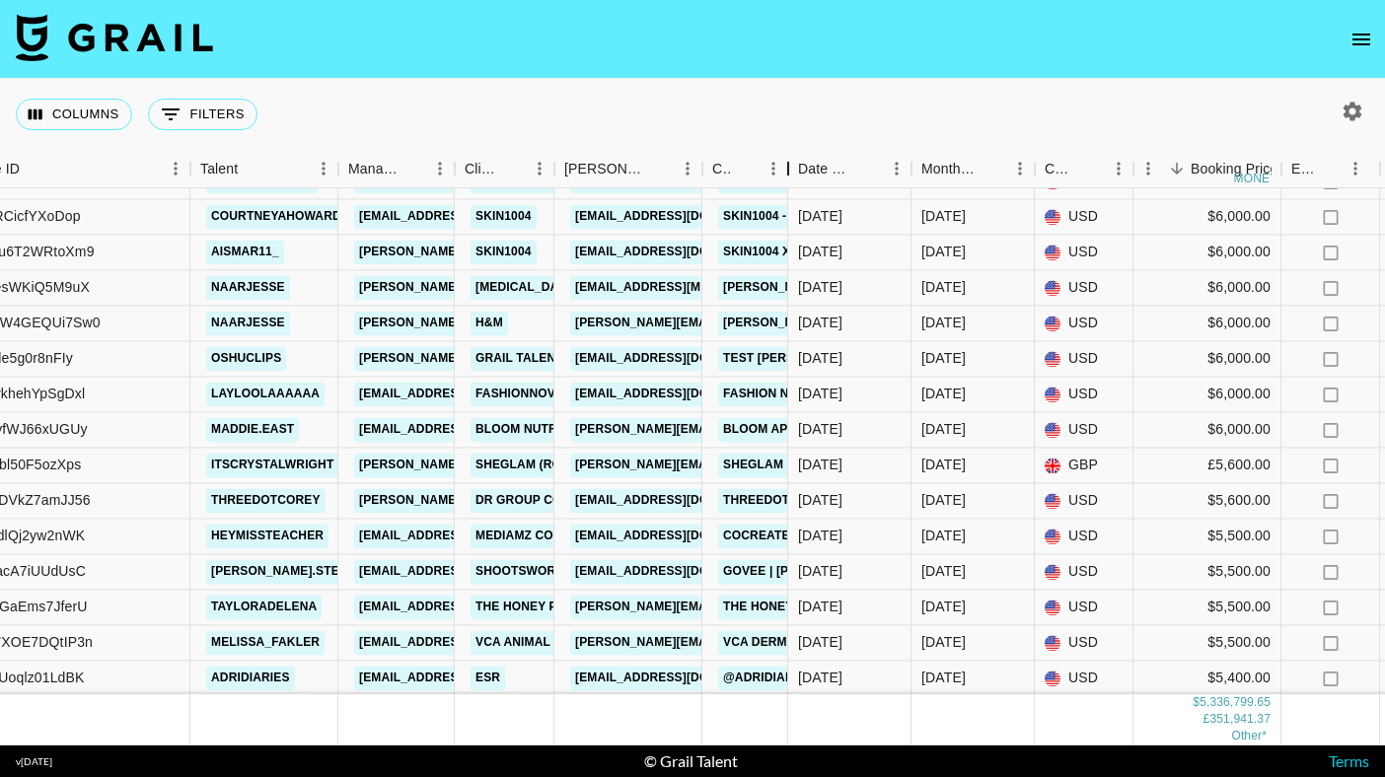
drag, startPoint x: 852, startPoint y: 163, endPoint x: 793, endPoint y: 157, distance: 59.5
click at [791, 157] on div "Campaign (Type)" at bounding box center [788, 169] width 24 height 38
click at [267, 494] on link "threedotcorey" at bounding box center [265, 500] width 119 height 25
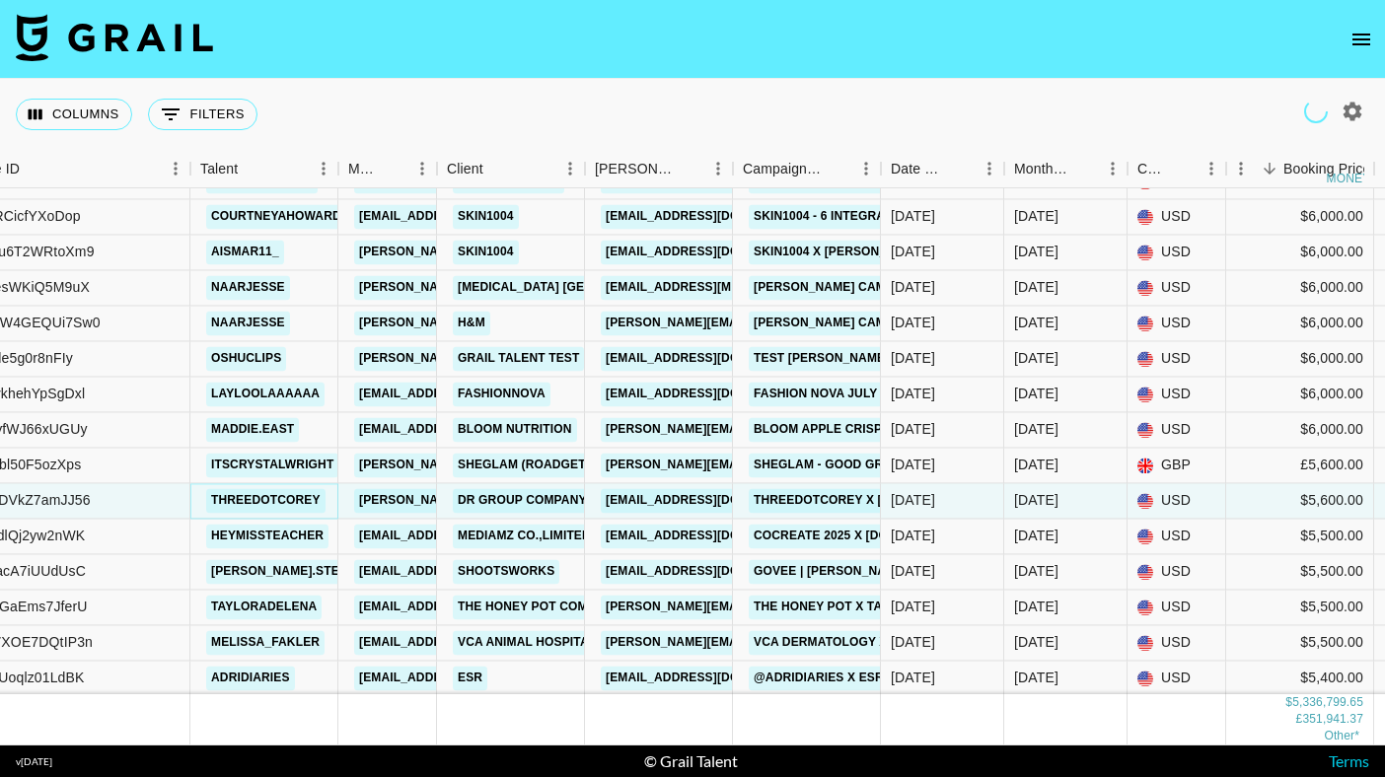
scroll to position [2457, 219]
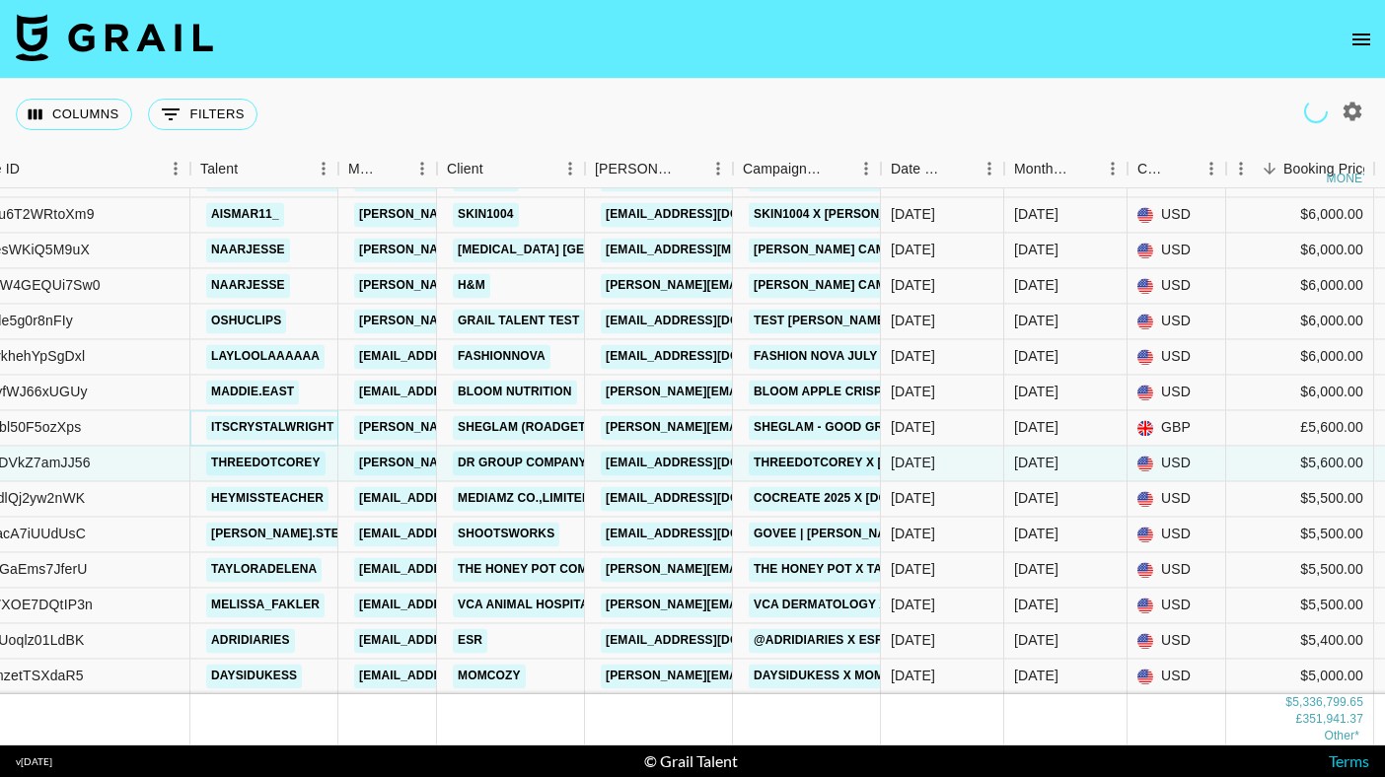
click at [240, 425] on link "itscrystalwright" at bounding box center [272, 427] width 132 height 25
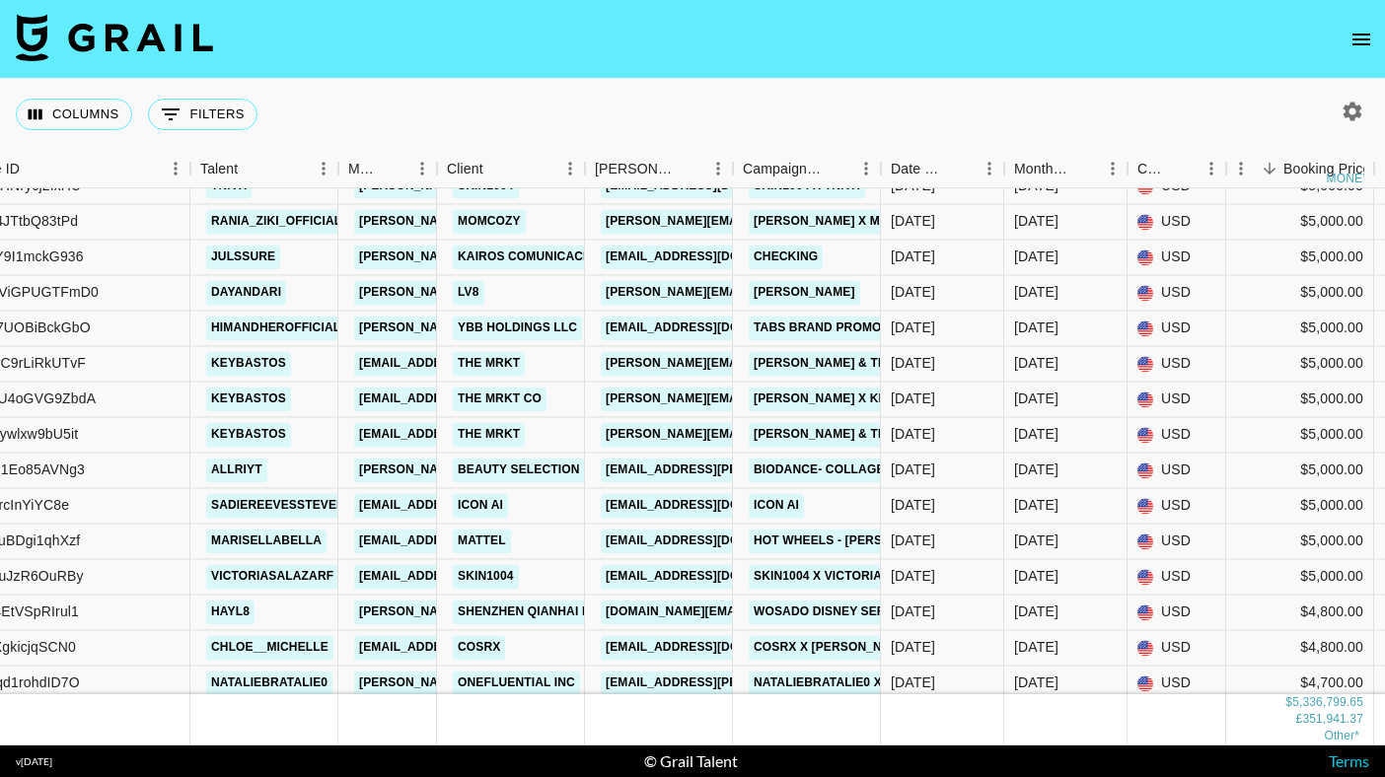
scroll to position [3582, 219]
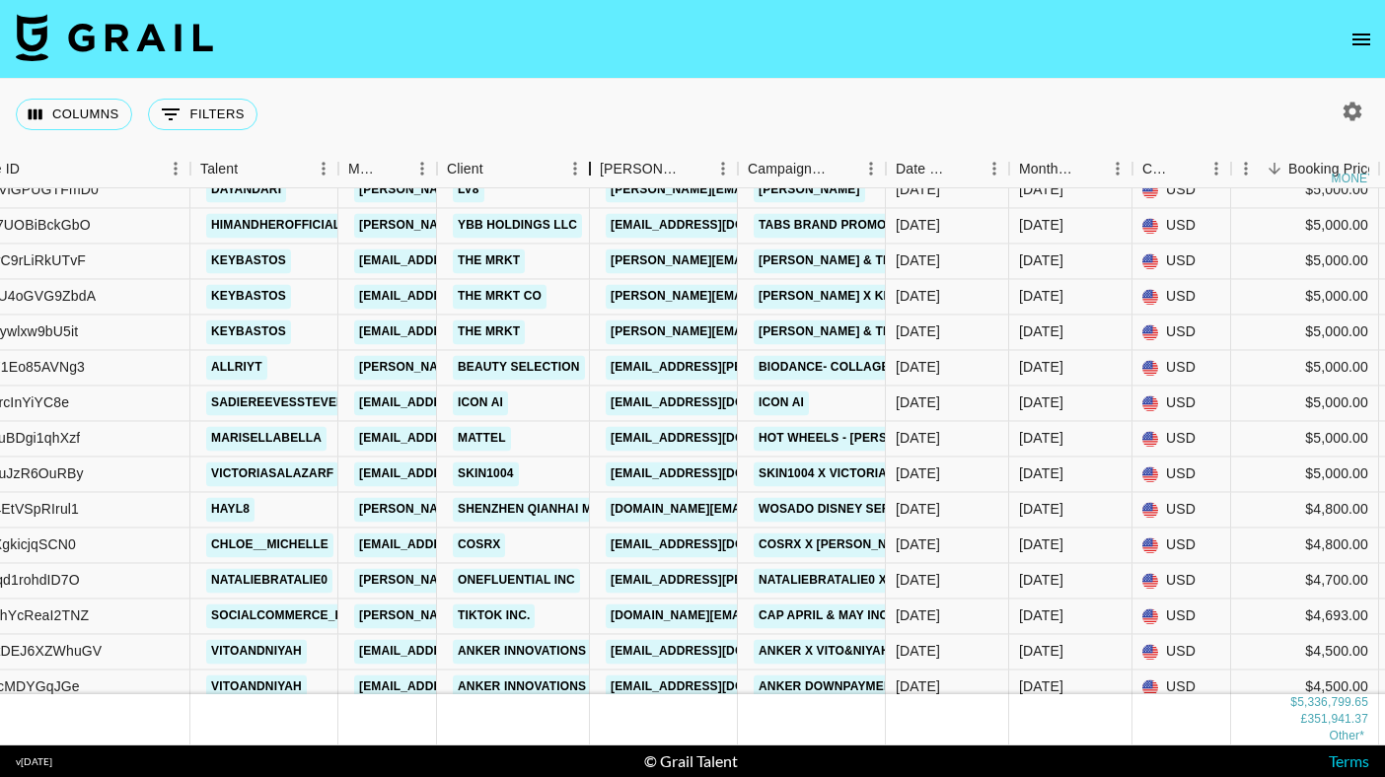
drag, startPoint x: 582, startPoint y: 171, endPoint x: 587, endPoint y: 238, distance: 67.2
click at [587, 238] on div "Month Due Airtable ID Talent Manager Client Booker Campaign (Type) Date Created…" at bounding box center [692, 448] width 1385 height 596
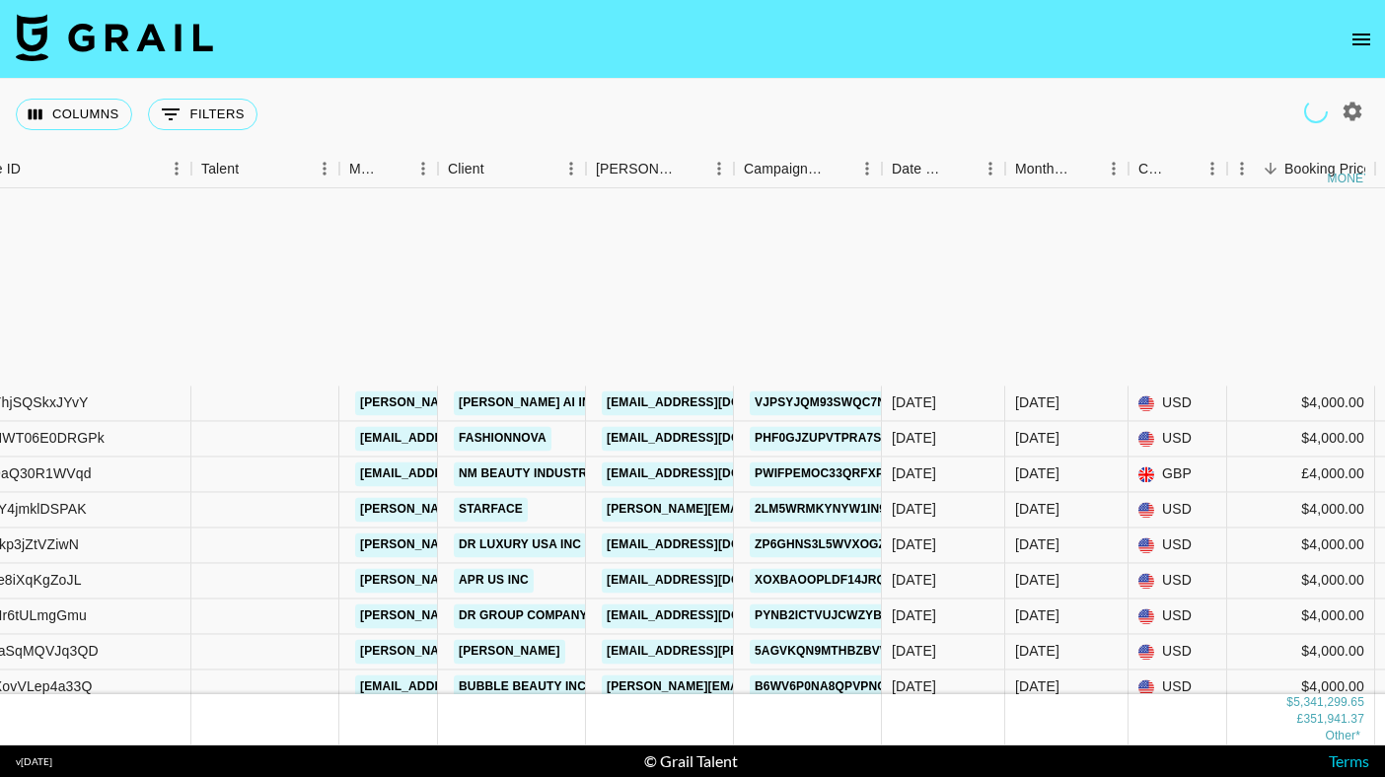
scroll to position [4936, 218]
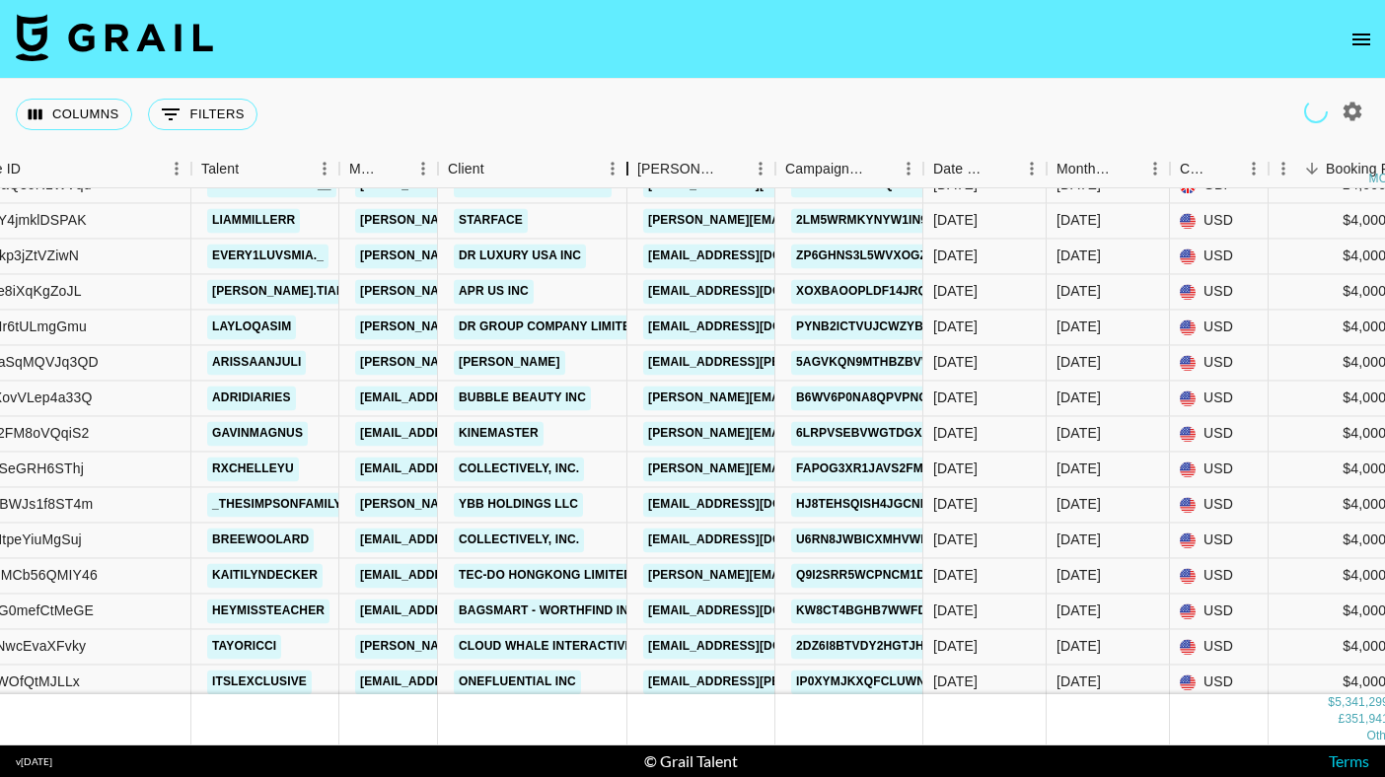
drag, startPoint x: 614, startPoint y: 166, endPoint x: 602, endPoint y: 407, distance: 242.0
click at [639, 174] on div "Client" at bounding box center [627, 169] width 24 height 38
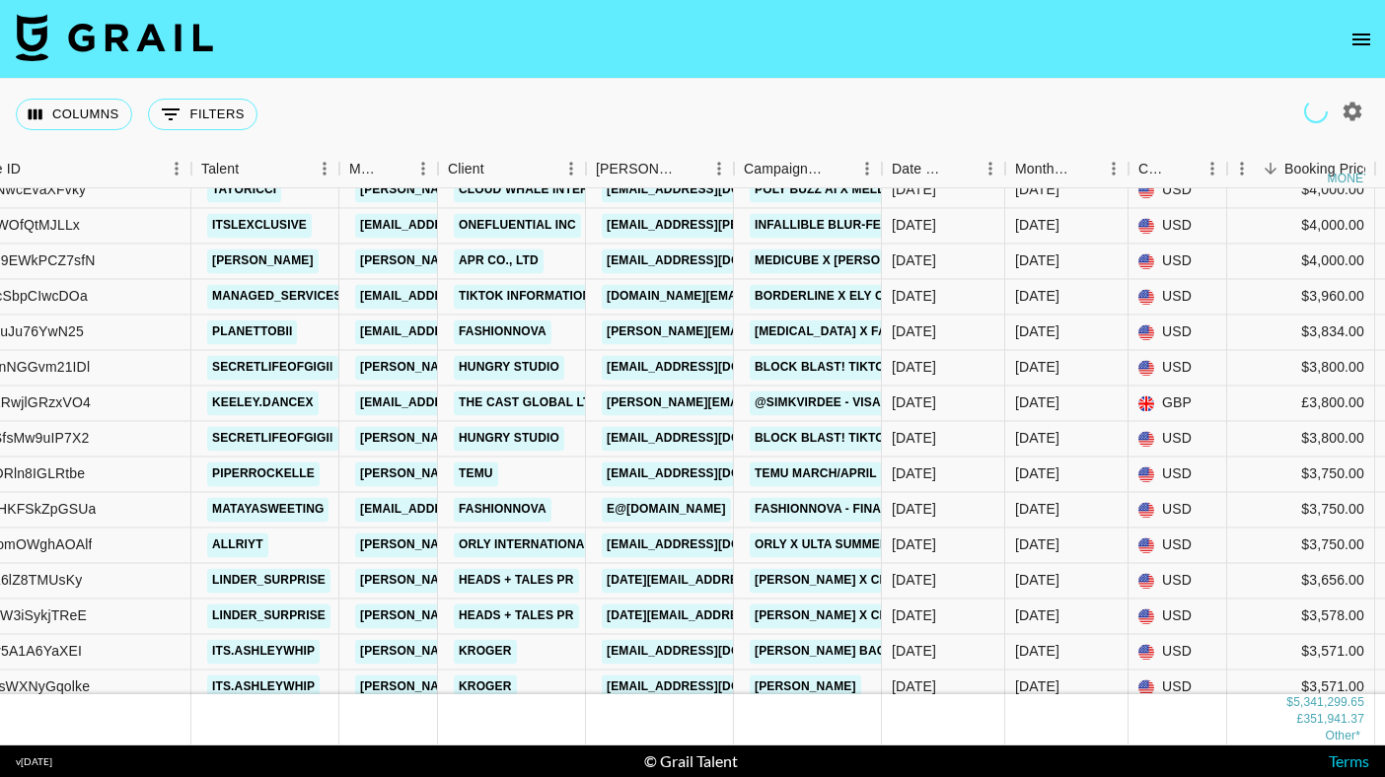
scroll to position [5427, 218]
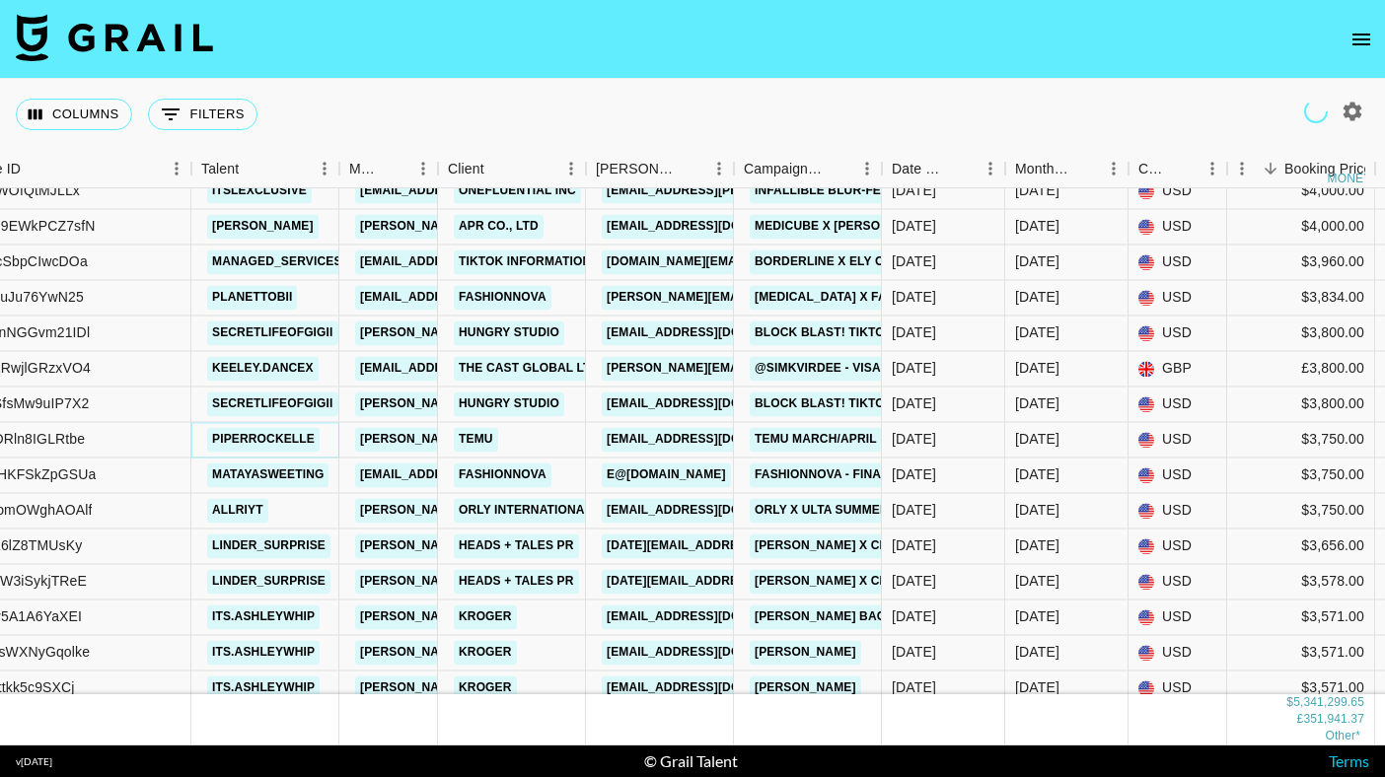
click at [279, 437] on link "piperrockelle" at bounding box center [263, 439] width 112 height 25
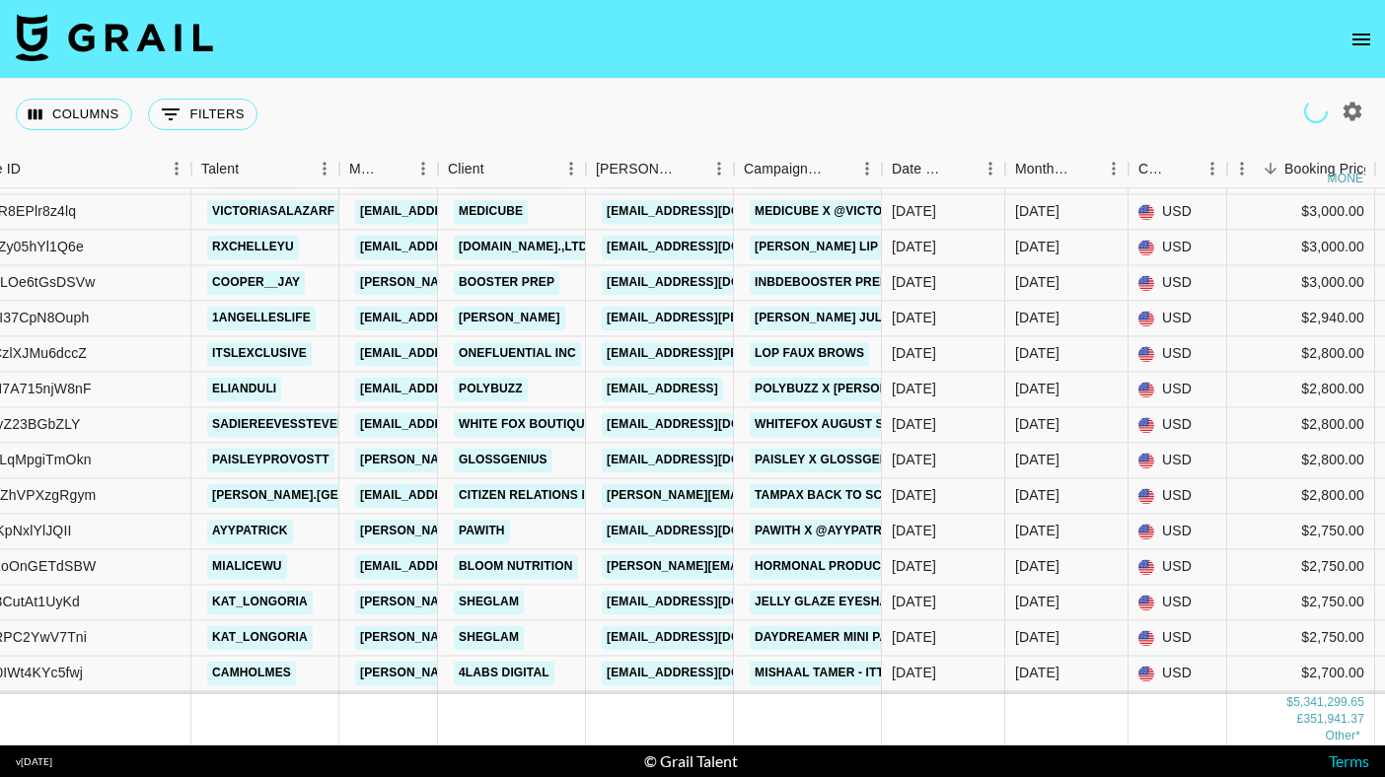
scroll to position [8348, 218]
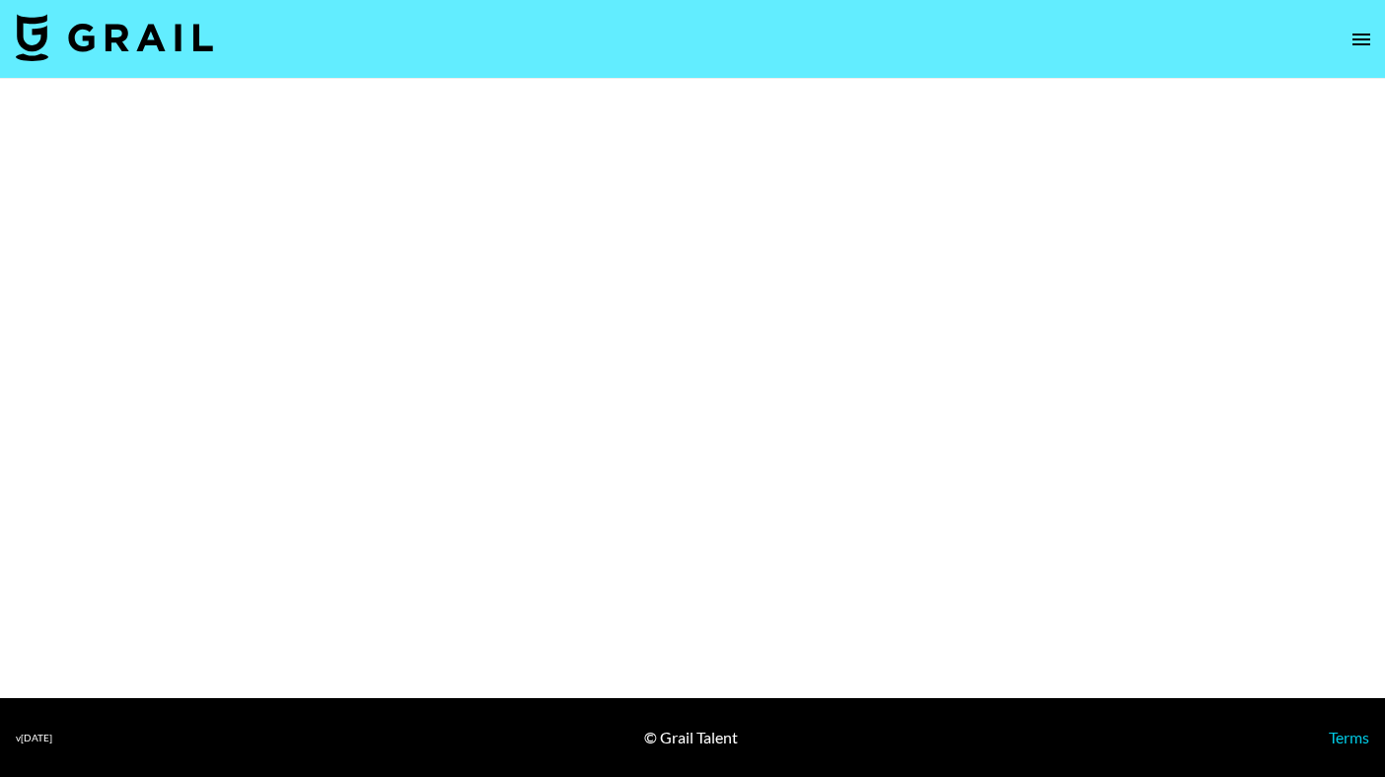
select select "Multi"
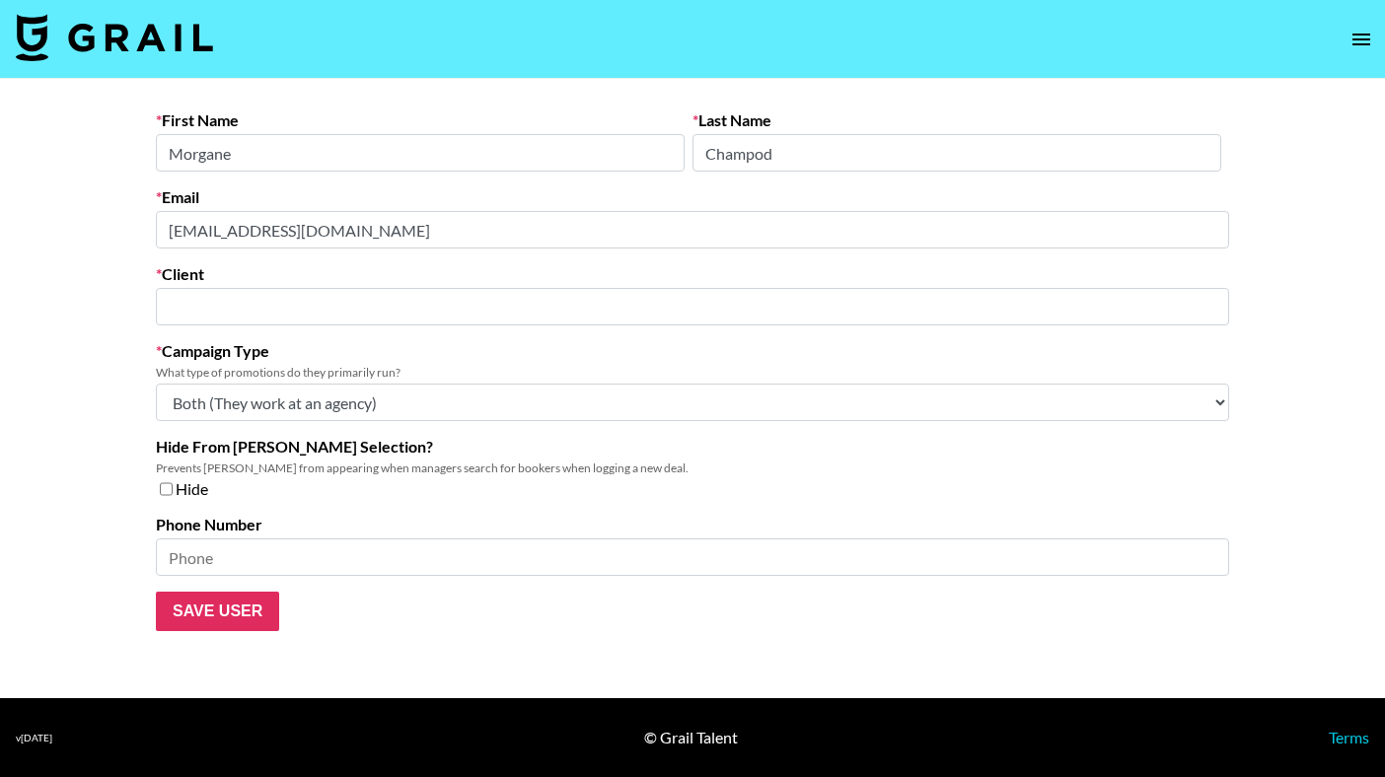
type input "Strudel"
click at [390, 405] on select "Choose Type... Song Promos Brand Promos Both (They work at an agency)" at bounding box center [692, 402] width 1073 height 37
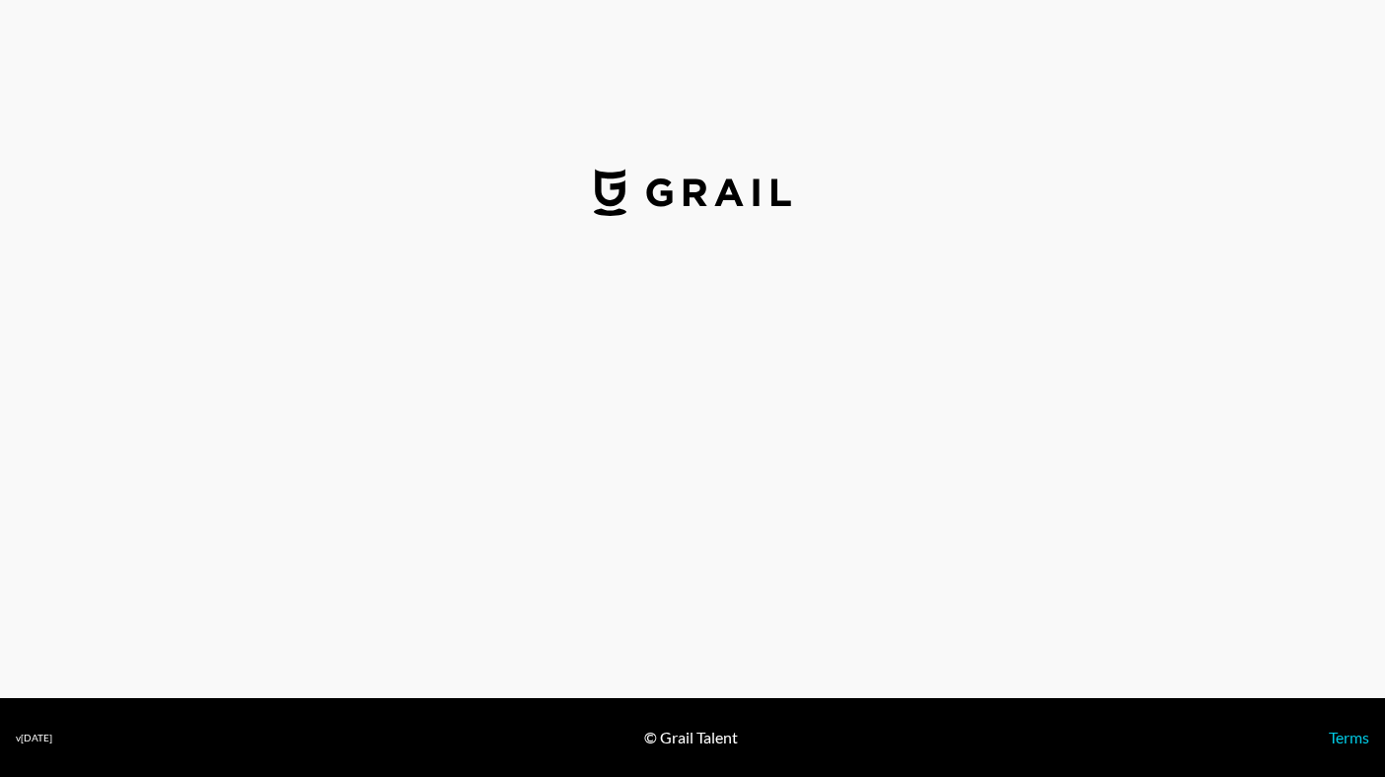
select select "USD"
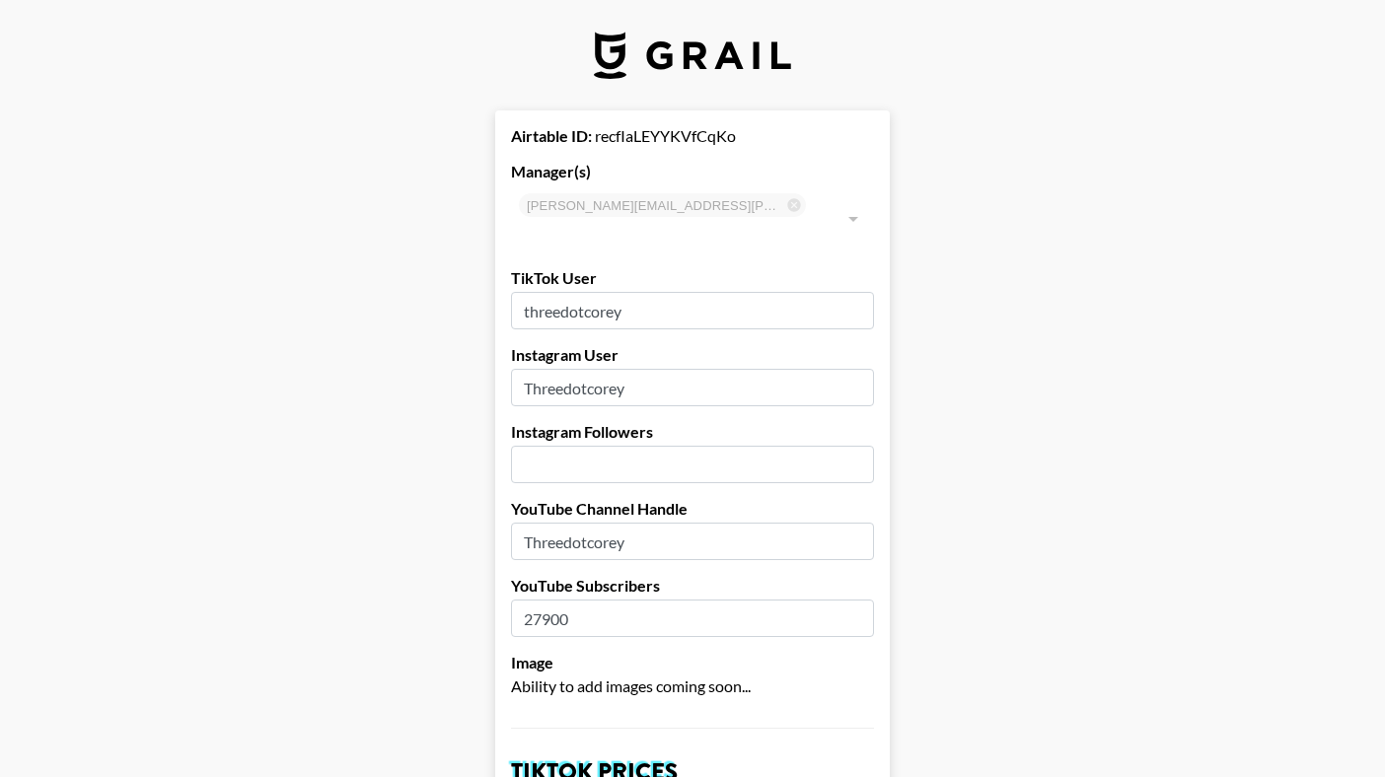
click at [603, 292] on input "threedotcorey" at bounding box center [692, 310] width 363 height 37
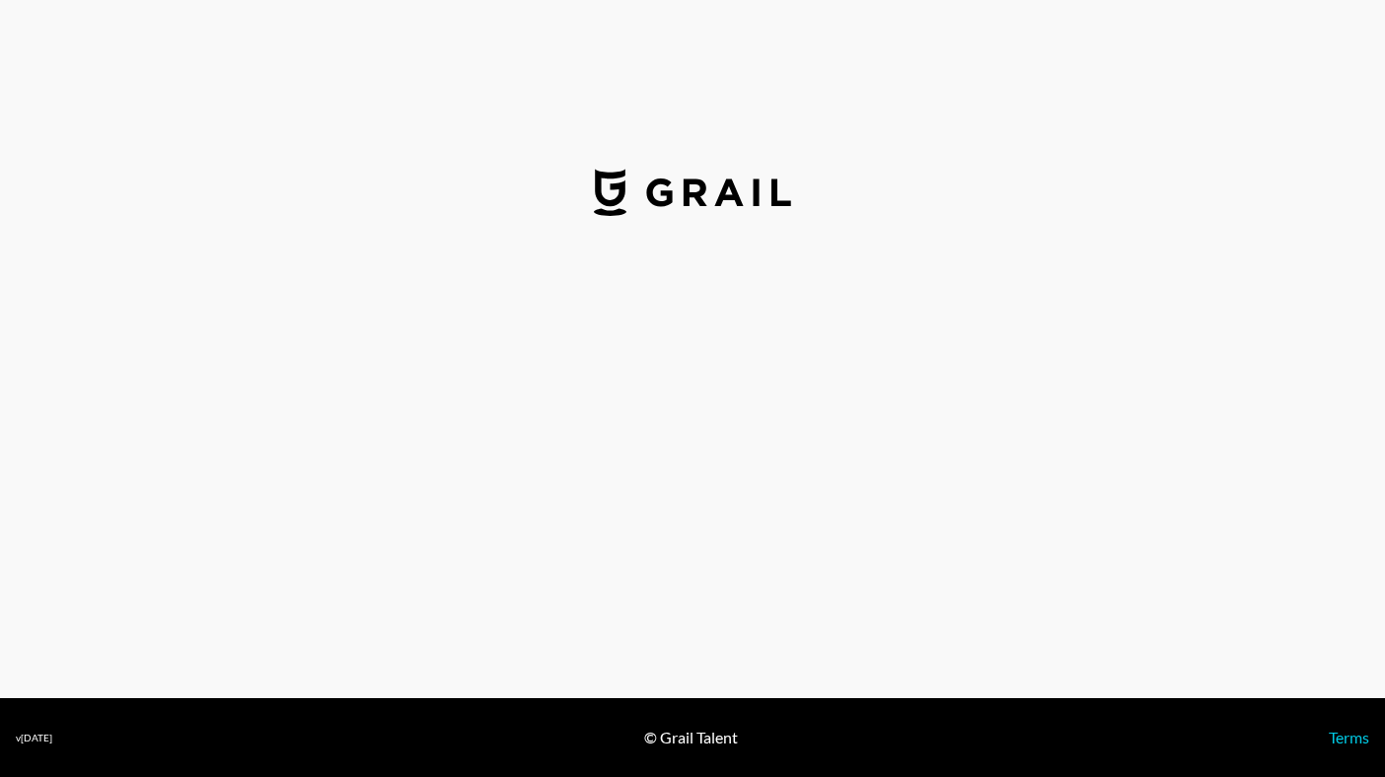
select select "GBP"
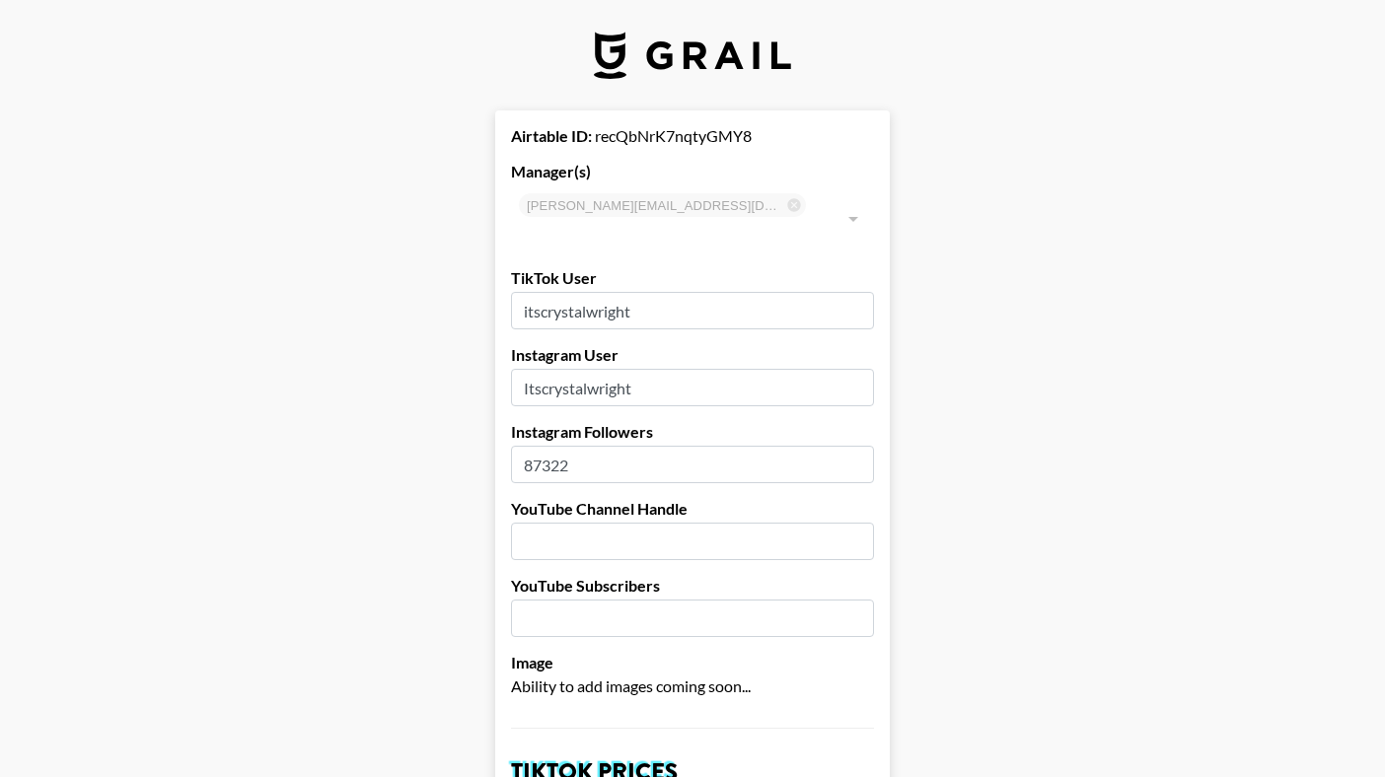
click at [591, 292] on input "itscrystalwright" at bounding box center [692, 310] width 363 height 37
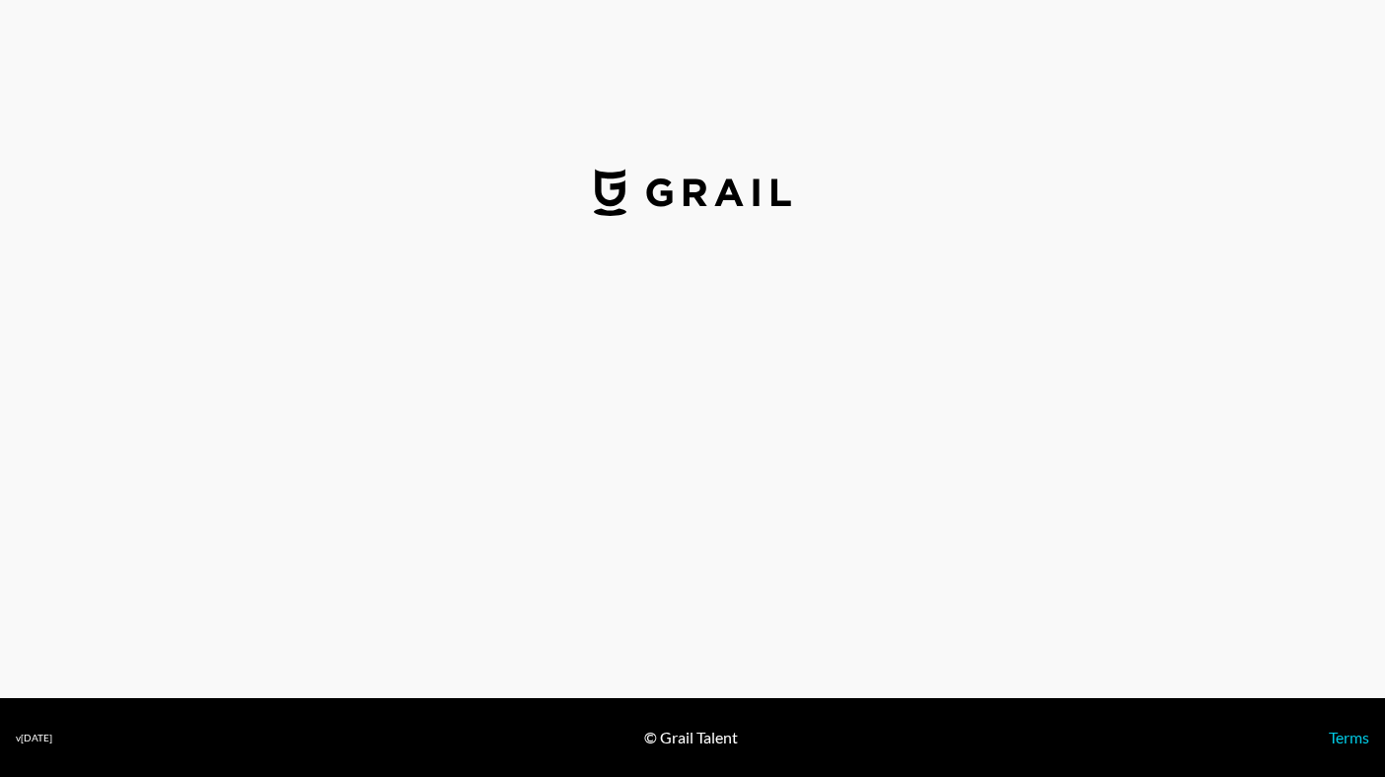
select select "USD"
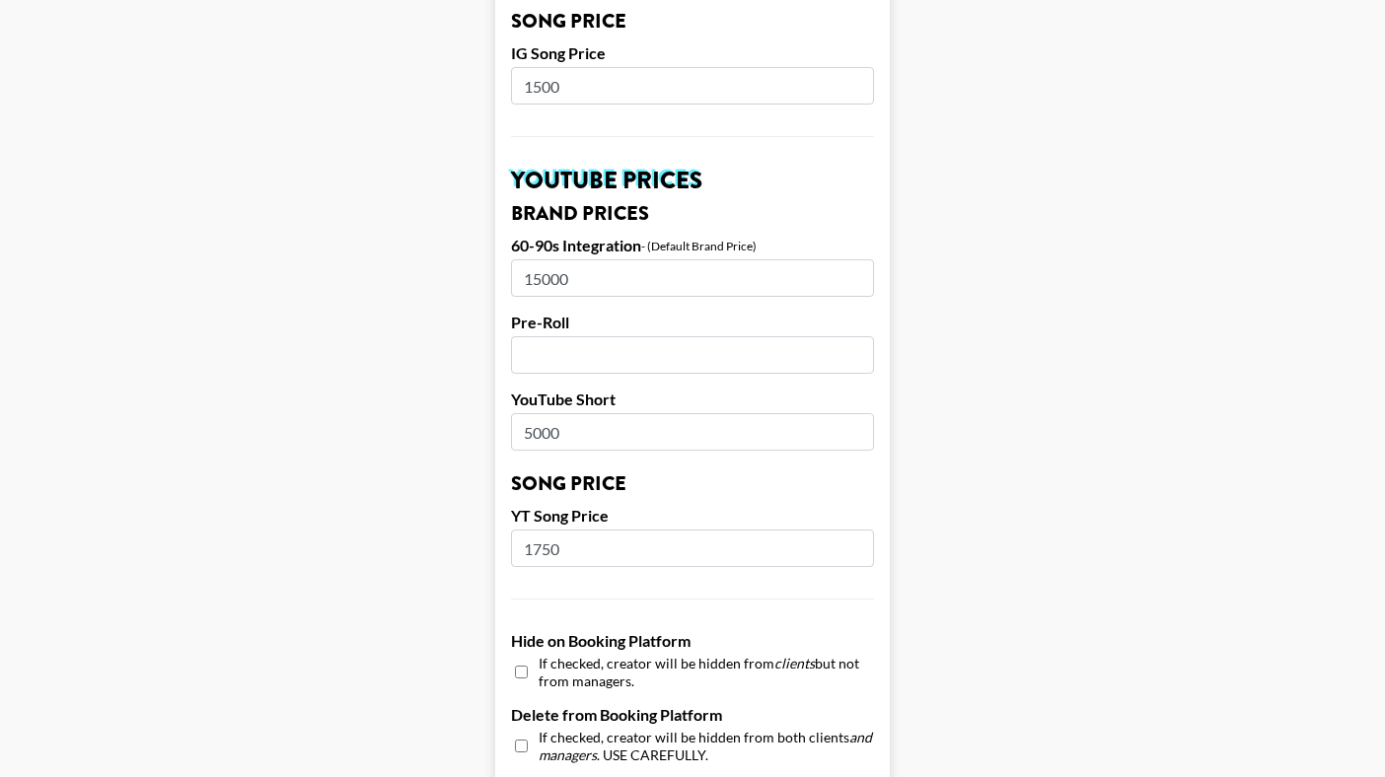
scroll to position [1005, 0]
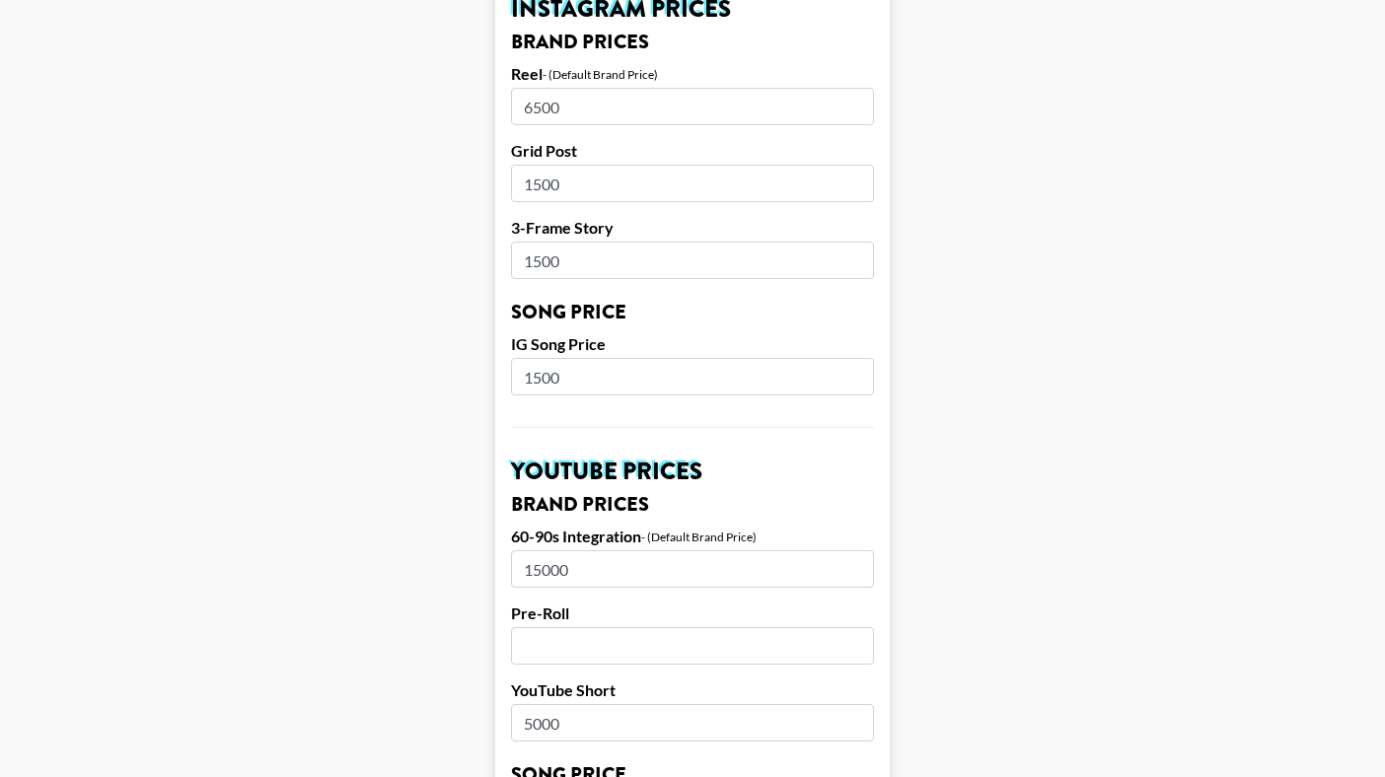
click at [644, 460] on h2 "YouTube Prices" at bounding box center [692, 472] width 363 height 24
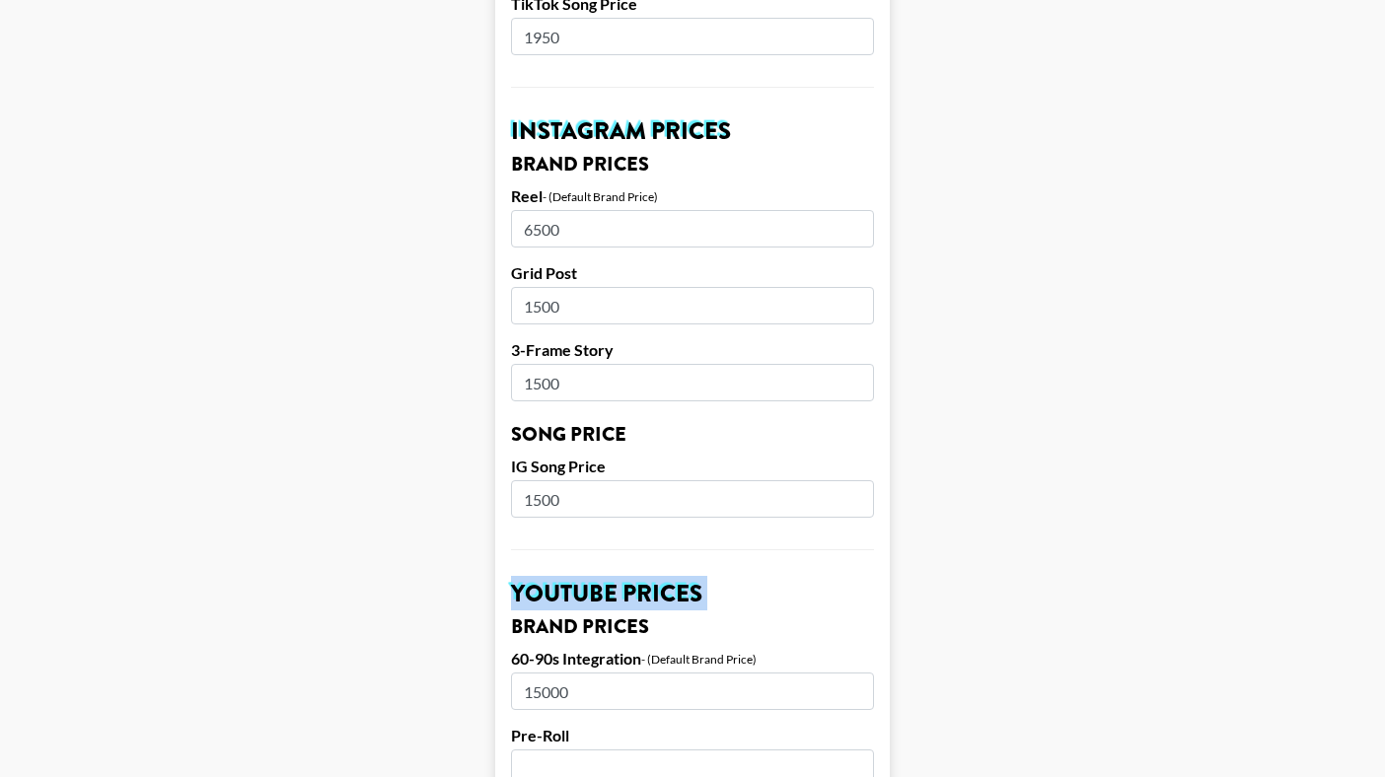
scroll to position [694, 0]
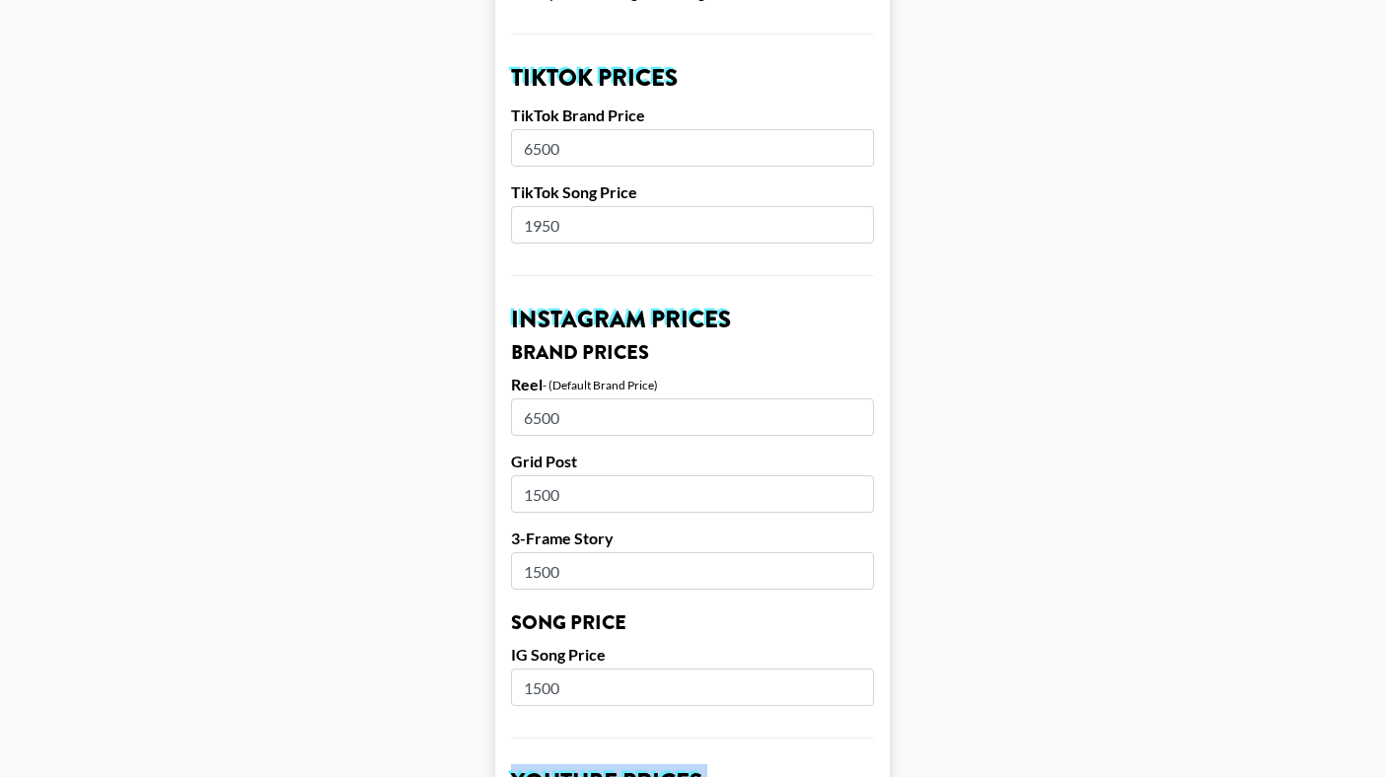
click at [653, 314] on form "Airtable ID: recLYiQNv3BWLR1tr Manager(s) [PERSON_NAME][EMAIL_ADDRESS][DOMAIN_N…" at bounding box center [692, 657] width 394 height 2482
click at [607, 398] on input "6500" at bounding box center [692, 416] width 363 height 37
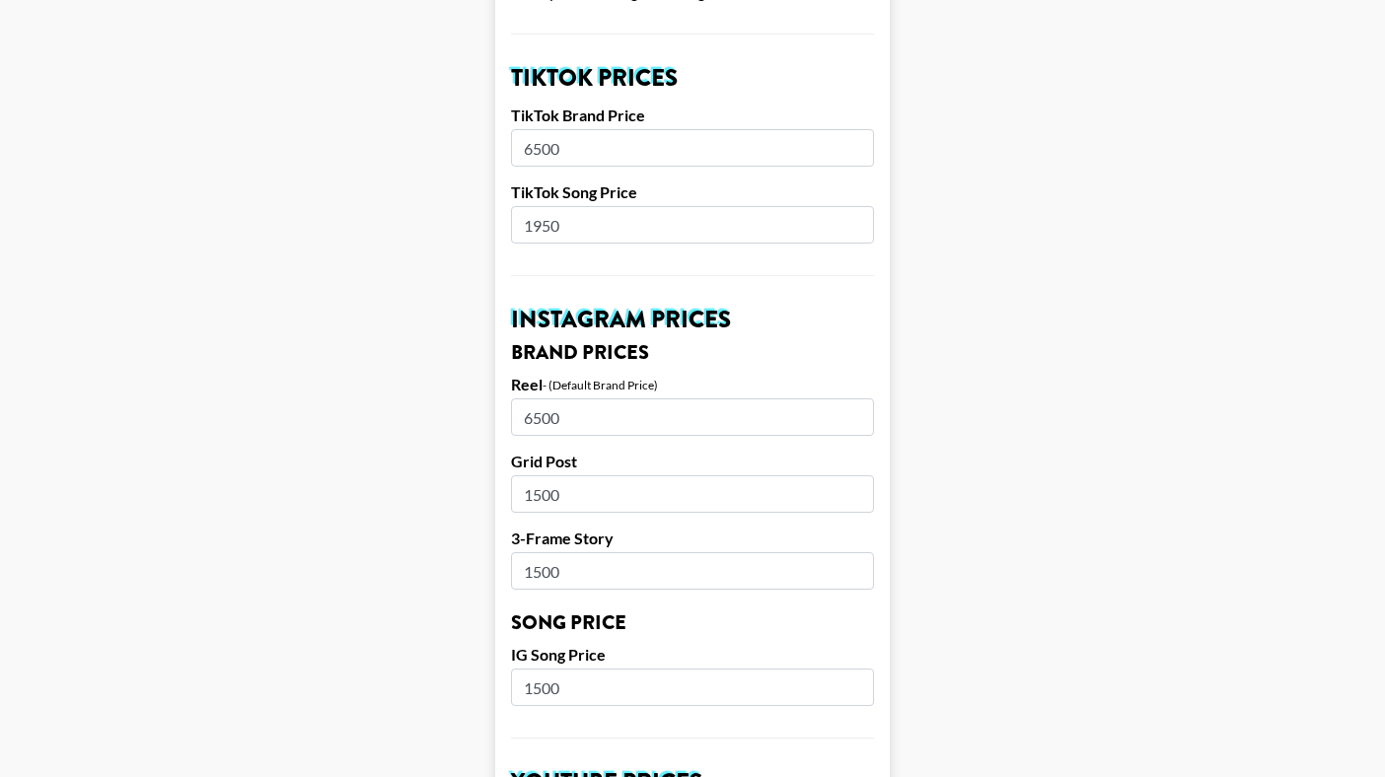
click at [607, 398] on input "6500" at bounding box center [692, 416] width 363 height 37
click at [587, 482] on input "1500" at bounding box center [692, 493] width 363 height 37
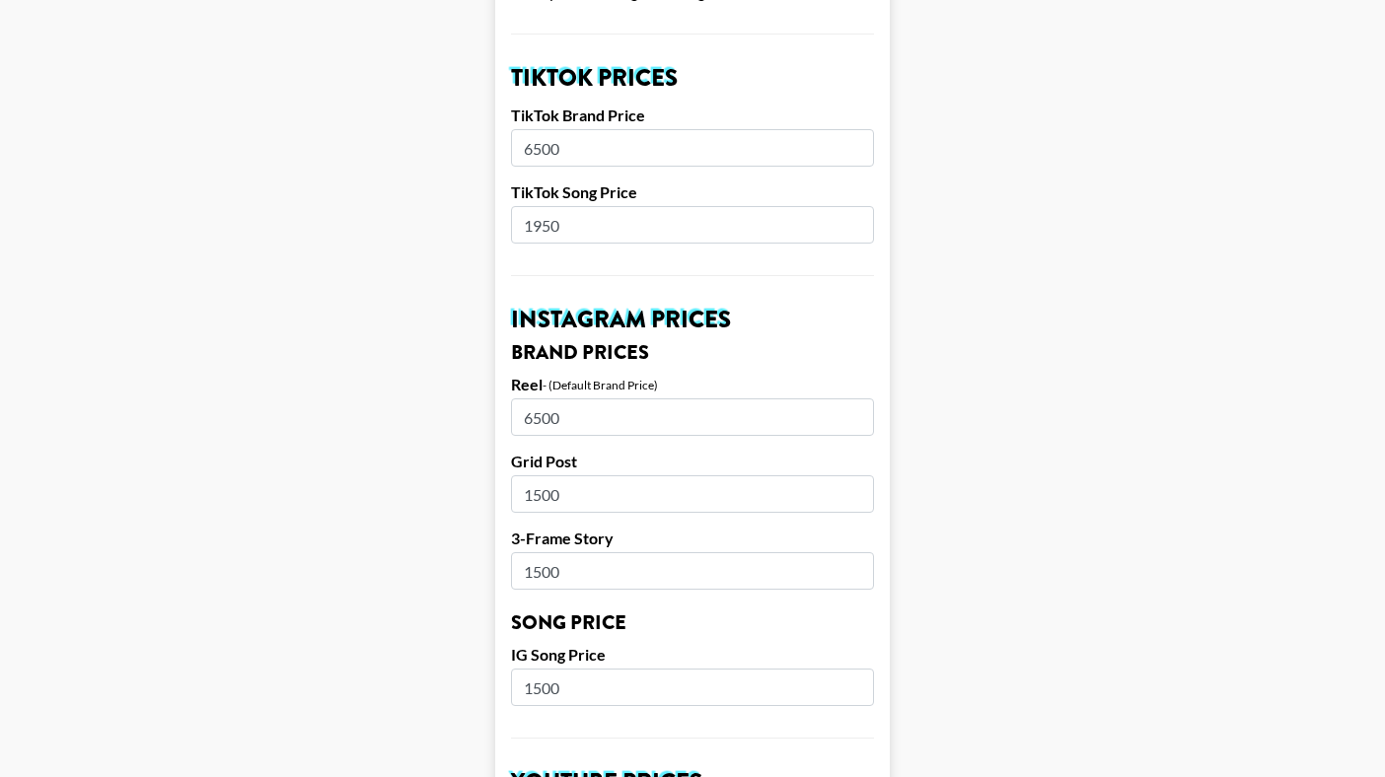
click at [574, 561] on form "Airtable ID: recLYiQNv3BWLR1tr Manager(s) [PERSON_NAME][EMAIL_ADDRESS][DOMAIN_N…" at bounding box center [692, 657] width 394 height 2482
click at [556, 669] on input "1500" at bounding box center [692, 687] width 363 height 37
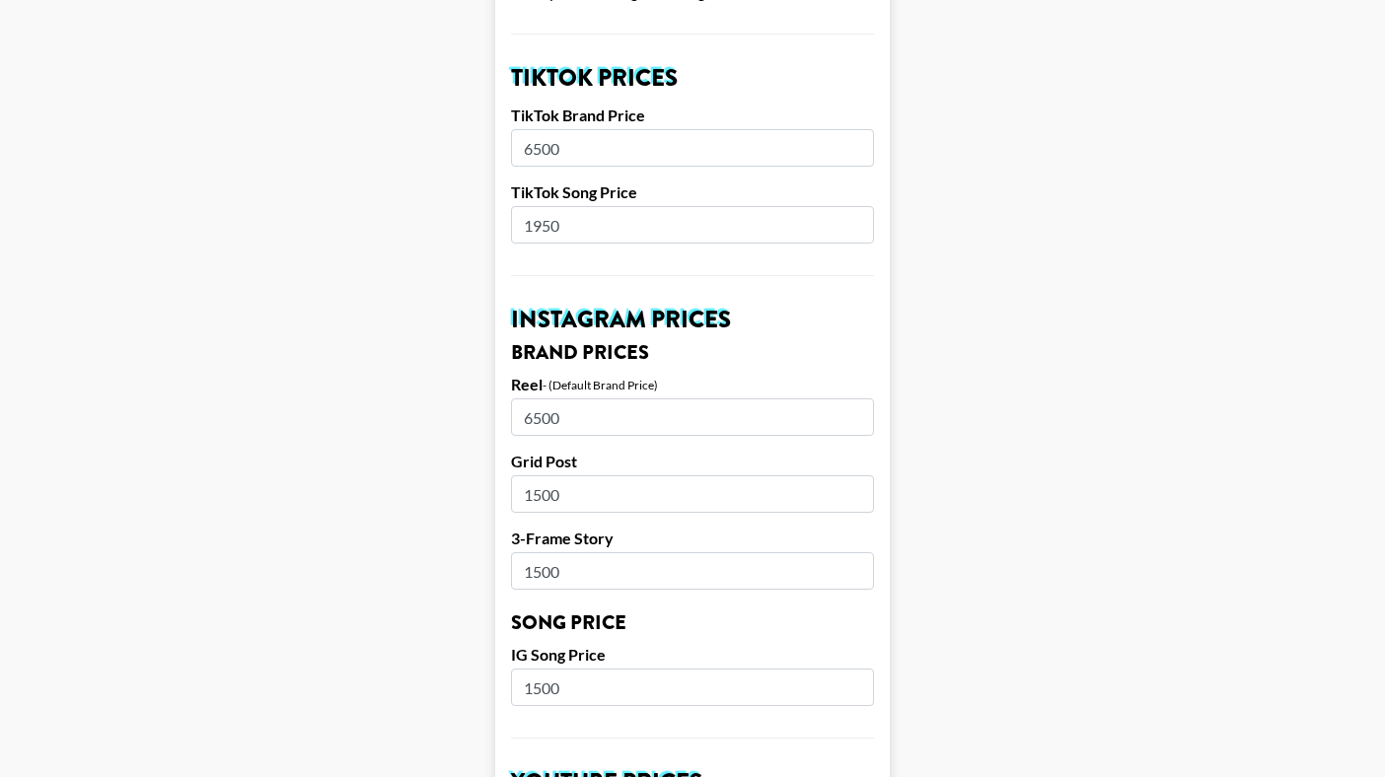
click at [556, 669] on input "1500" at bounding box center [692, 687] width 363 height 37
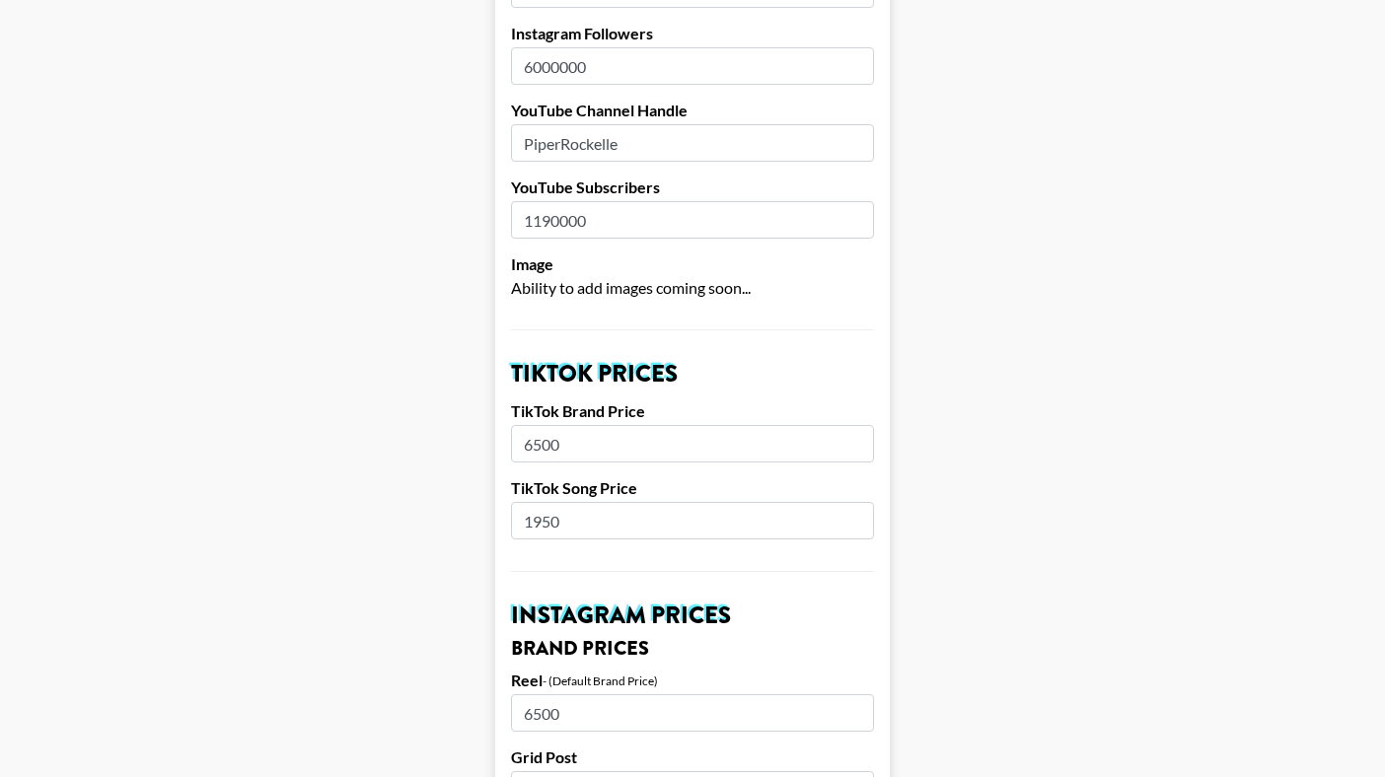
scroll to position [278, 0]
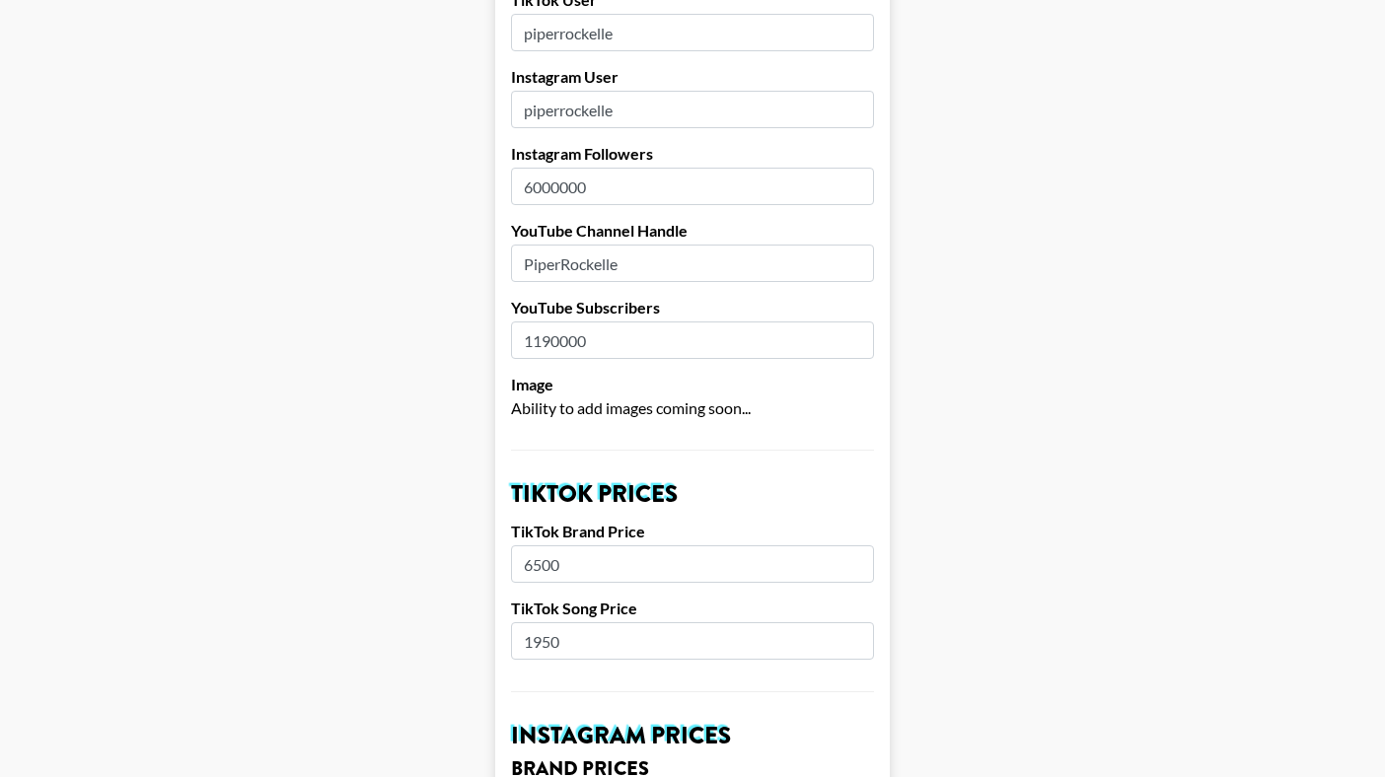
click at [610, 482] on h2 "TikTok Prices" at bounding box center [692, 494] width 363 height 24
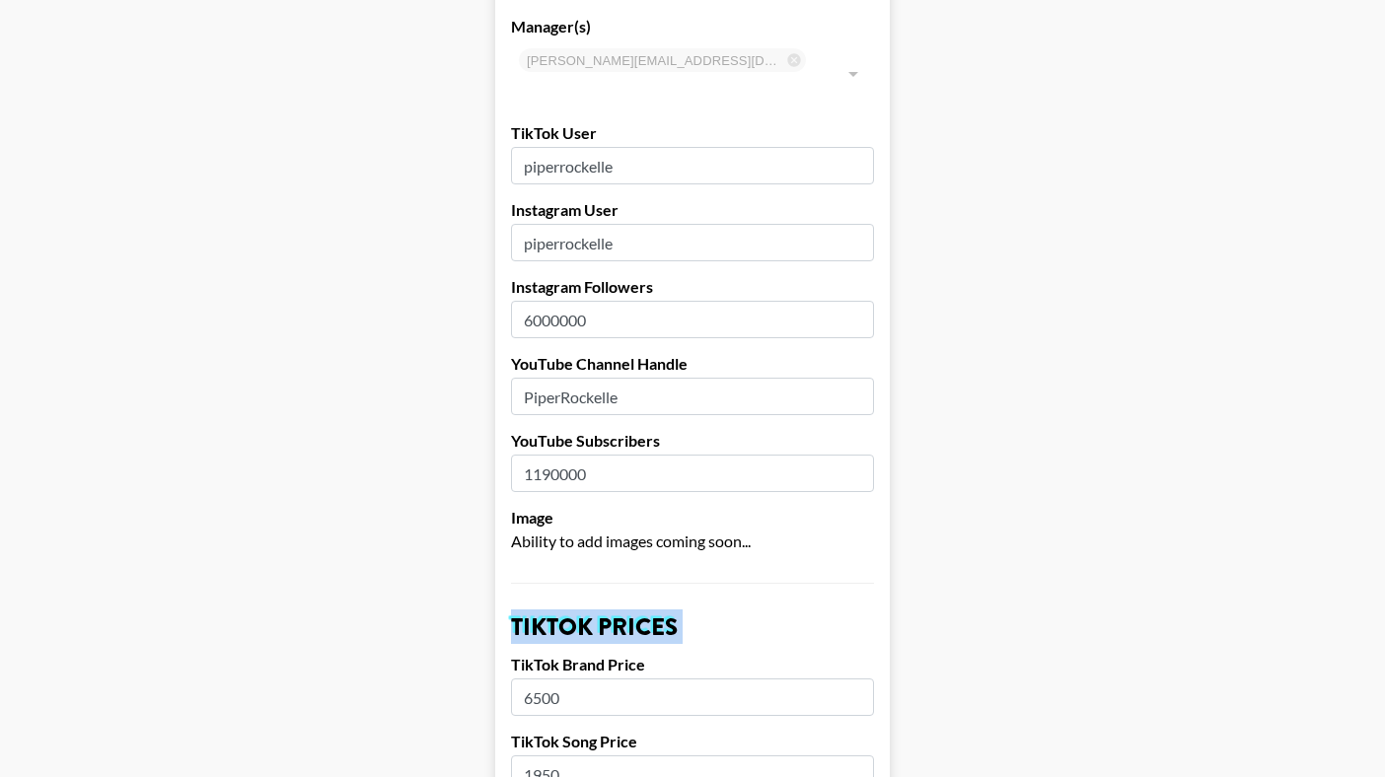
scroll to position [129, 0]
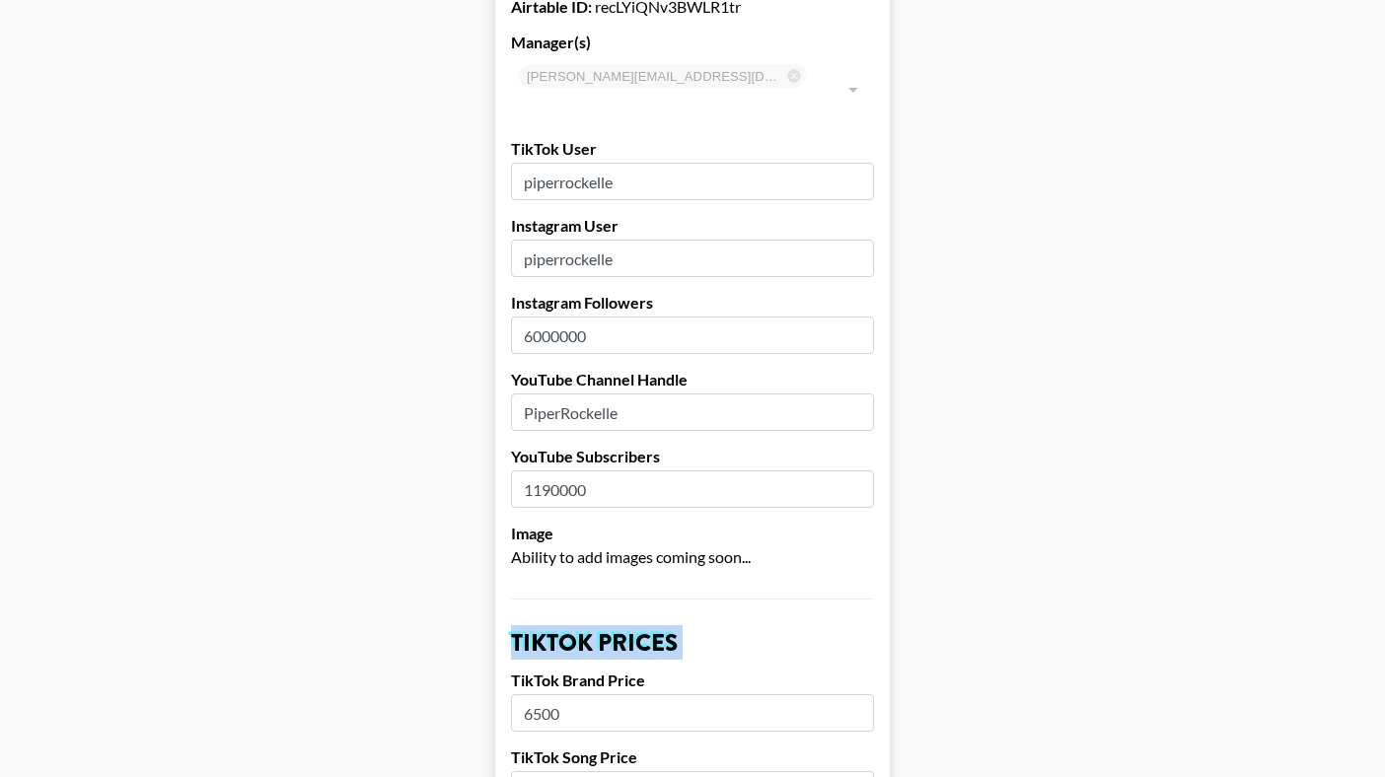
click at [631, 393] on input "PiperRockelle" at bounding box center [692, 411] width 363 height 37
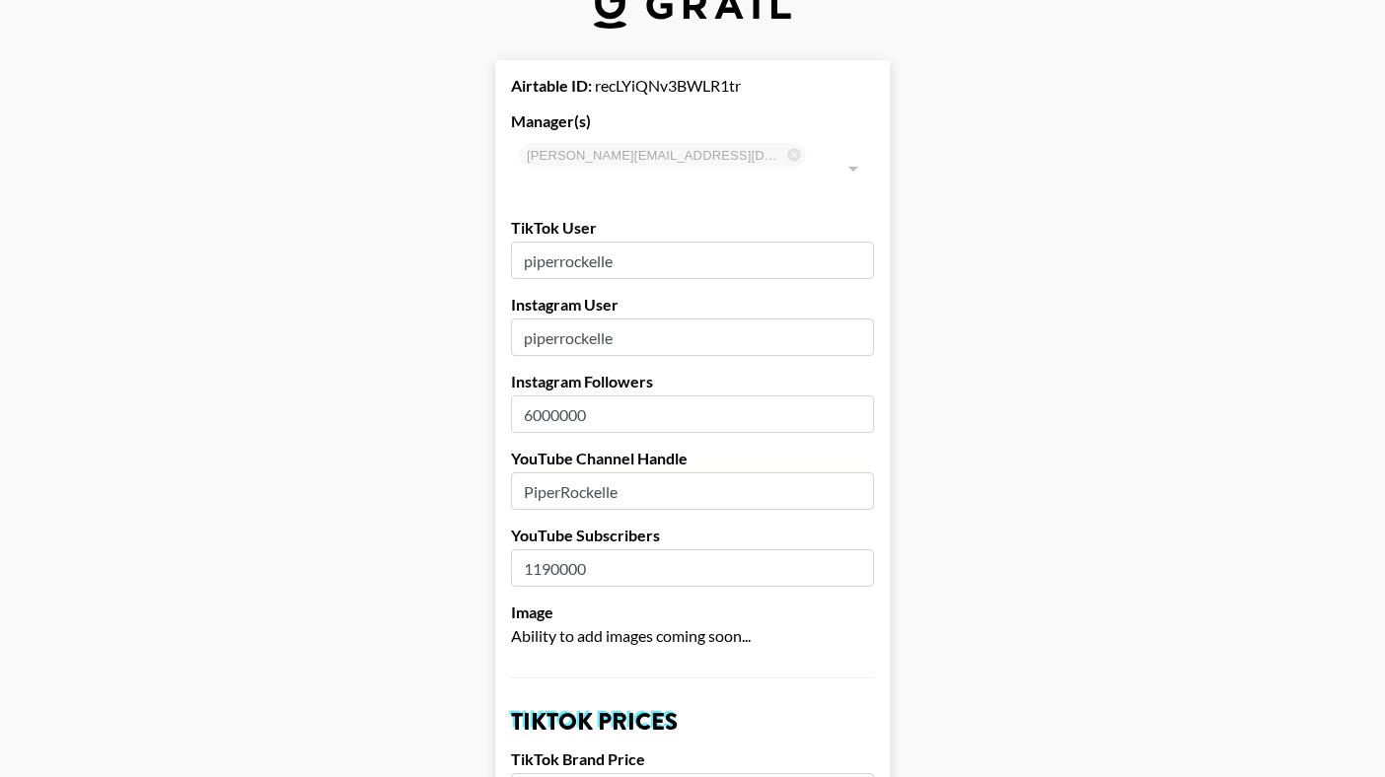
scroll to position [0, 0]
